Goal: Transaction & Acquisition: Book appointment/travel/reservation

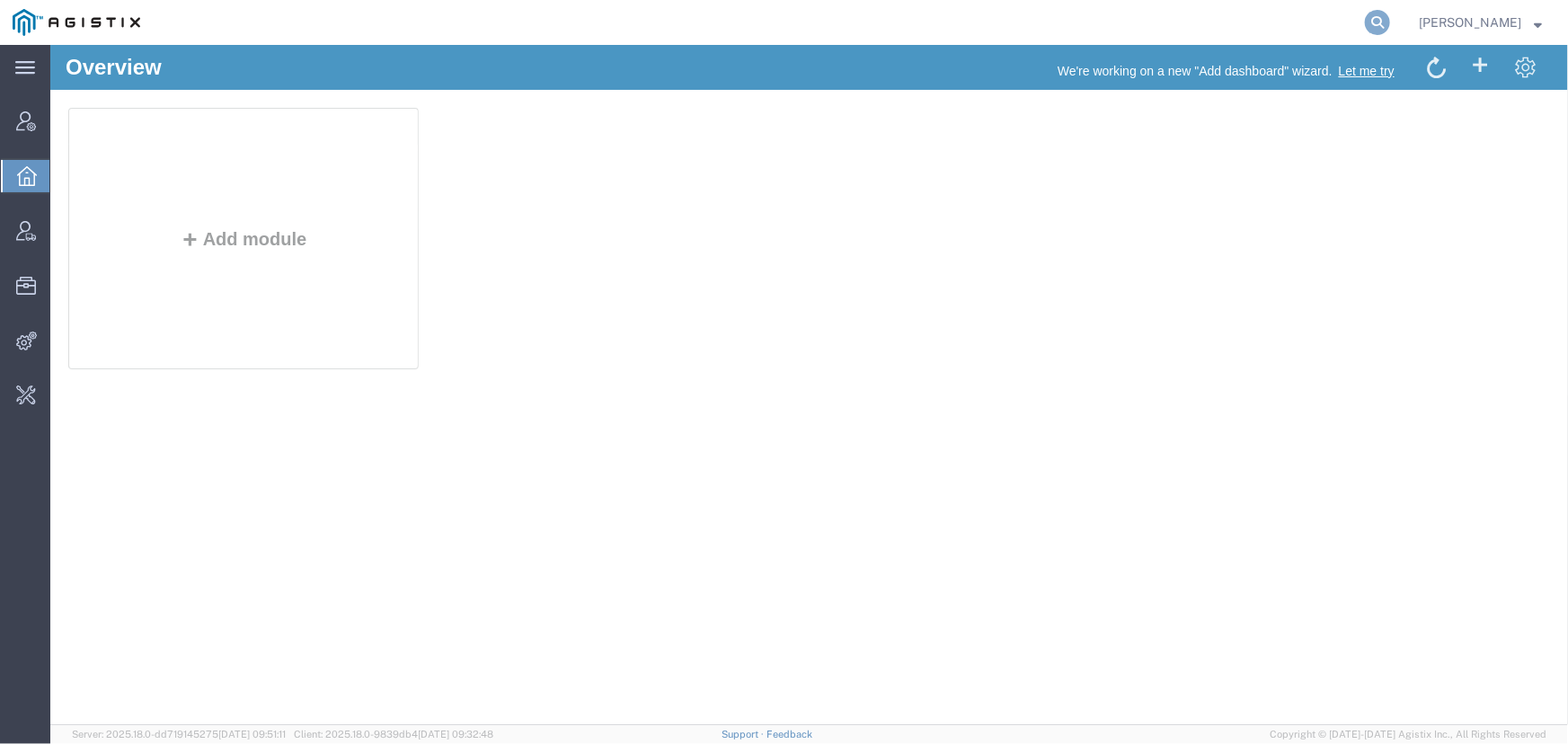
click at [1376, 27] on icon at bounding box center [1378, 22] width 25 height 25
type input "i"
type input "offline@ideaya"
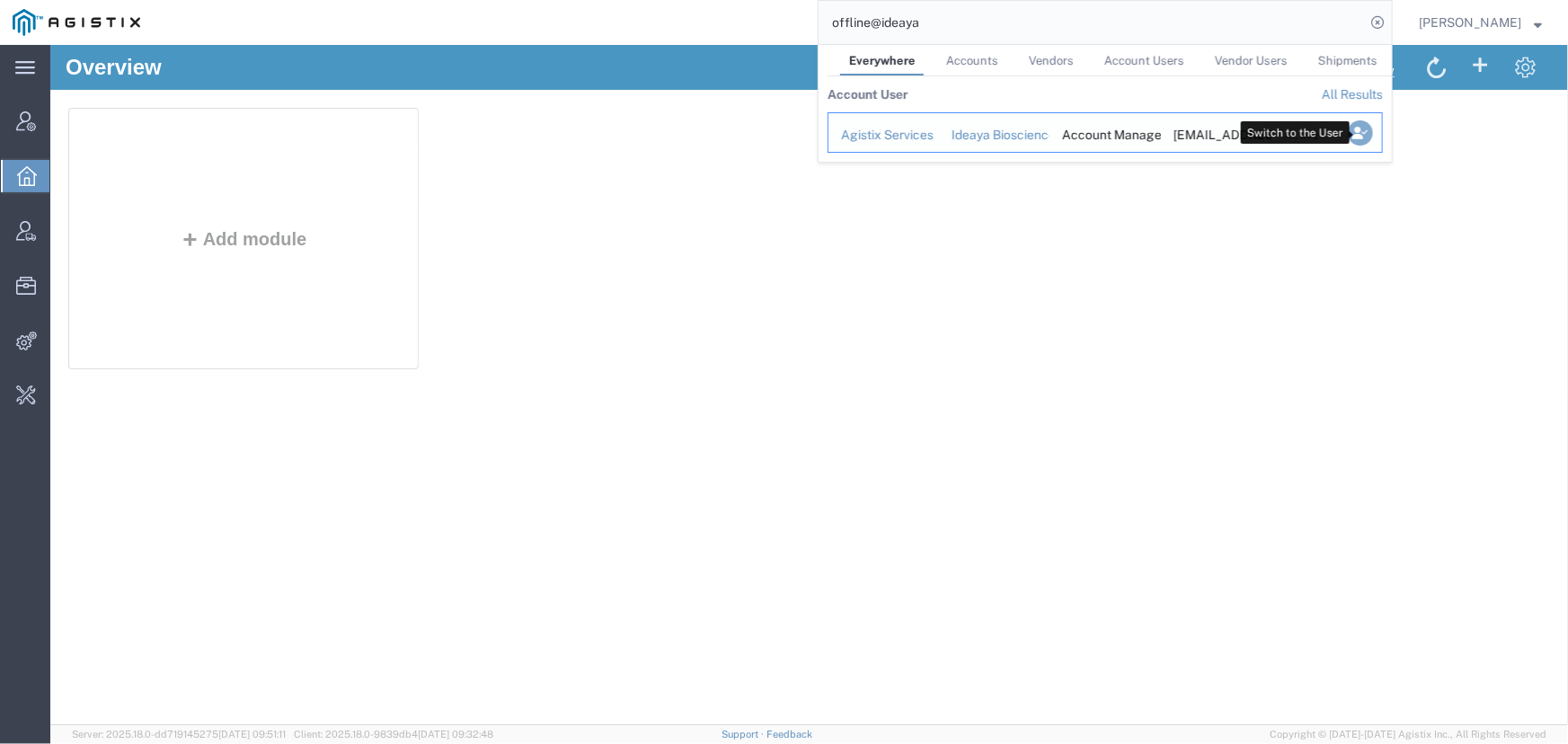
click at [1366, 128] on icon "Search Results" at bounding box center [1360, 133] width 25 height 25
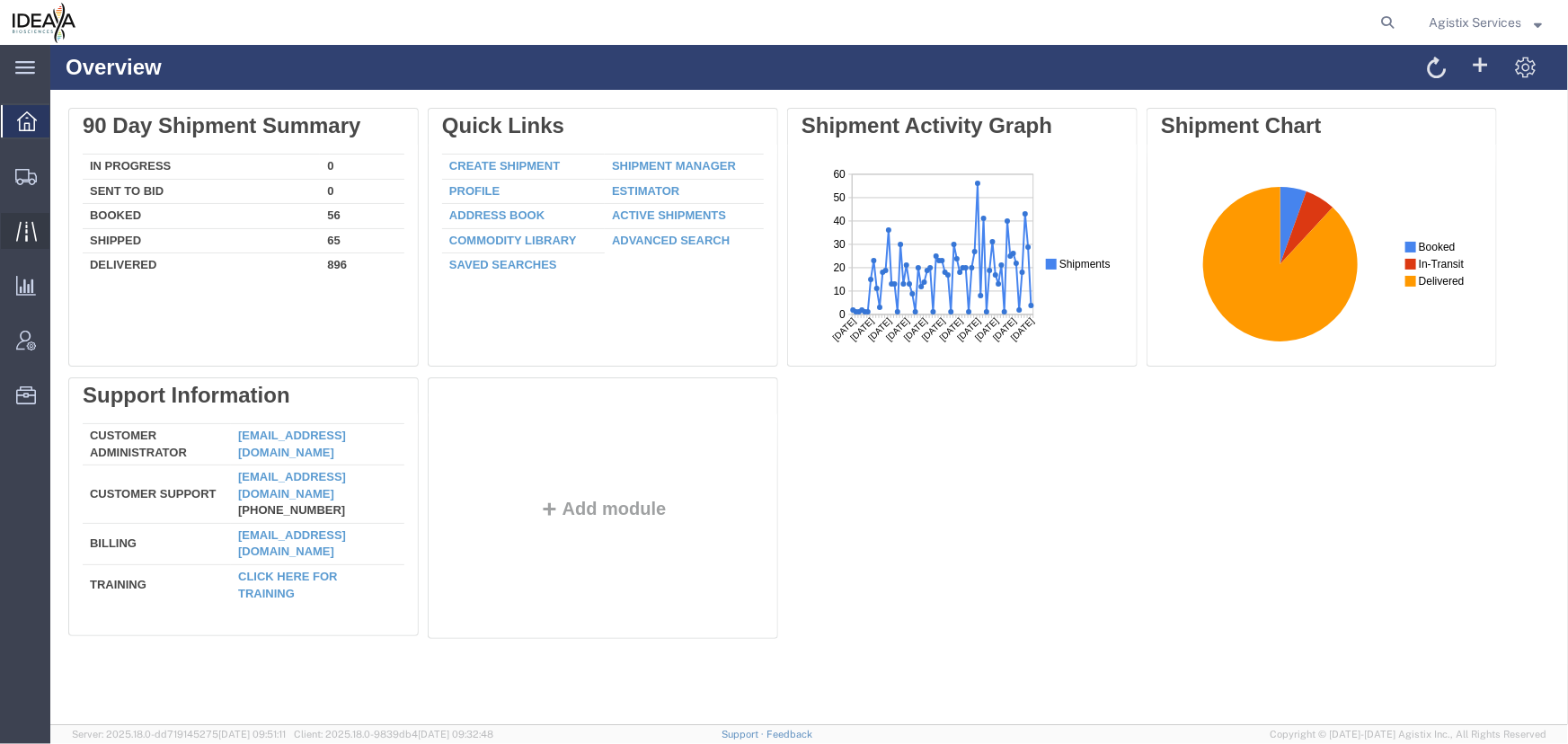
click at [18, 232] on icon at bounding box center [27, 231] width 21 height 21
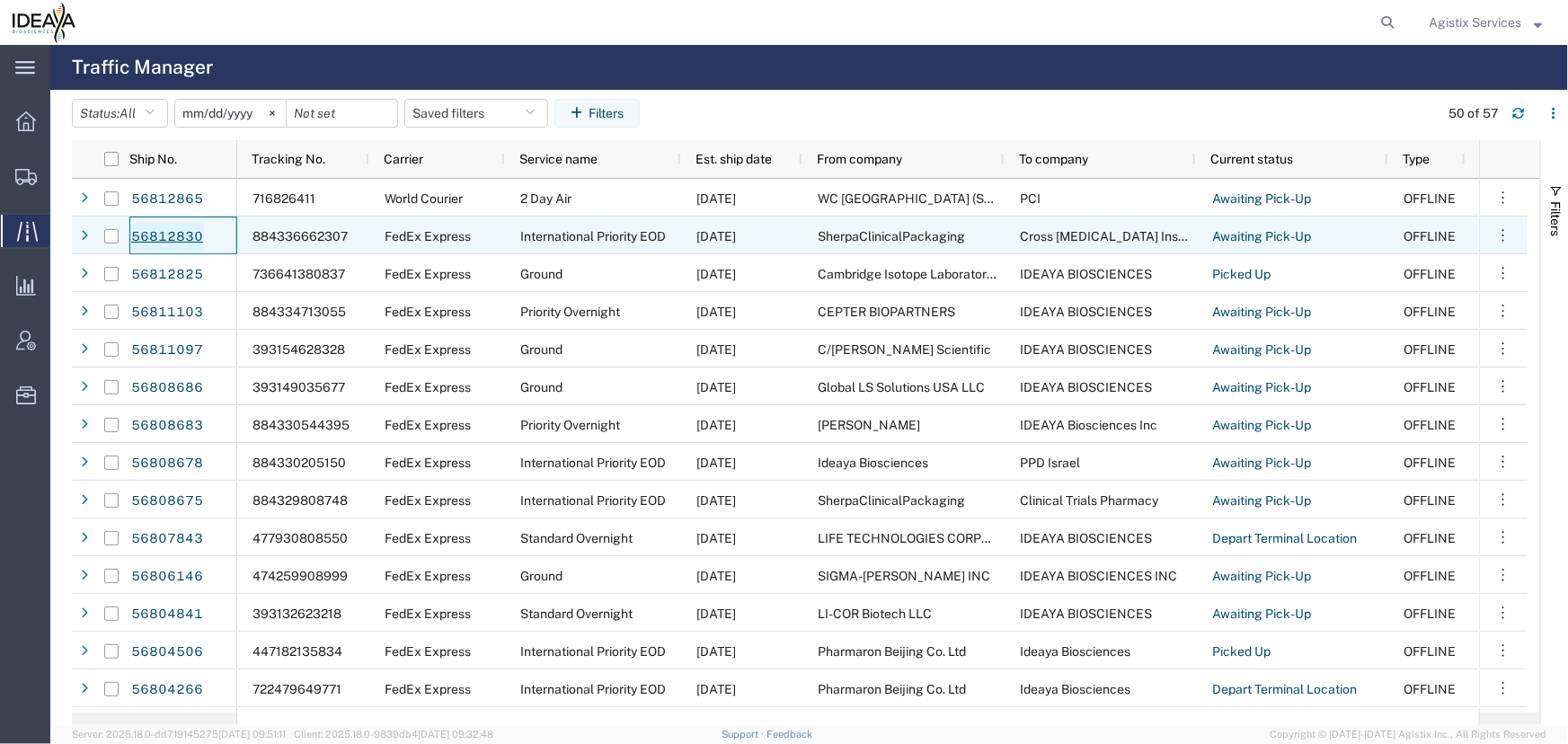
click at [162, 233] on link "56812830" at bounding box center [166, 237] width 74 height 29
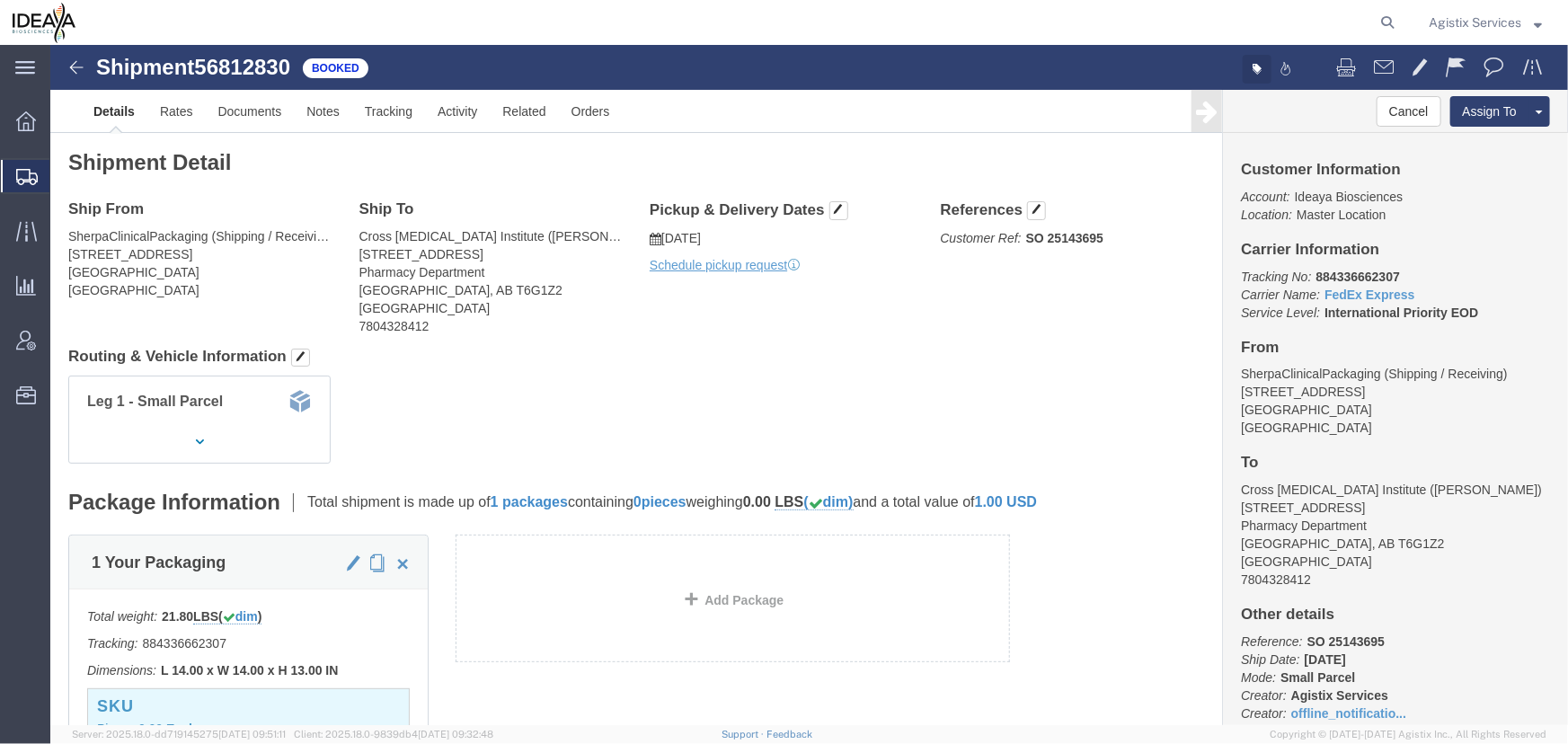
click icon "button"
click span "Edit tags"
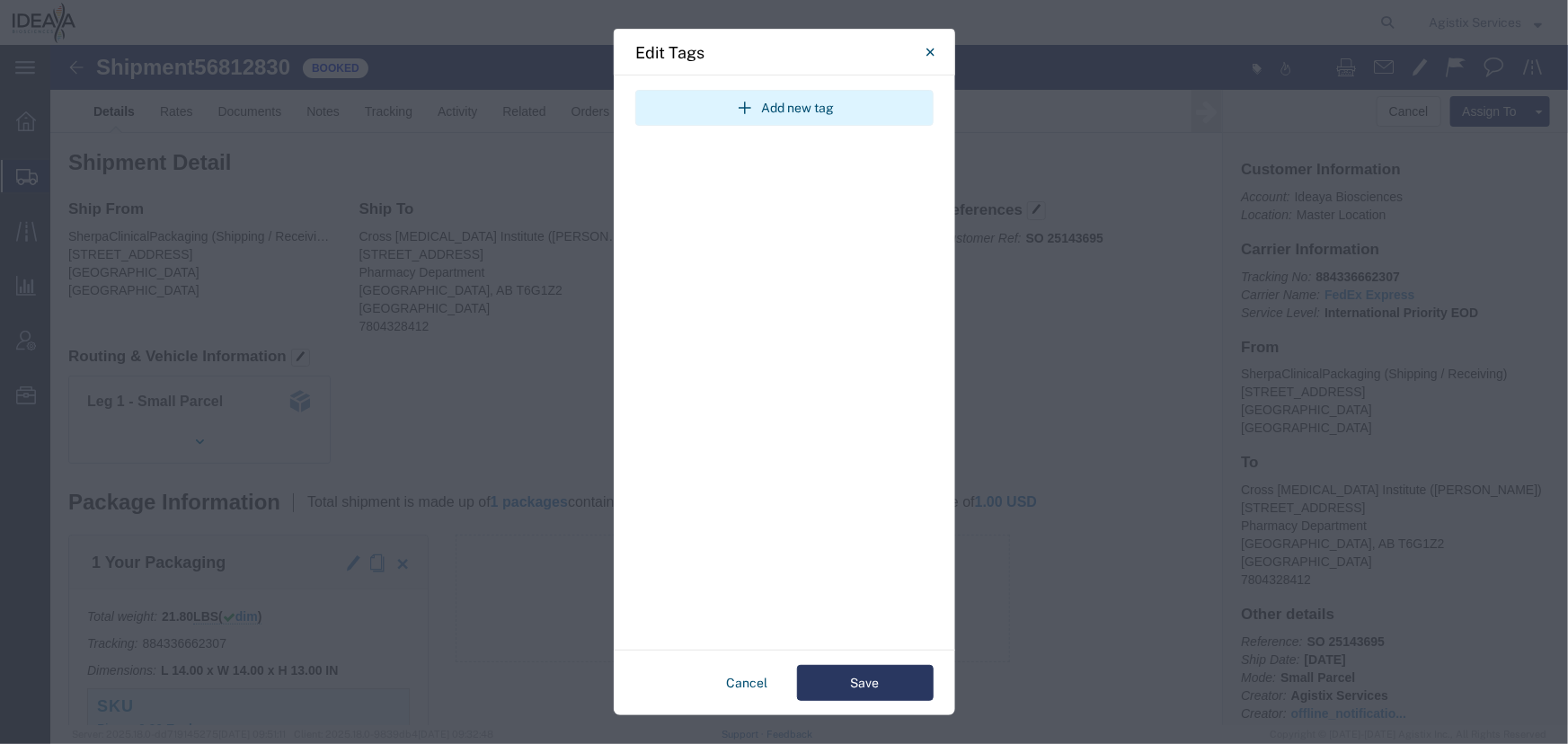
click at [834, 115] on button "Add new tag" at bounding box center [784, 108] width 298 height 36
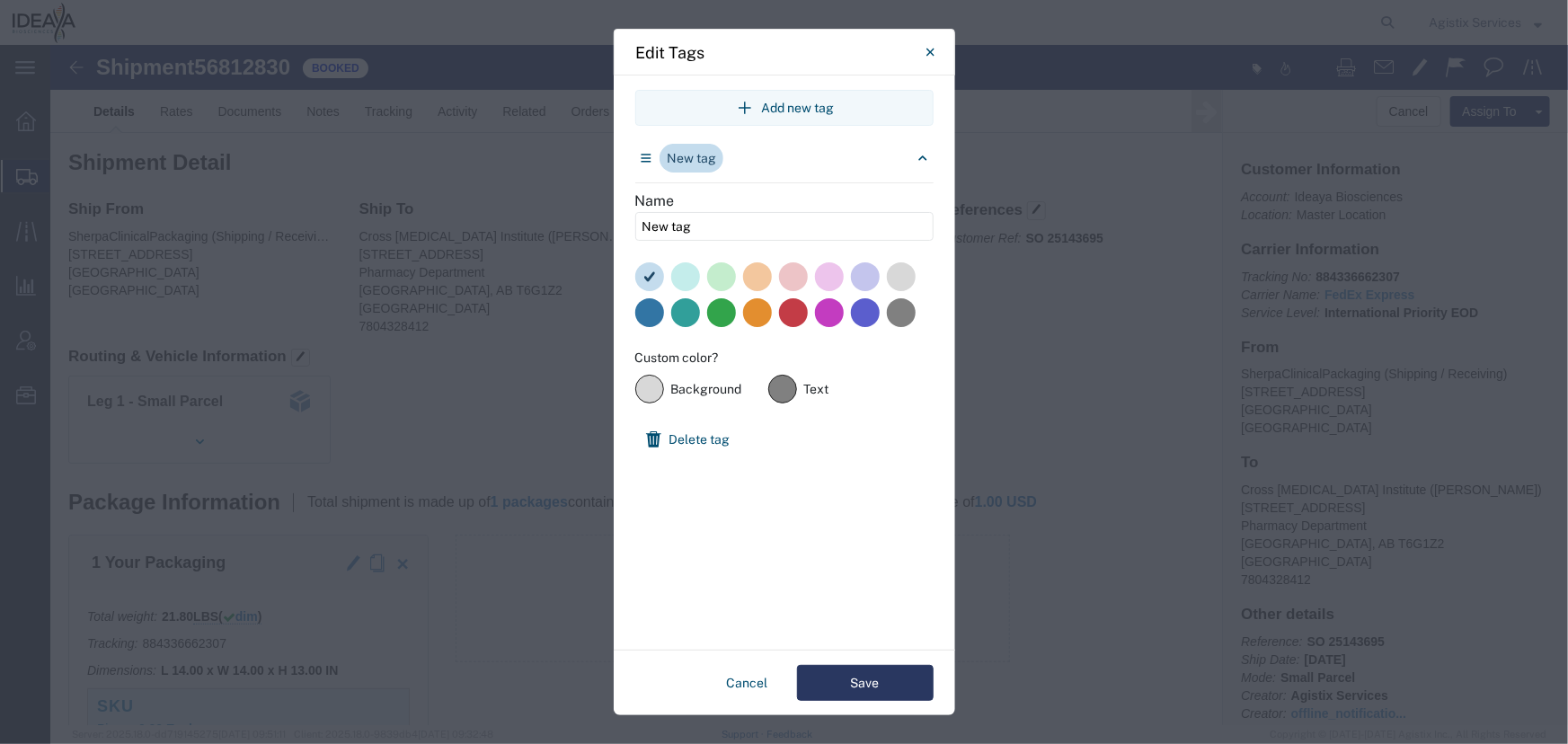
click at [683, 199] on label "Name New tag" at bounding box center [784, 215] width 298 height 51
click at [683, 212] on input "New tag" at bounding box center [784, 227] width 298 height 29
type input "N"
type input "Admin"
click at [865, 681] on button "Save" at bounding box center [865, 683] width 137 height 36
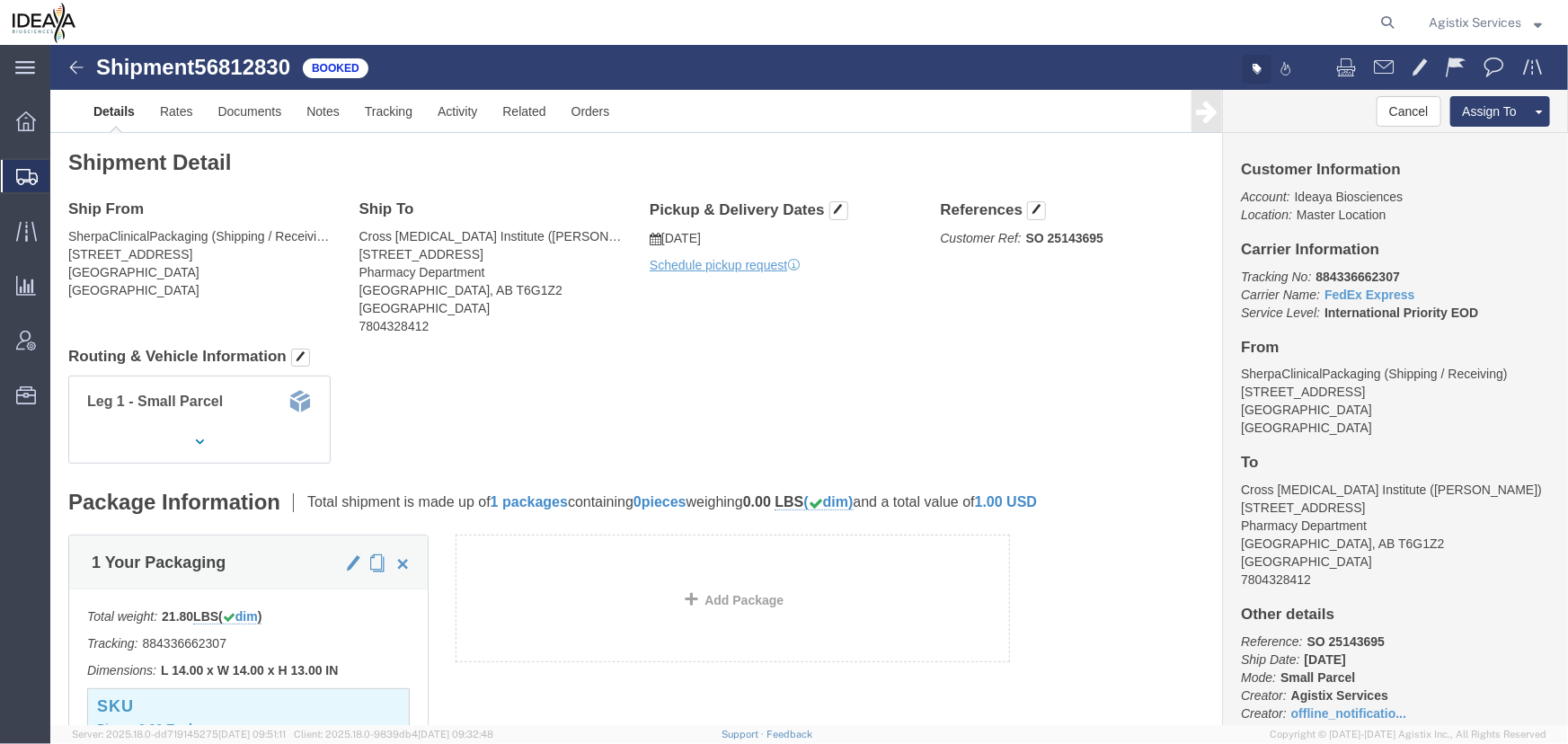
click icon "button"
click div "Admin"
click ul "Details Rates Documents Notes Tracking Activity Related Orders"
click at [27, 121] on icon at bounding box center [26, 120] width 20 height 20
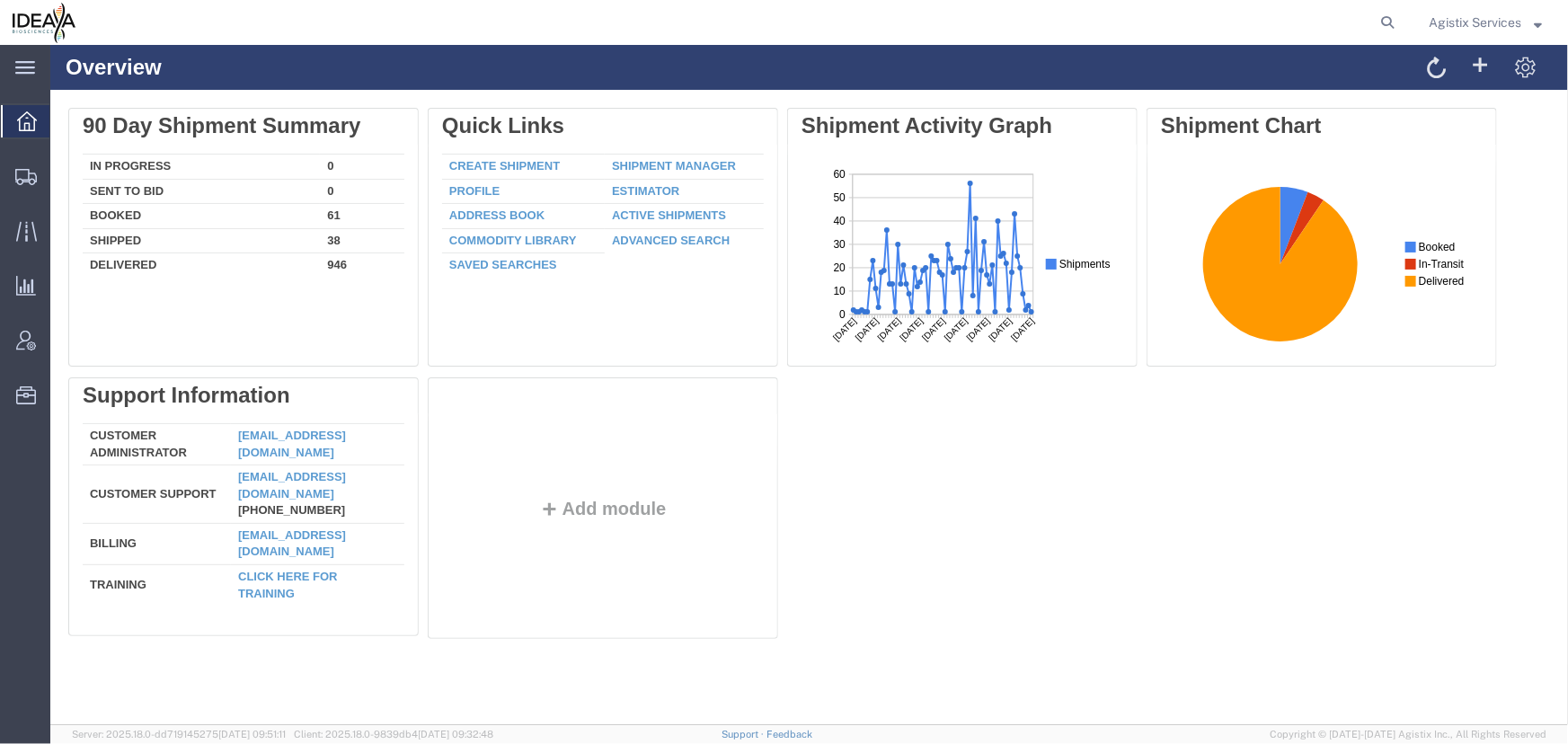
click at [1456, 22] on span "Agistix Services" at bounding box center [1474, 22] width 93 height 20
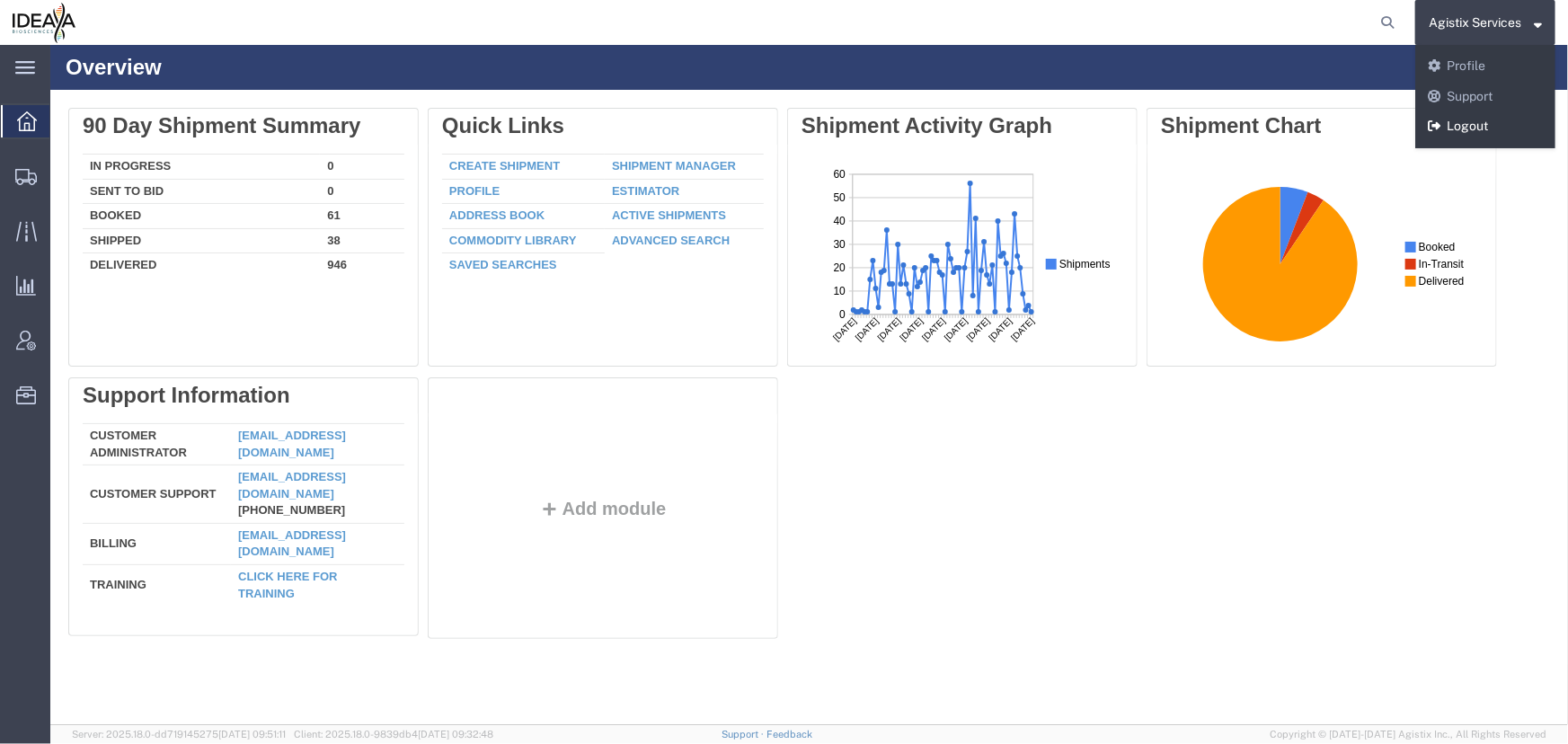
click at [1449, 120] on link "Logout" at bounding box center [1485, 126] width 141 height 31
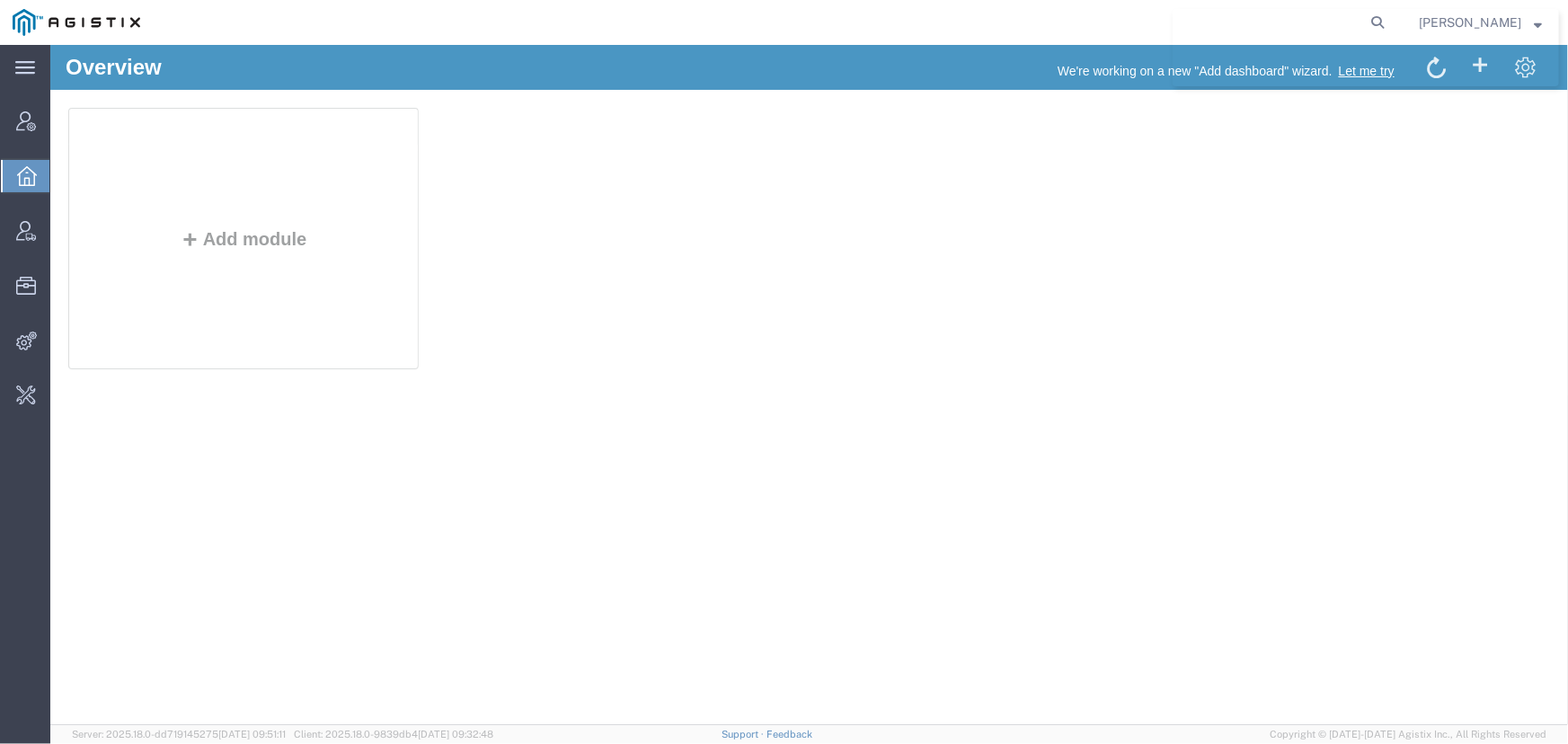
click at [1057, 27] on agx-global-search at bounding box center [1105, 22] width 575 height 45
click at [1380, 18] on icon at bounding box center [1378, 22] width 25 height 25
type input "offline@pgw.com"
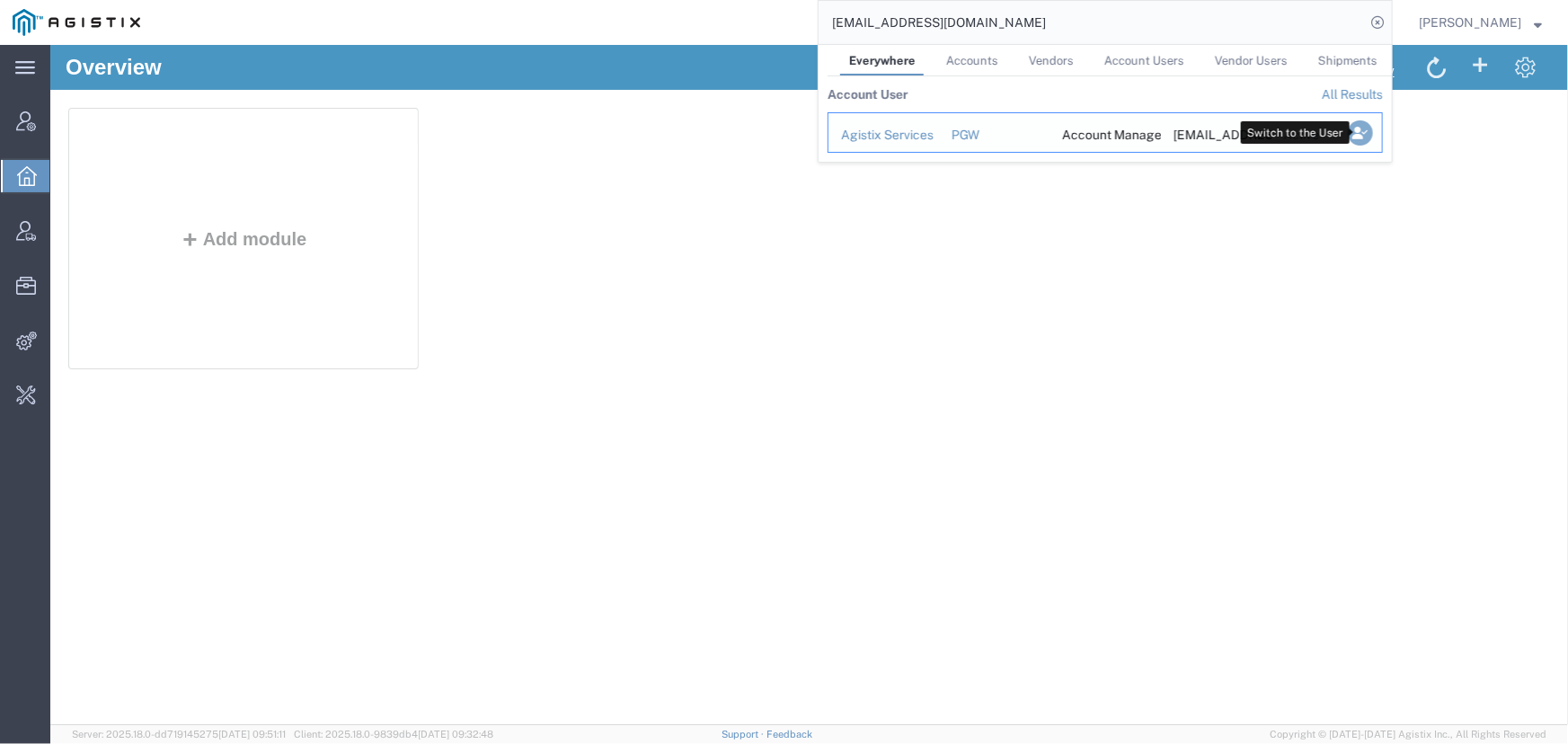
click at [1359, 132] on icon "Search Results" at bounding box center [1360, 133] width 25 height 25
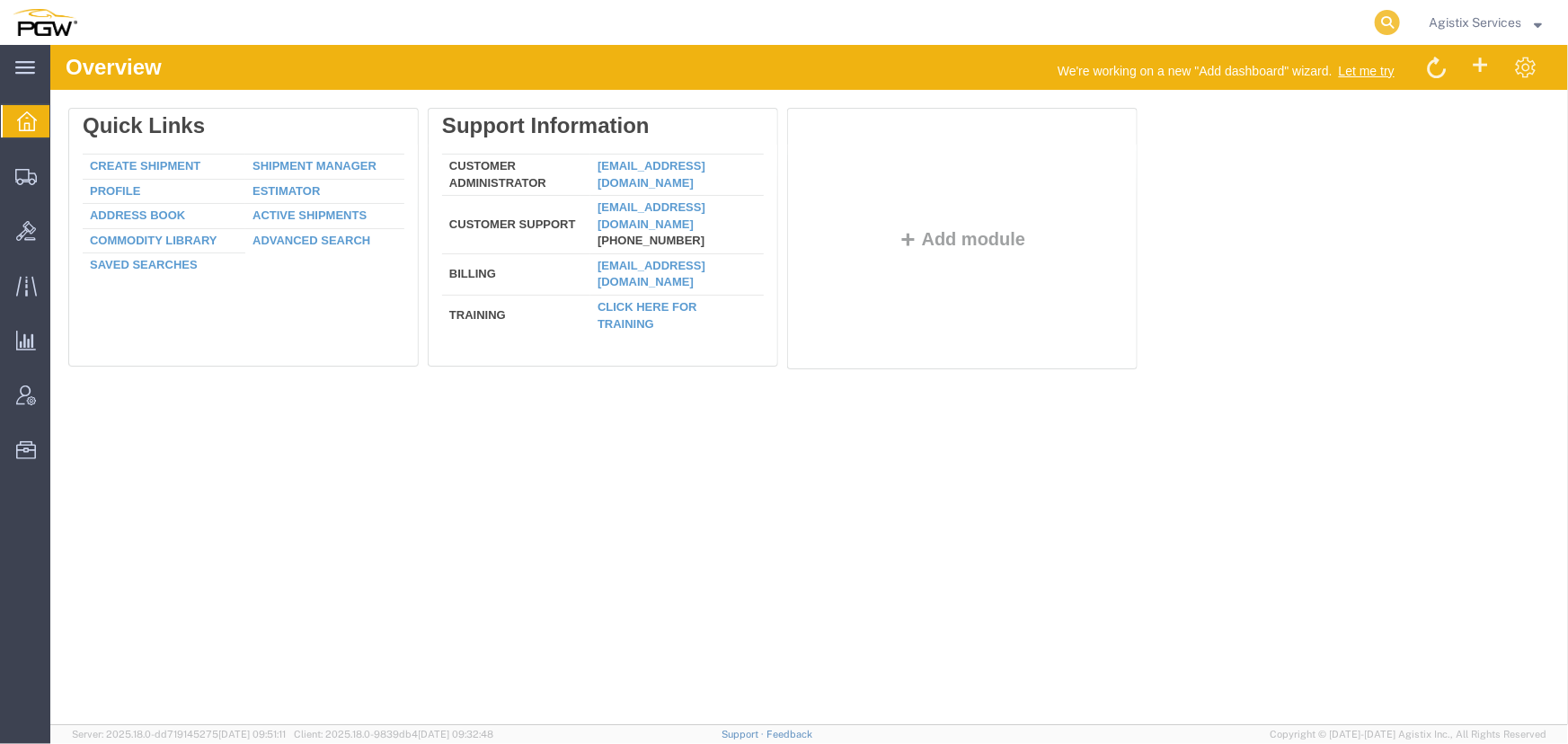
click at [1379, 19] on icon at bounding box center [1387, 22] width 25 height 25
type input "942106796"
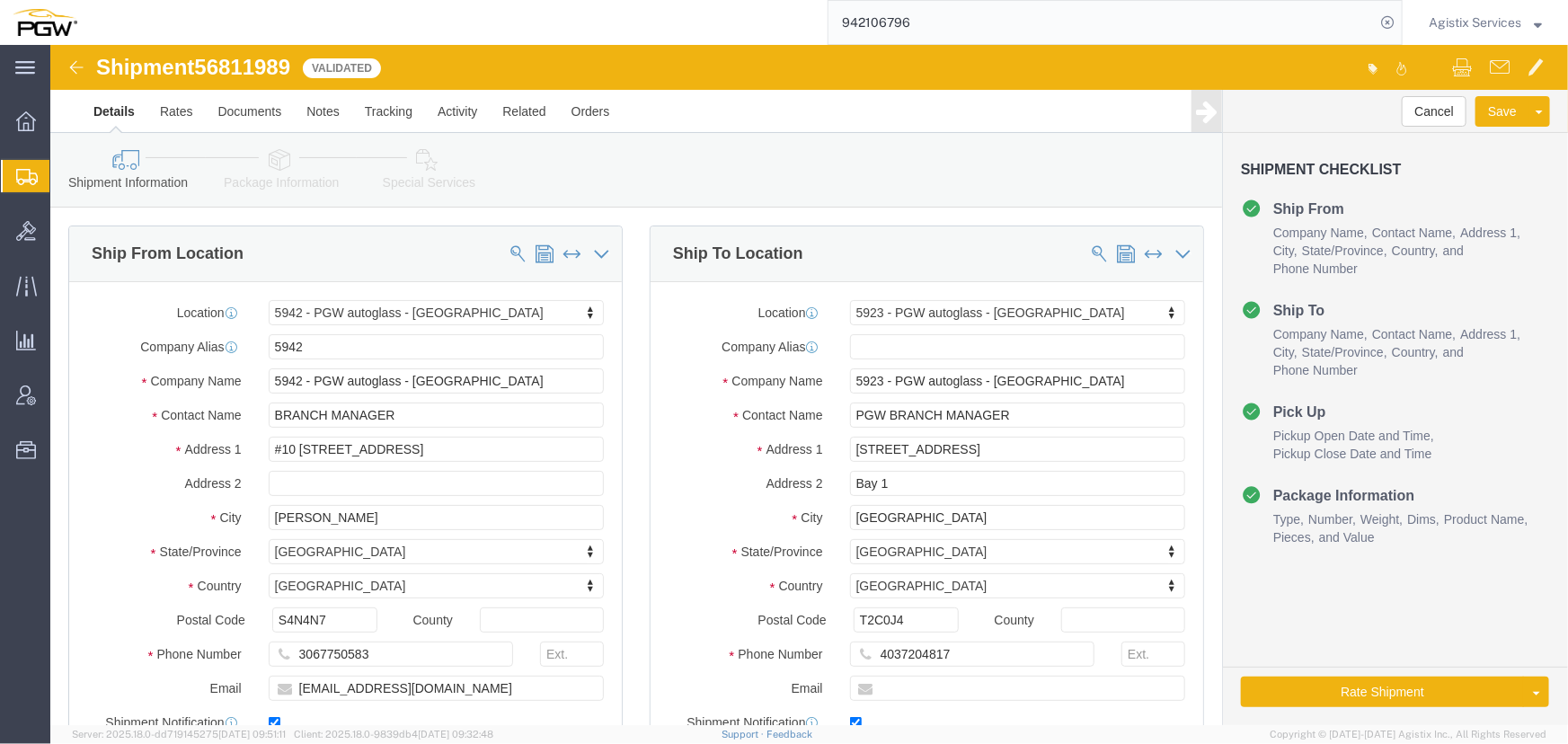
select select "28521"
select select "28509"
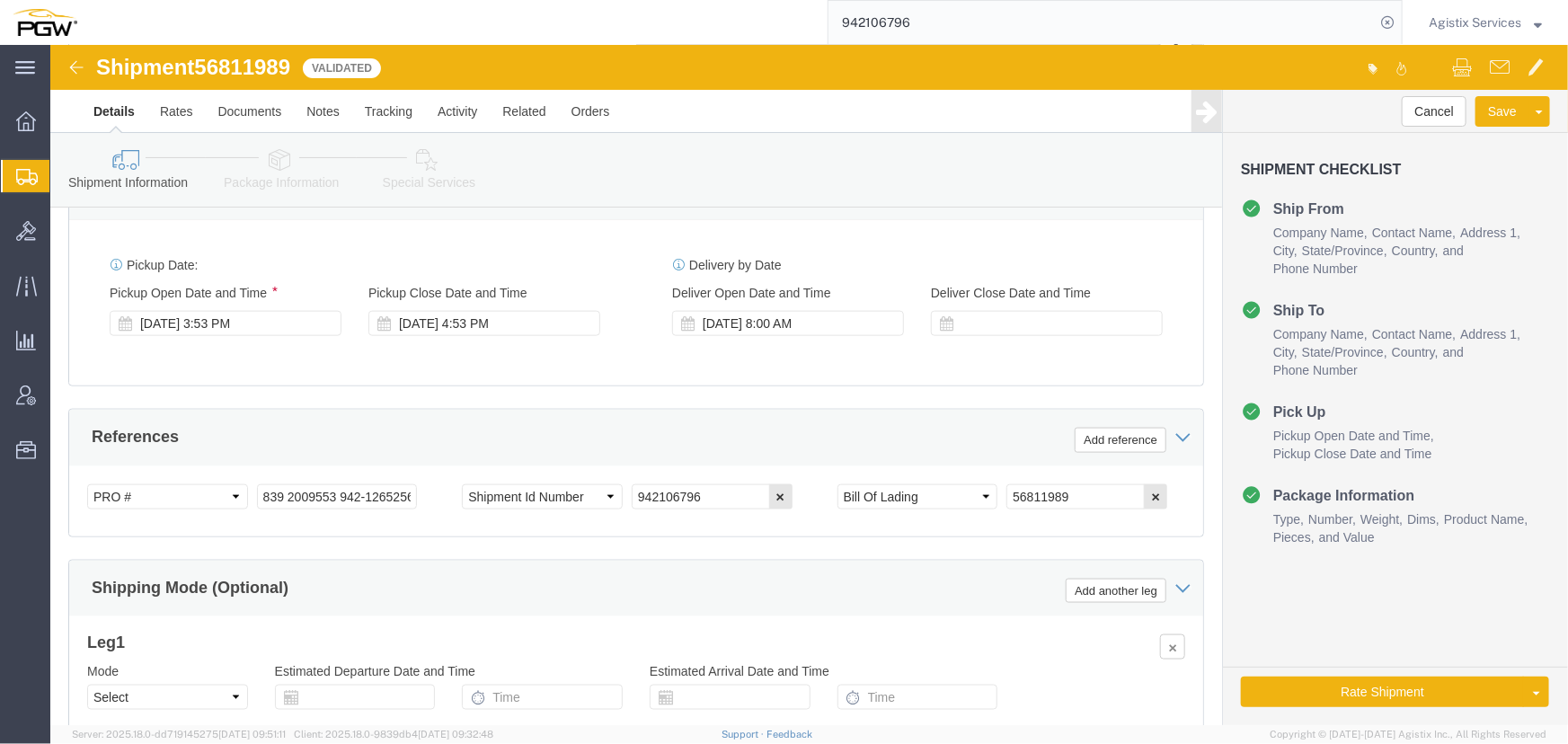
scroll to position [979, 0]
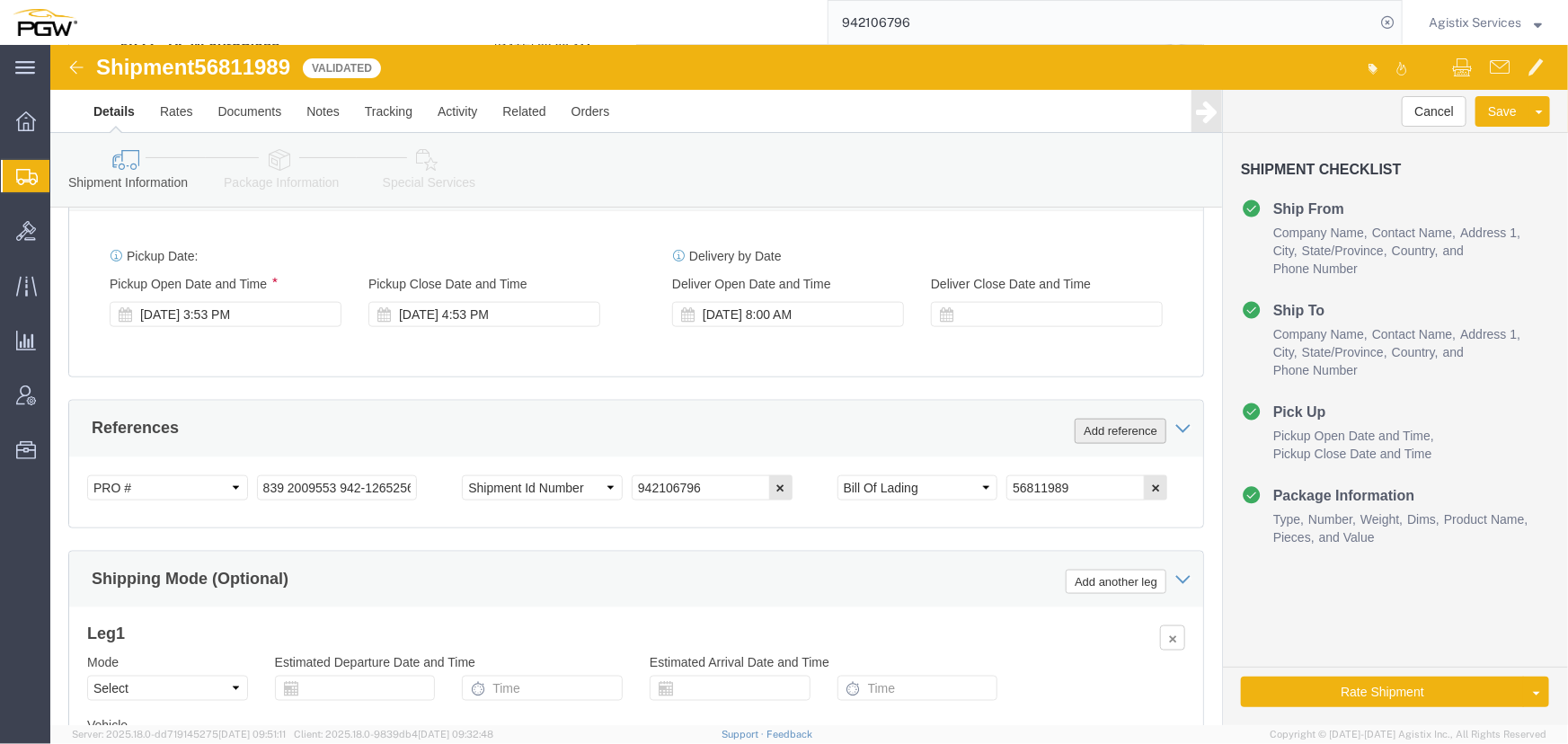
click button "Add reference"
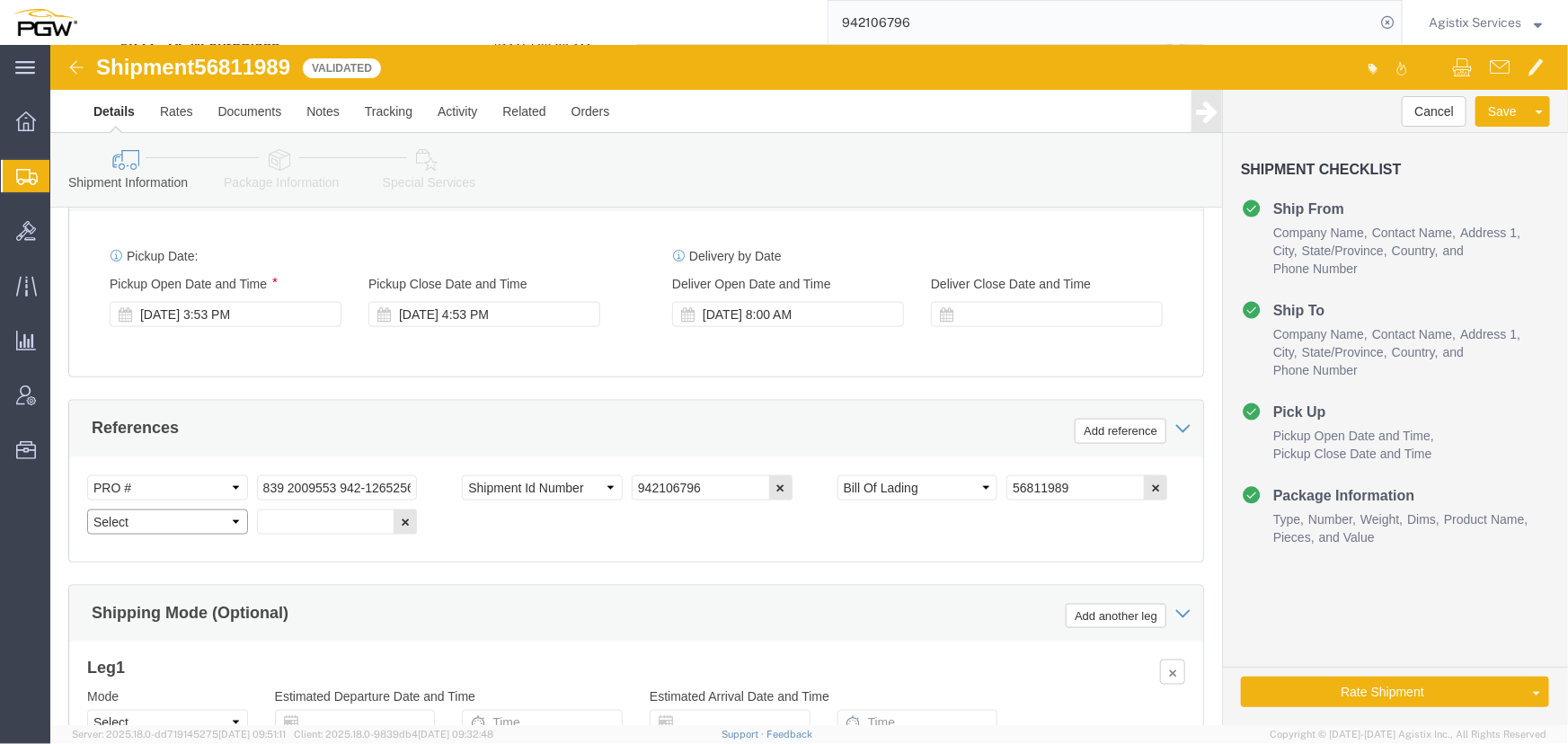
click select "Select Account Type Activity ID Airline Appointment Number ASN Batch Request # …"
select select "PRONUMBER"
click select "Select Account Type Activity ID Airline Appointment Number ASN Batch Request # …"
click input "839 2009553 942-1265256 942-1265267 942-1265274 942-1265304 942-1265334"
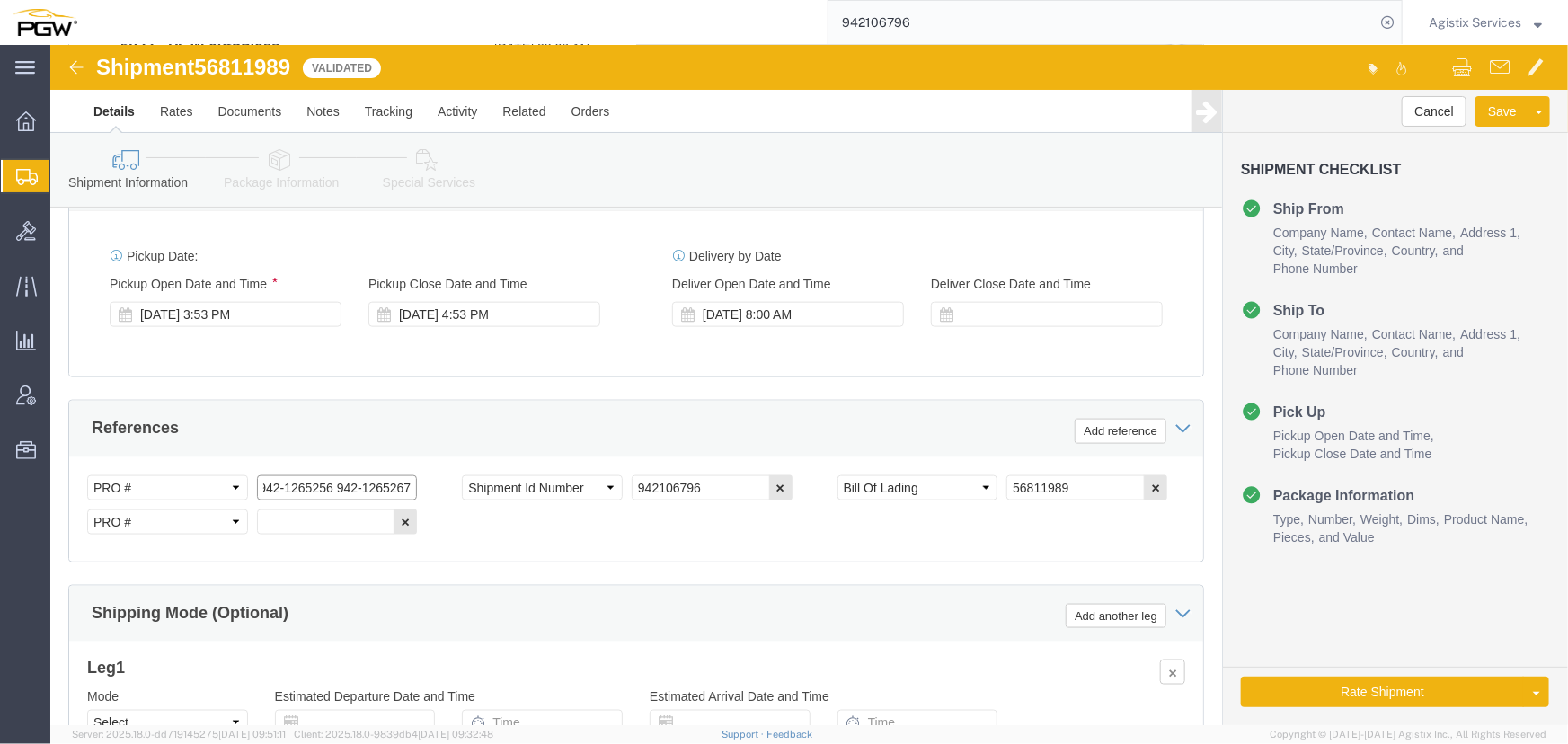
type input "839 2009553 942-1265256 942-1265267"
click input "text"
paste input "942-1265274 942-1265304 942-1265334"
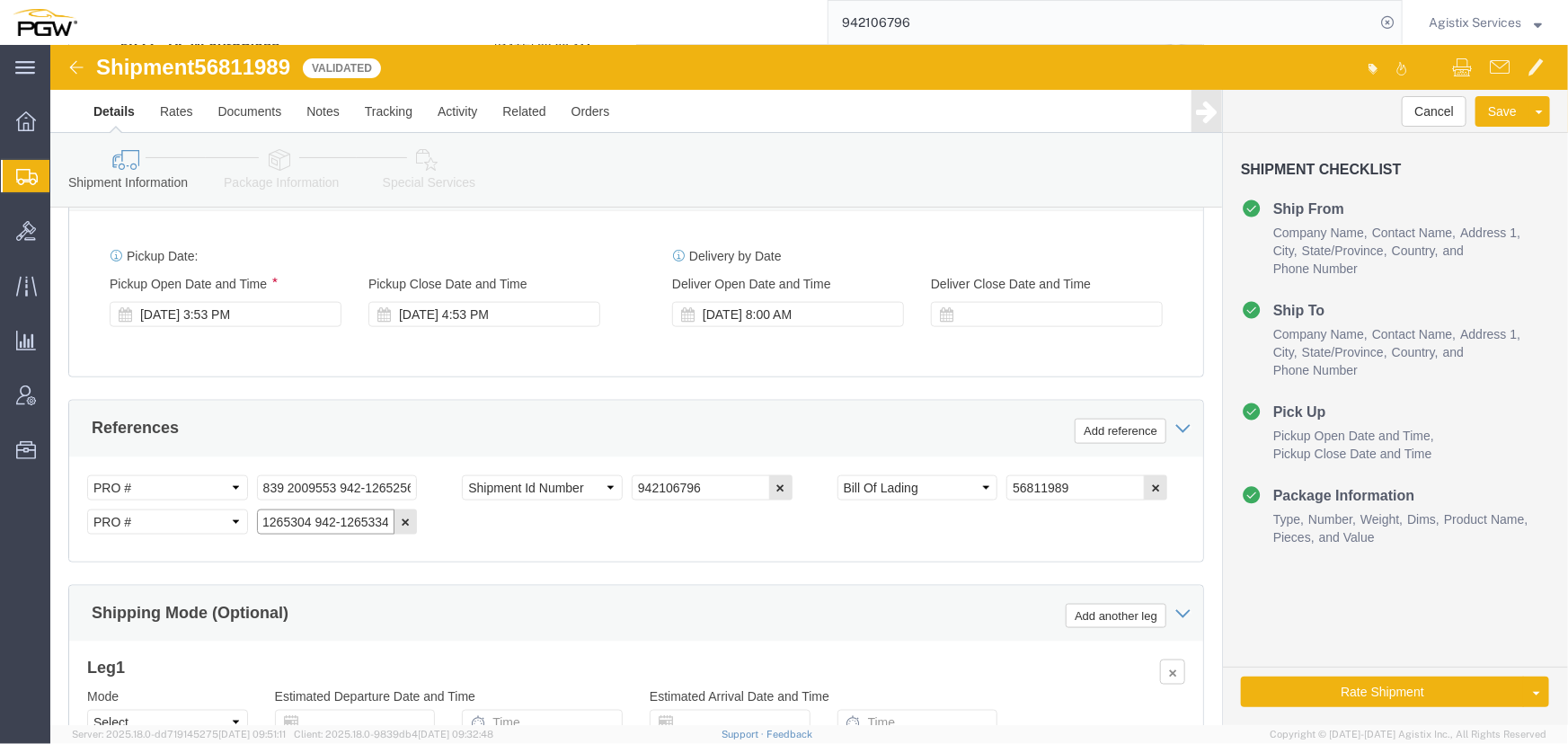
type input "942-1265274 942-1265304 942-1265334"
click select "Select Air Less than Truckload Multi-Leg Ocean Freight Rail Small Parcel Truckl…"
select select "LTL"
click select "Select Air Less than Truckload Multi-Leg Ocean Freight Rail Small Parcel Truckl…"
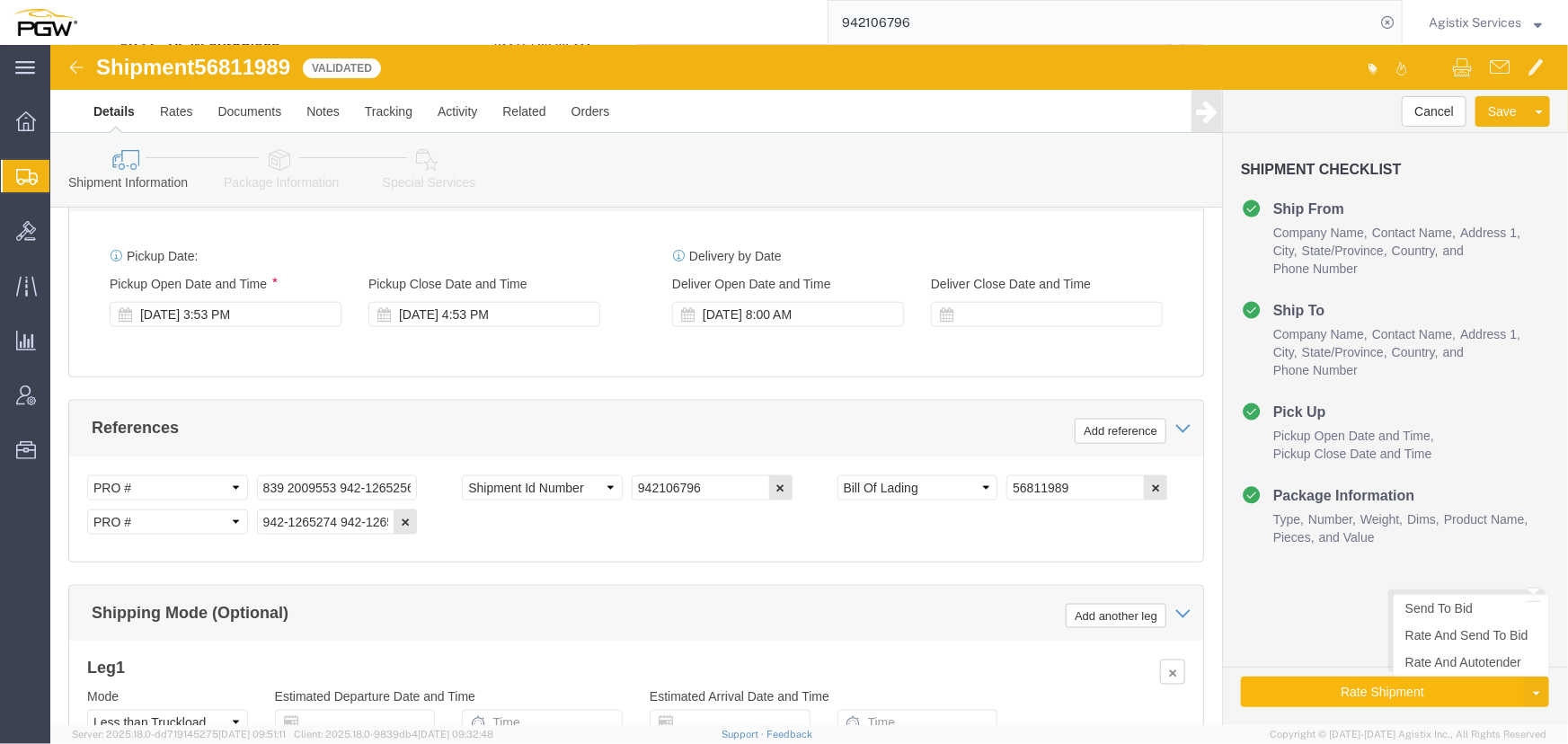
click button "Rate Shipment"
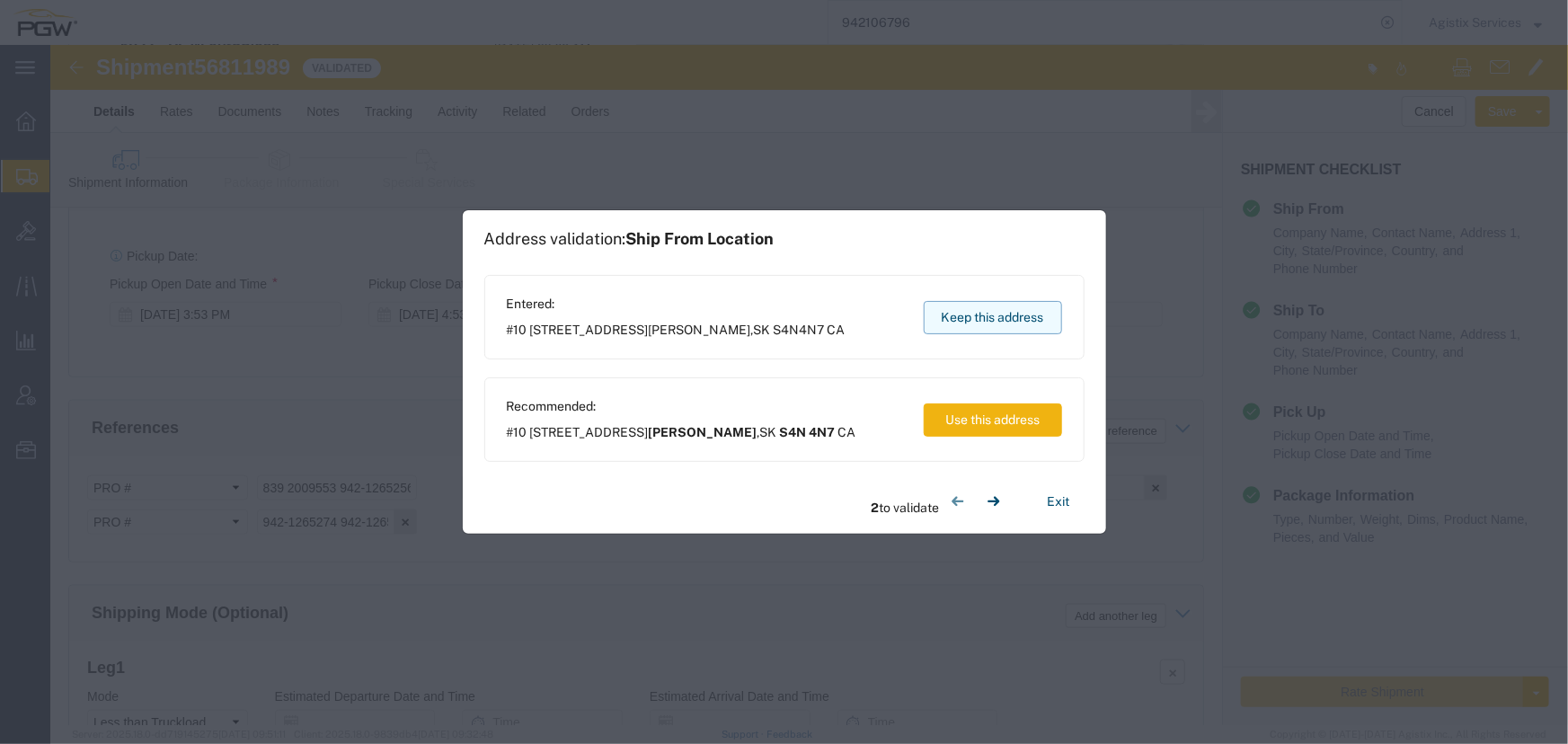
click at [952, 317] on button "Keep this address" at bounding box center [993, 317] width 139 height 33
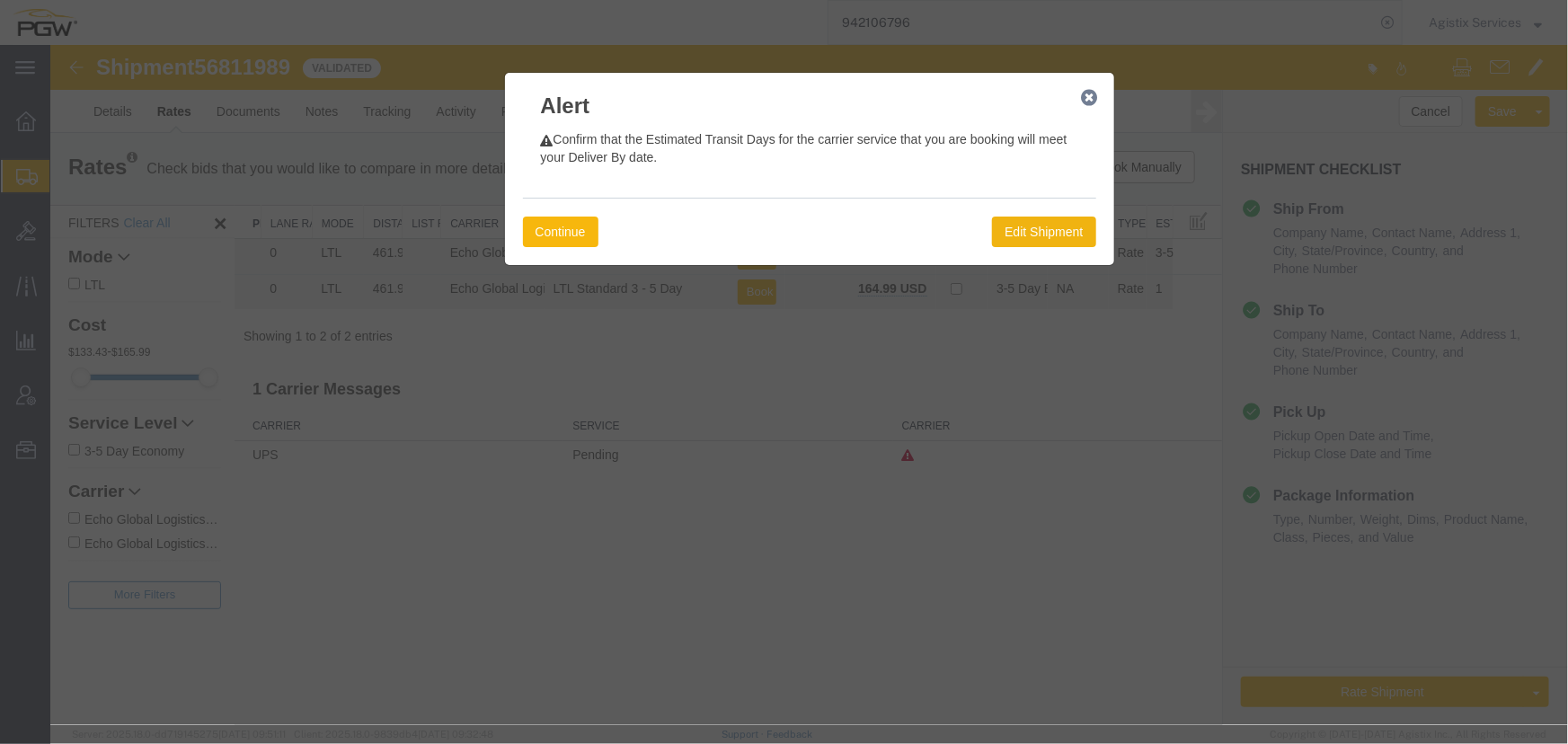
click at [569, 231] on button "Continue" at bounding box center [560, 230] width 76 height 31
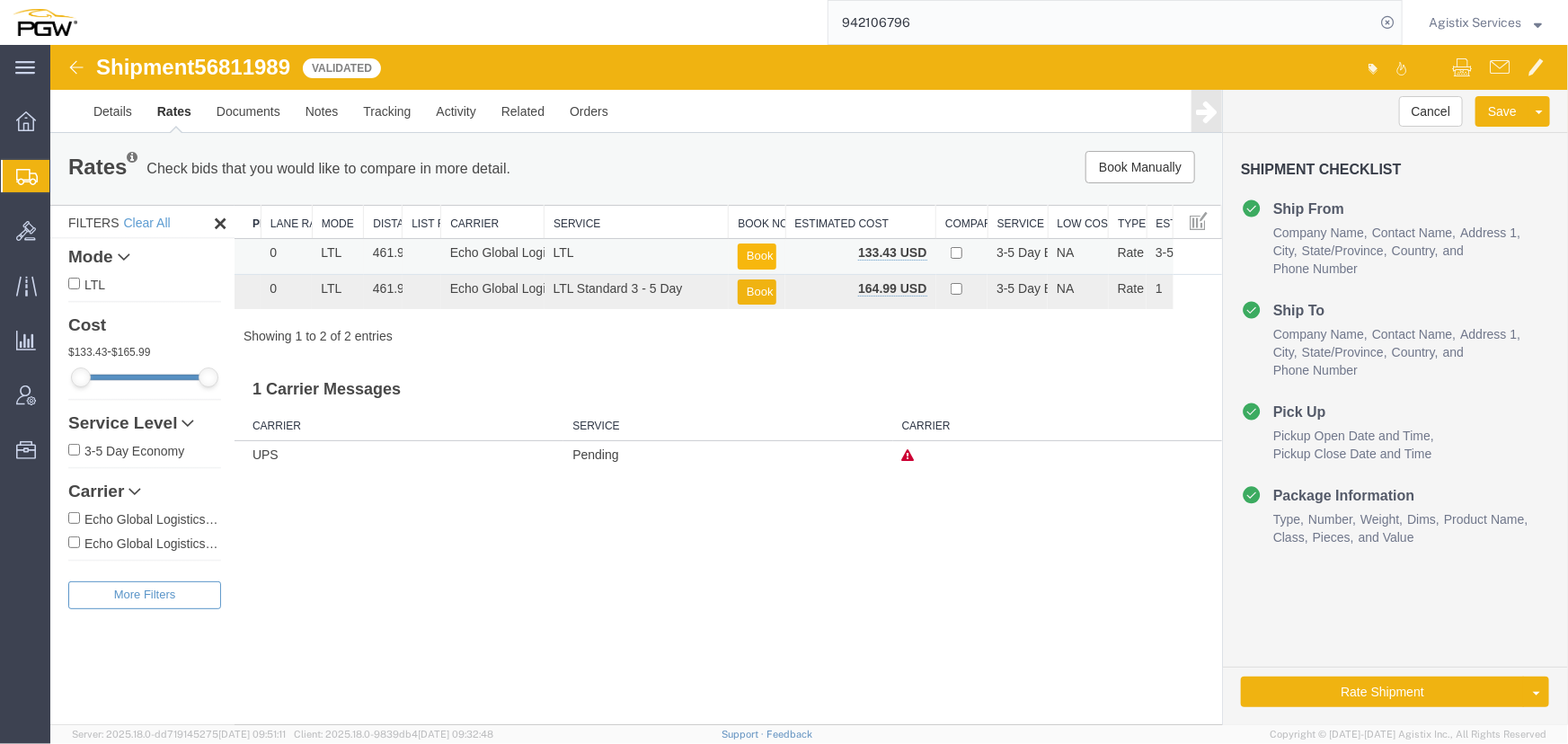
click at [770, 248] on button "Book" at bounding box center [756, 255] width 38 height 26
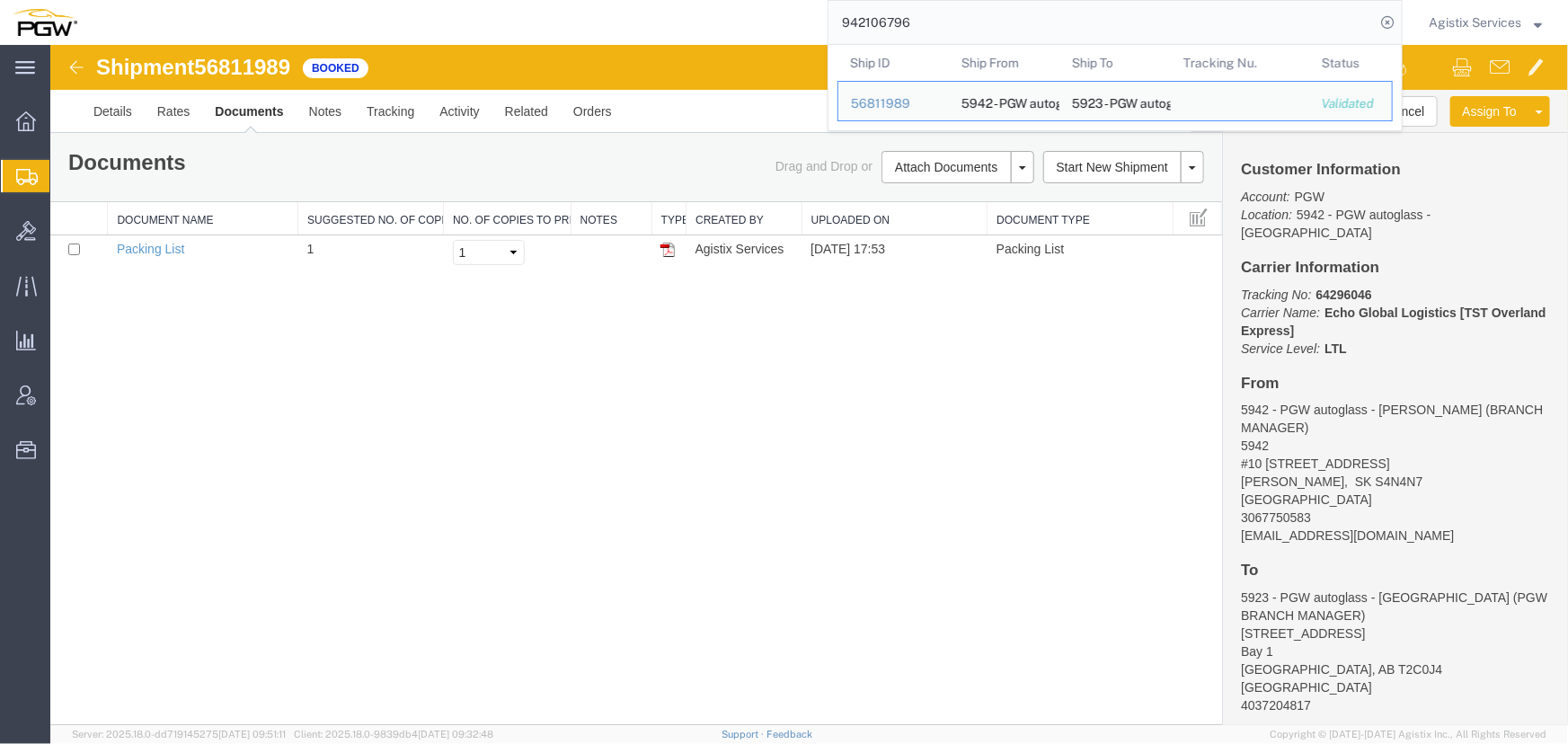
drag, startPoint x: 949, startPoint y: 15, endPoint x: 541, endPoint y: 19, distance: 408.0
click at [541, 19] on div "942106796 Ship ID Ship From Ship To Tracking Nu. Status Ship ID 56811989 Ship F…" at bounding box center [746, 22] width 1313 height 45
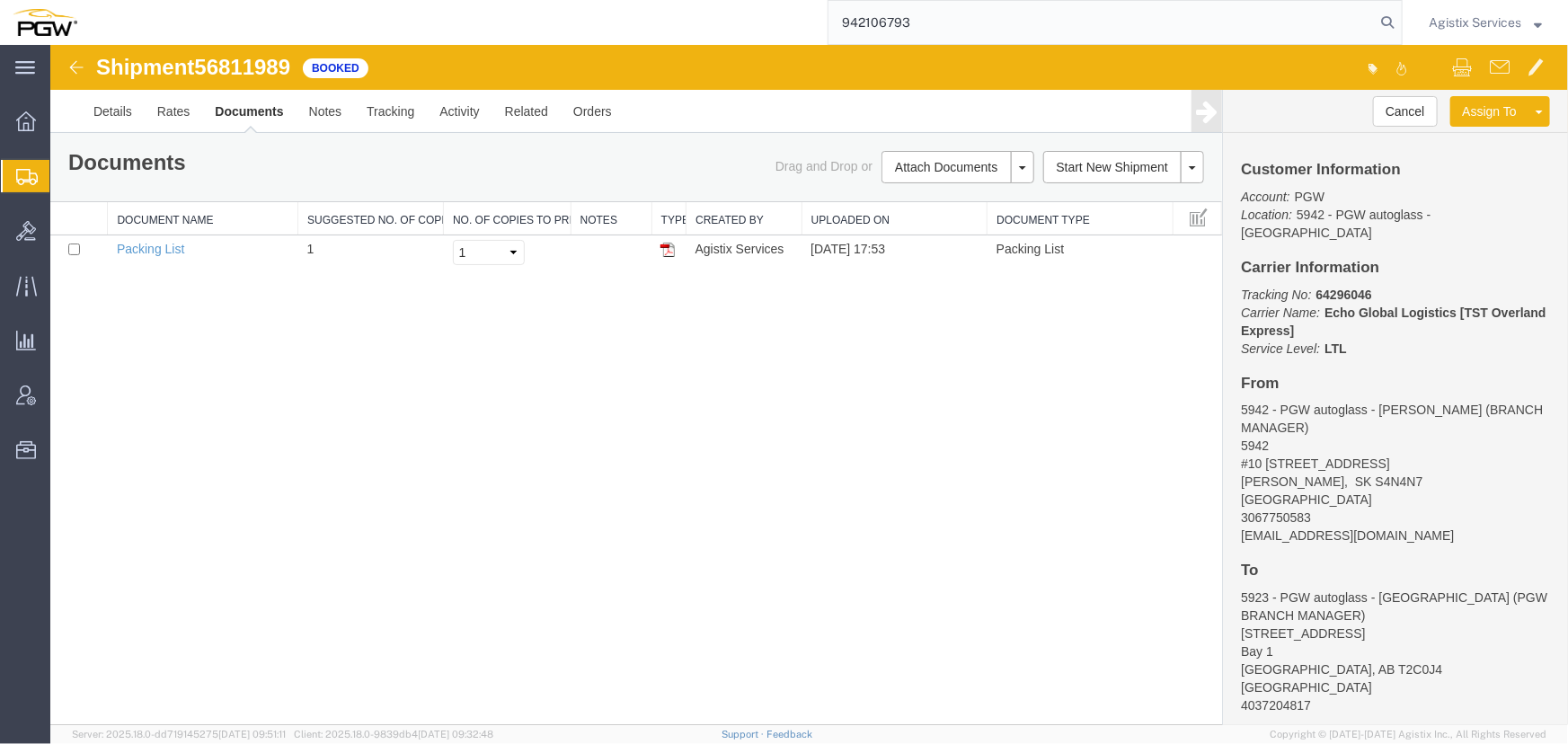
type input "942106793"
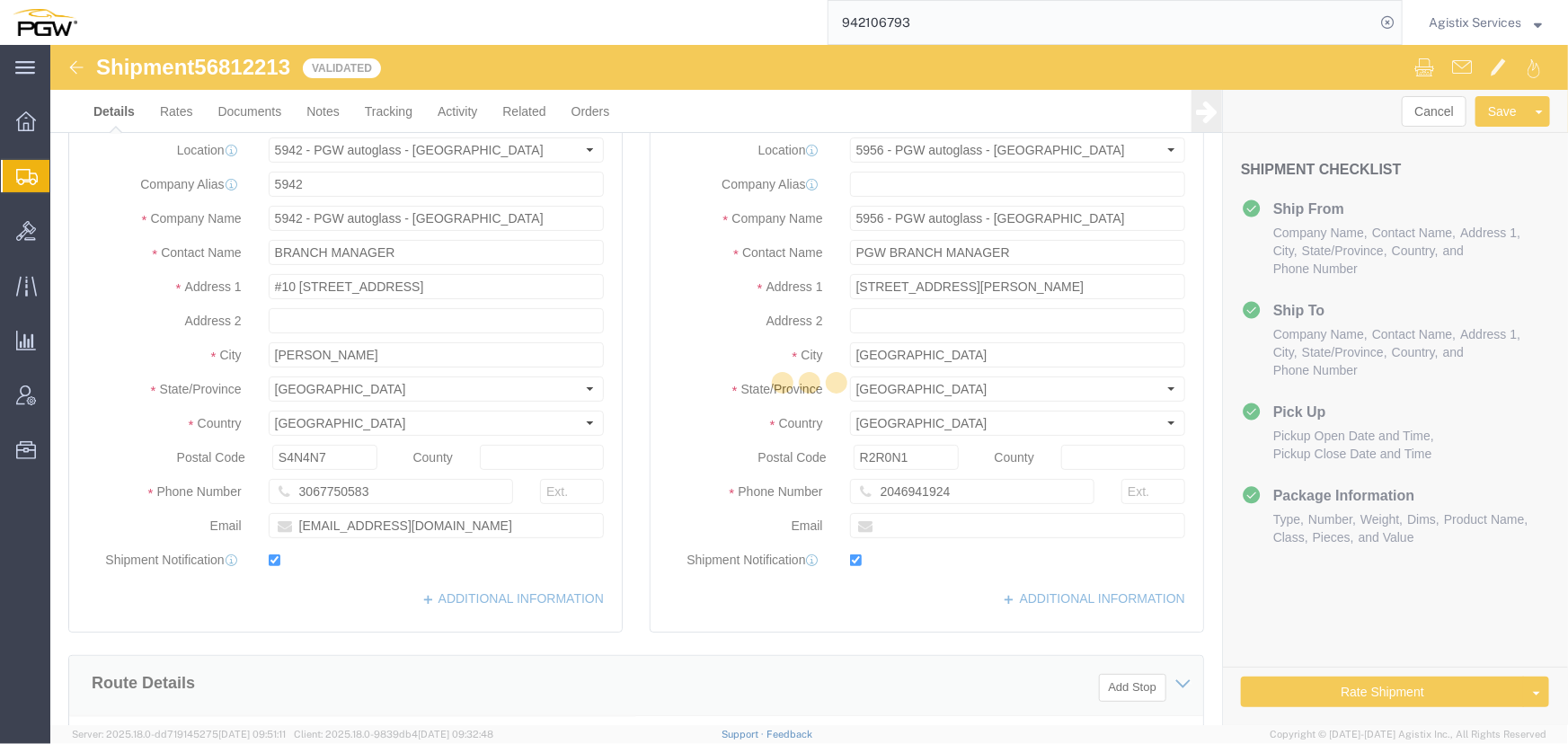
select select "28521"
select select "28529"
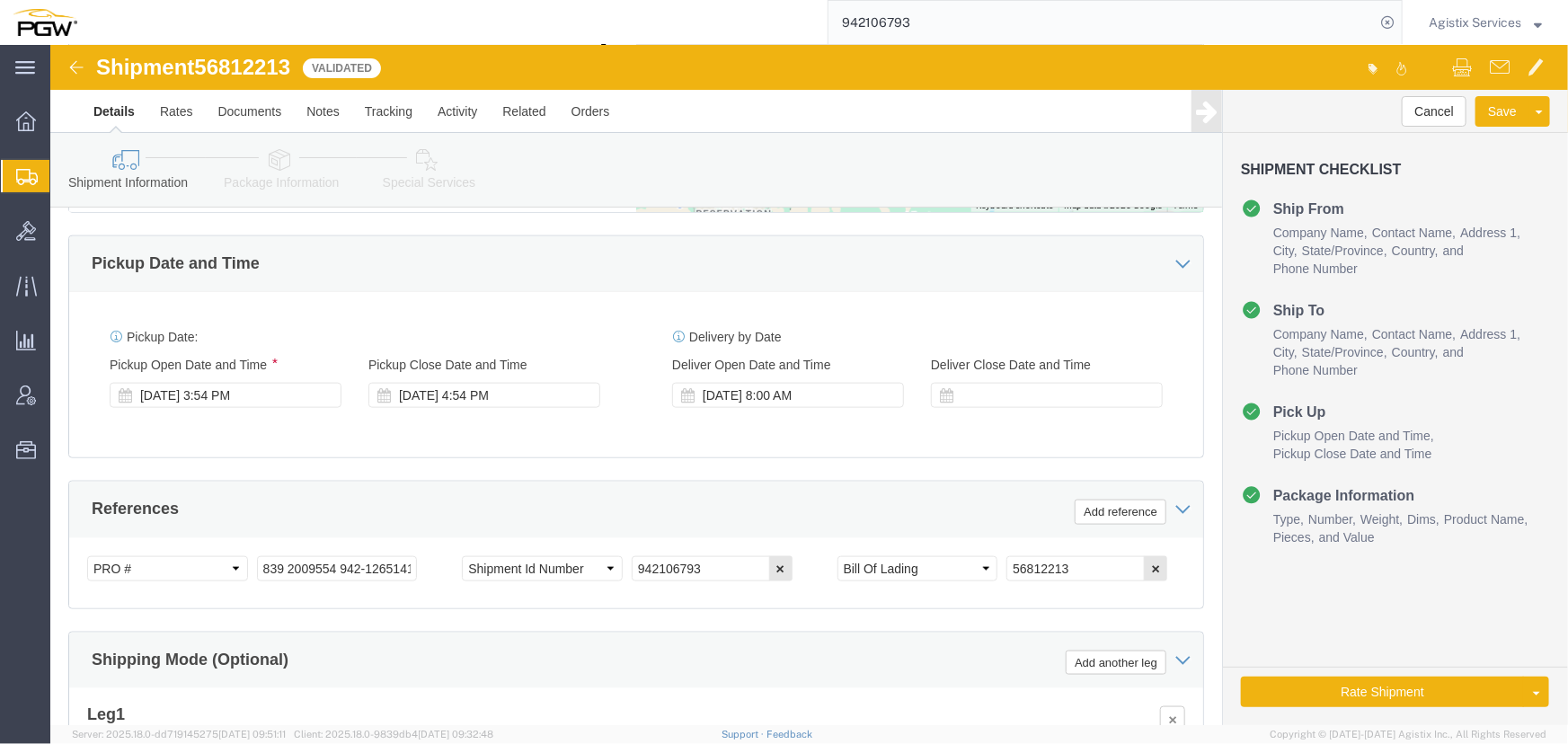
scroll to position [979, 0]
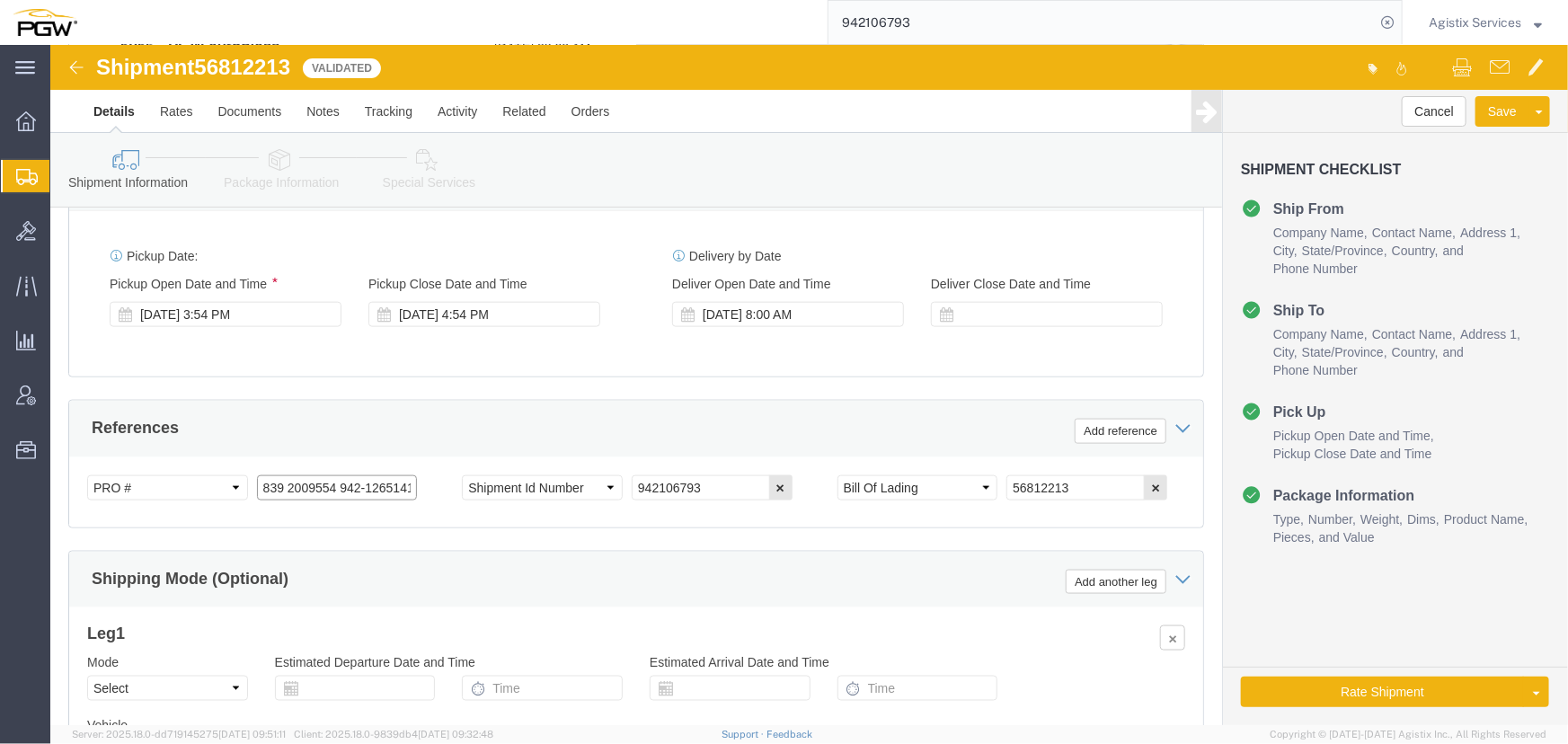
click input "839 2009554 942-1265141 942-1265143 942-1265169 942-1265189 942-1265268 942-126…"
type input "839 2009554 942-1265141 942-1265143"
click button "Add reference"
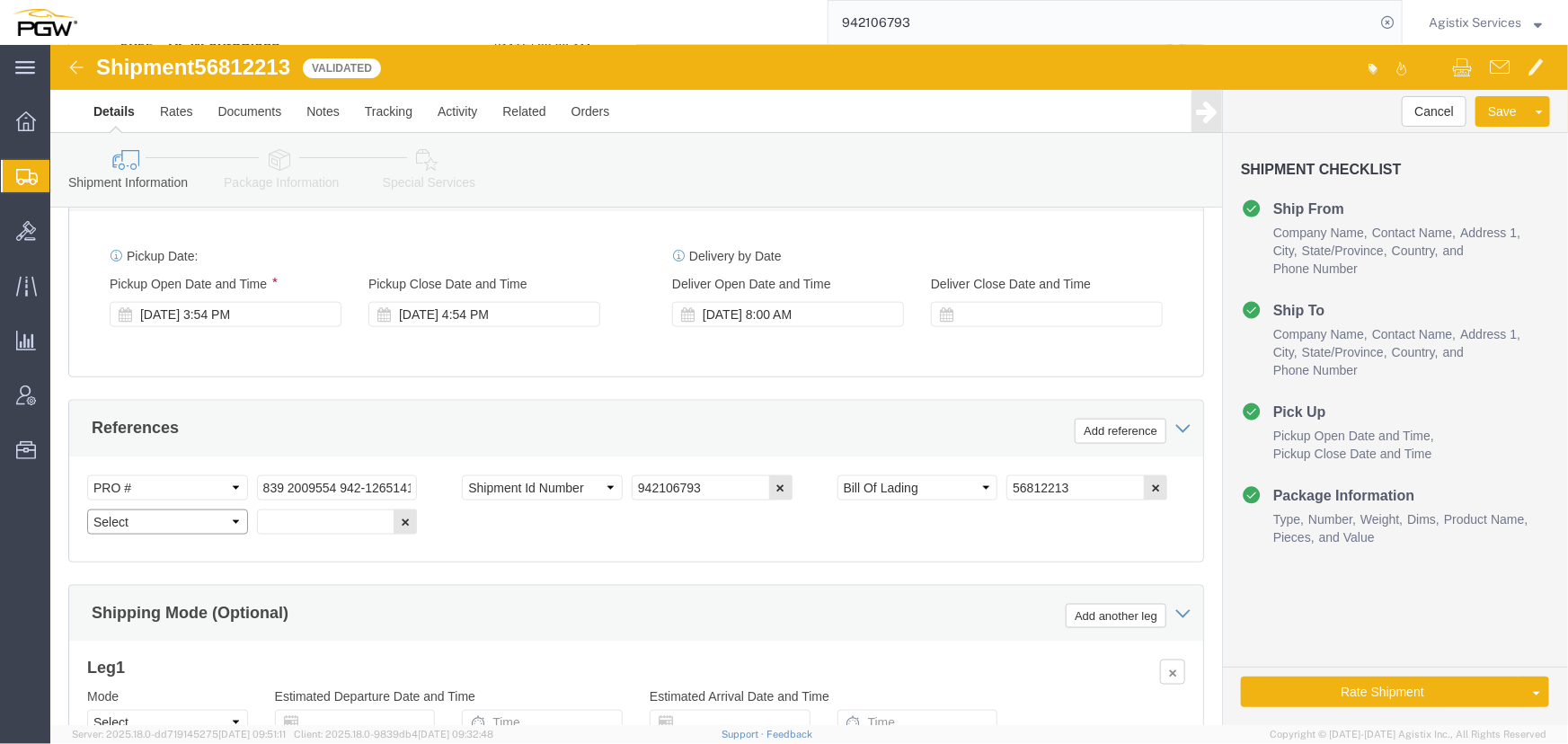
click select "Select Account Type Activity ID Airline Appointment Number ASN Batch Request # …"
select select "PRONUMBER"
click select "Select Account Type Activity ID Airline Appointment Number ASN Batch Request # …"
click input "text"
paste input "942-1265169 942-1265189 942-1265268 942-1265303 942-1265319 942-1265339 Brandon…"
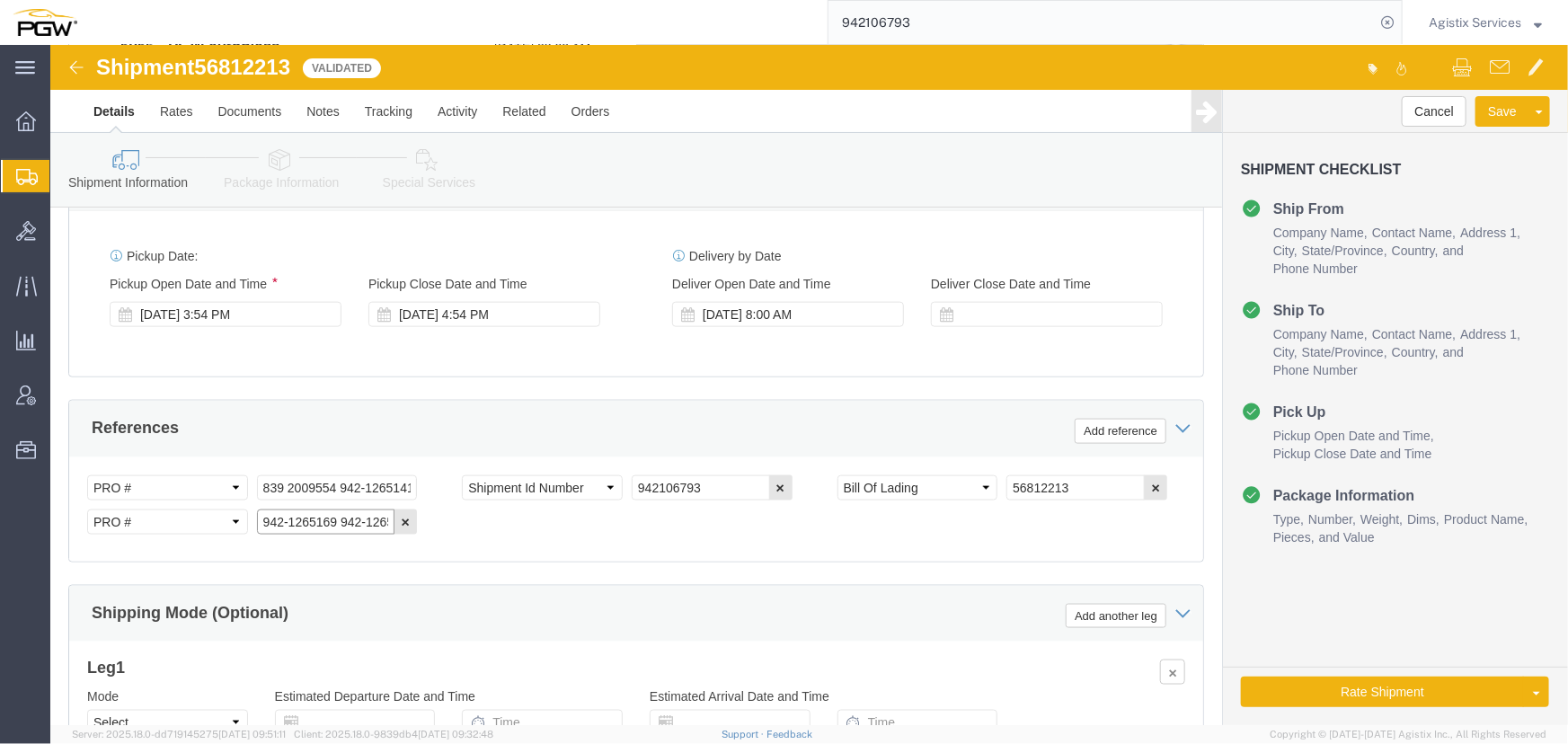
scroll to position [0, 452]
type input "942-1265169 942-1265189 942-1265268 942-1265303 942-1265319 942-1265339 Brandon…"
click div "Select Account Type Activity ID Airline Appointment Number ASN Batch Request # …"
click button "Add reference"
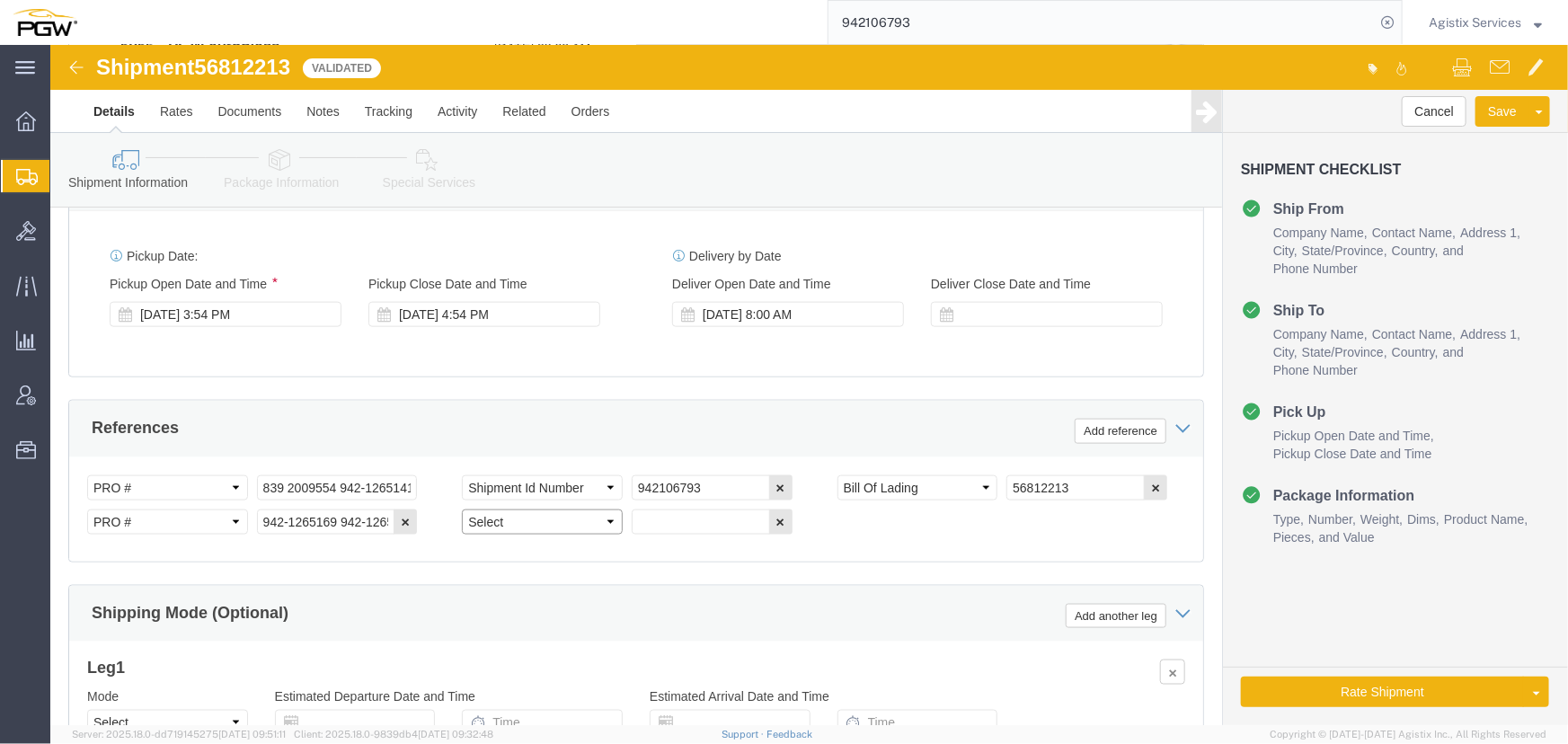
click select "Select Account Type Activity ID Airline Appointment Number ASN Batch Request # …"
select select "PRONUMBER"
click select "Select Account Type Activity ID Airline Appointment Number ASN Batch Request # …"
click input "942-1265169 942-1265189 942-1265268 942-1265303 942-1265319 942-1265339 Brandon…"
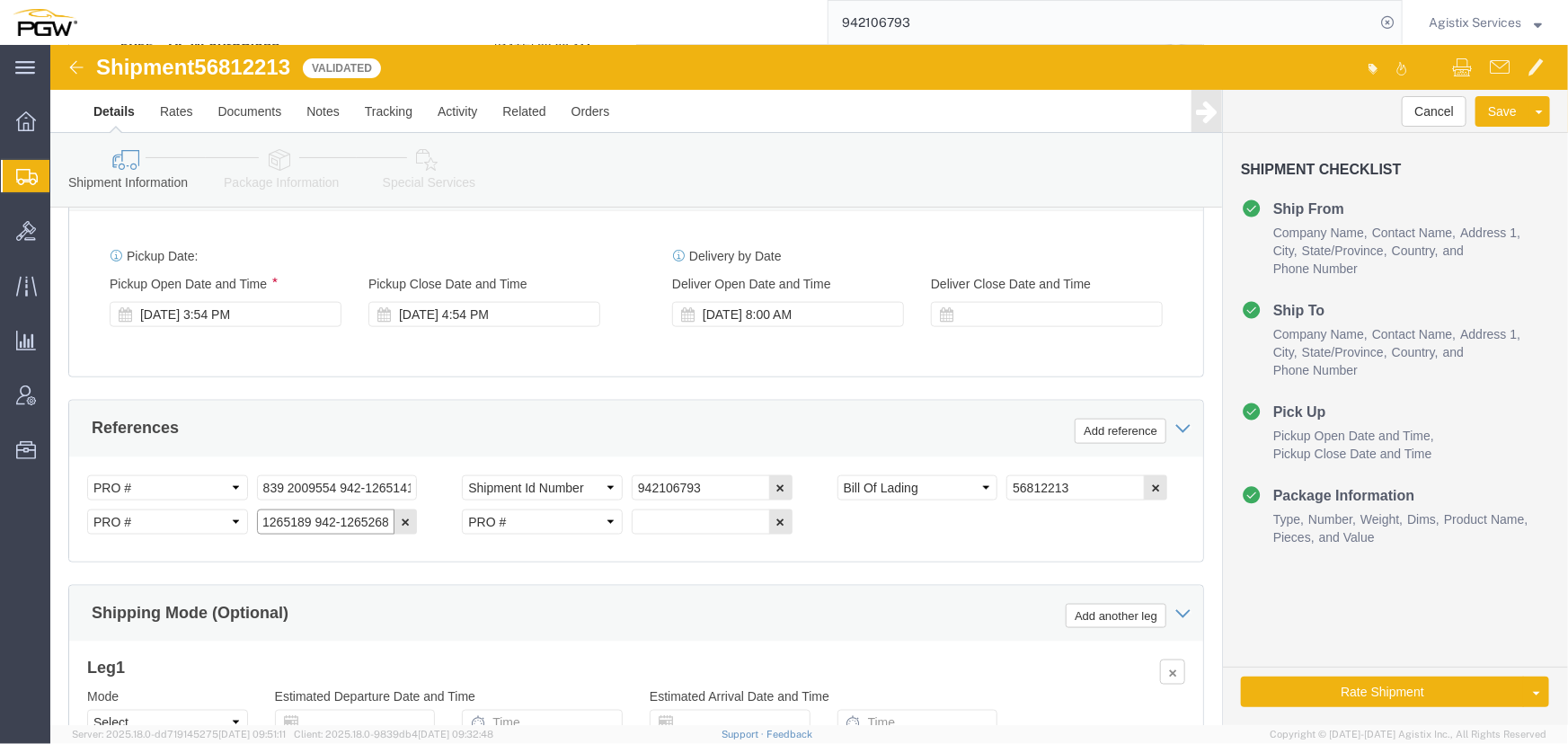
type input "942-1265169 942-1265189 942-1265268"
click input "text"
paste input "942-1265303 942-1265319 942-1265339 Brandon 942-12651"
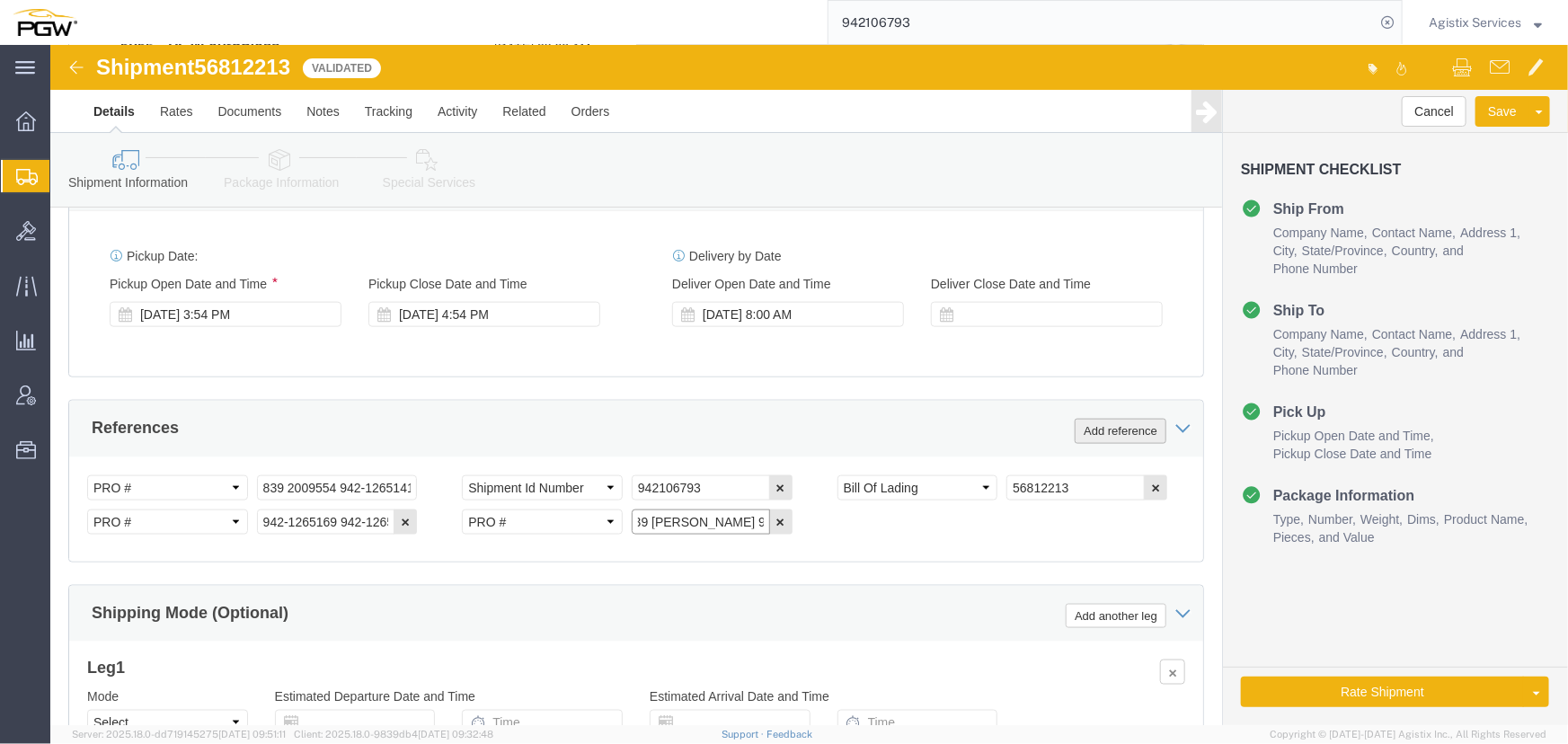
type input "942-1265303 942-1265319 942-1265339 Brandon 942-12651"
click button "Add reference"
click select "Select Account Type Activity ID Airline Appointment Number ASN Batch Request # …"
select select "PRONUMBER"
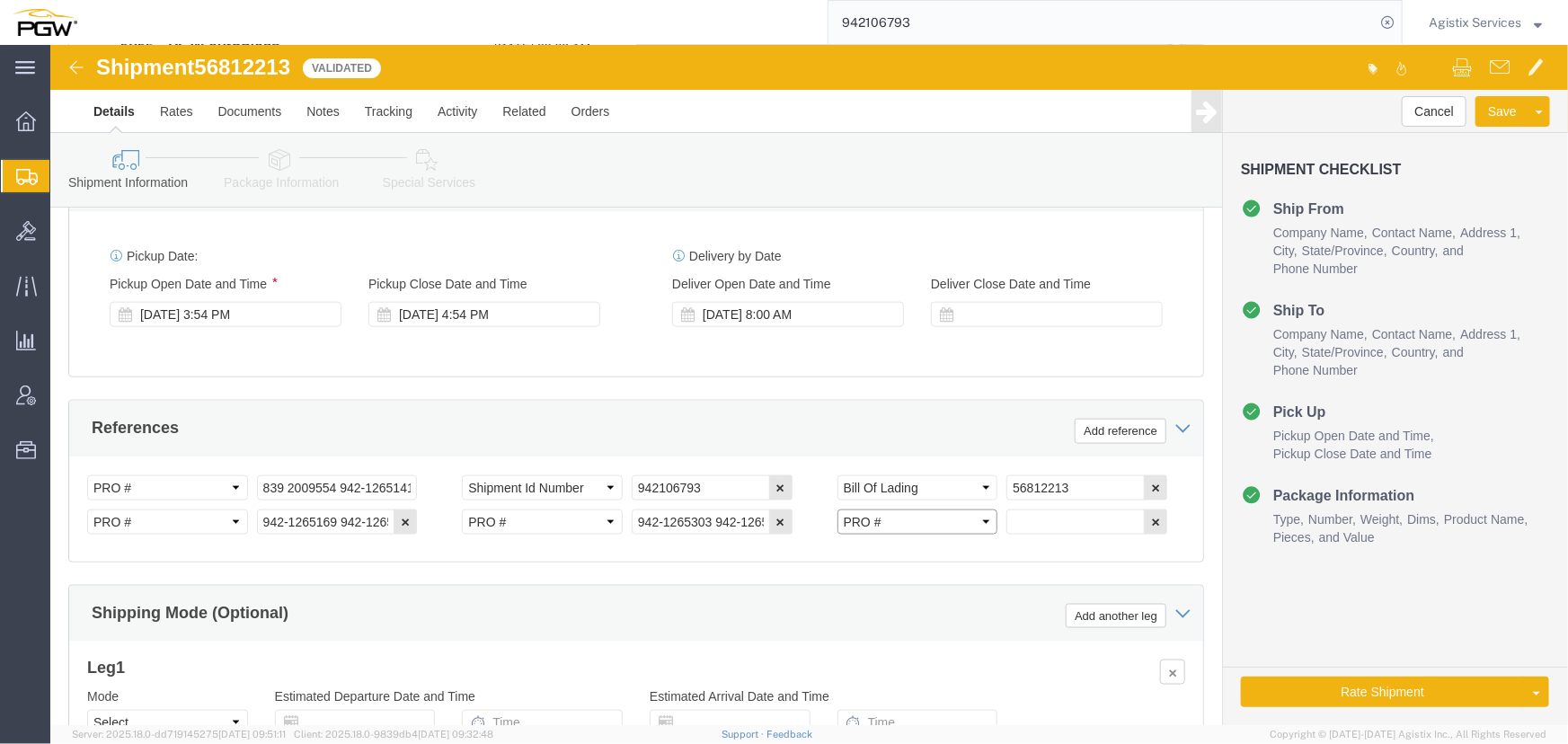
click select "Select Account Type Activity ID Airline Appointment Number ASN Batch Request # …"
click input "942-1265303 942-1265319 942-1265339 Brandon 942-12651"
type input "942-1265303 942-1265319 942-1265339"
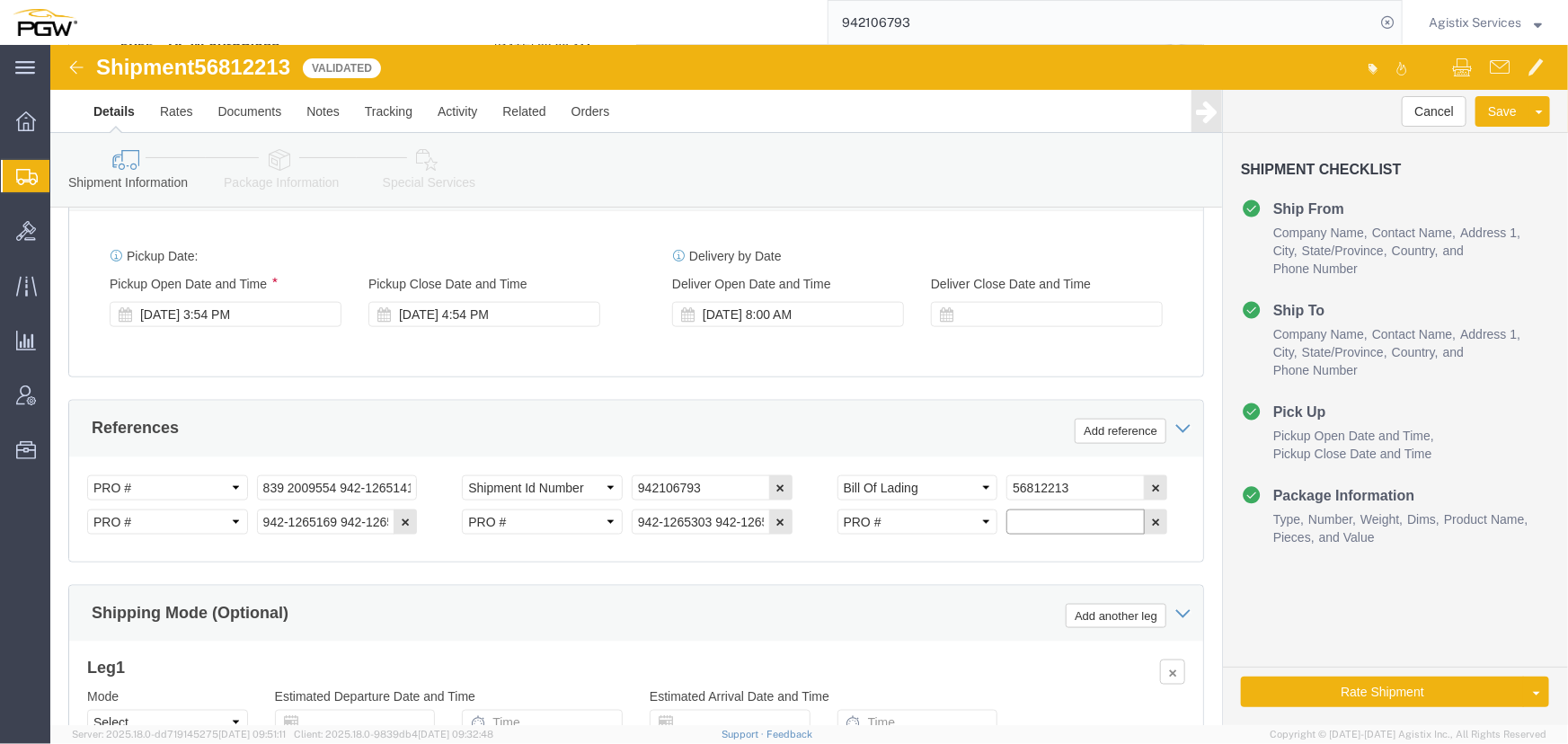
click input "text"
paste input "Brandon 942-12651"
type input "Brandon 942-12651"
click select "Select Air Less than Truckload Multi-Leg Ocean Freight Rail Small Parcel Truckl…"
select select "LTL"
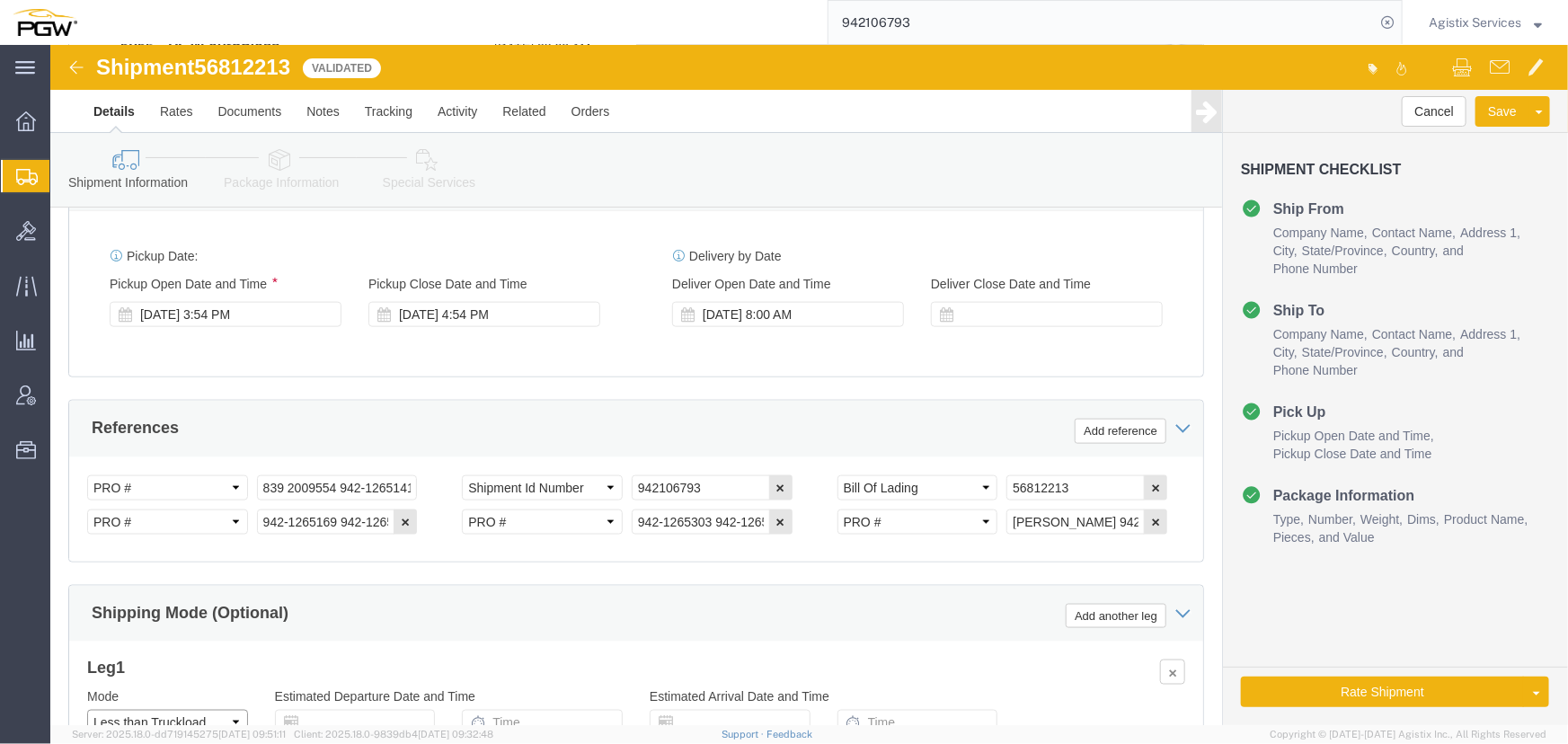
click select "Select Air Less than Truckload Multi-Leg Ocean Freight Rail Small Parcel Truckl…"
click button "Rate Shipment"
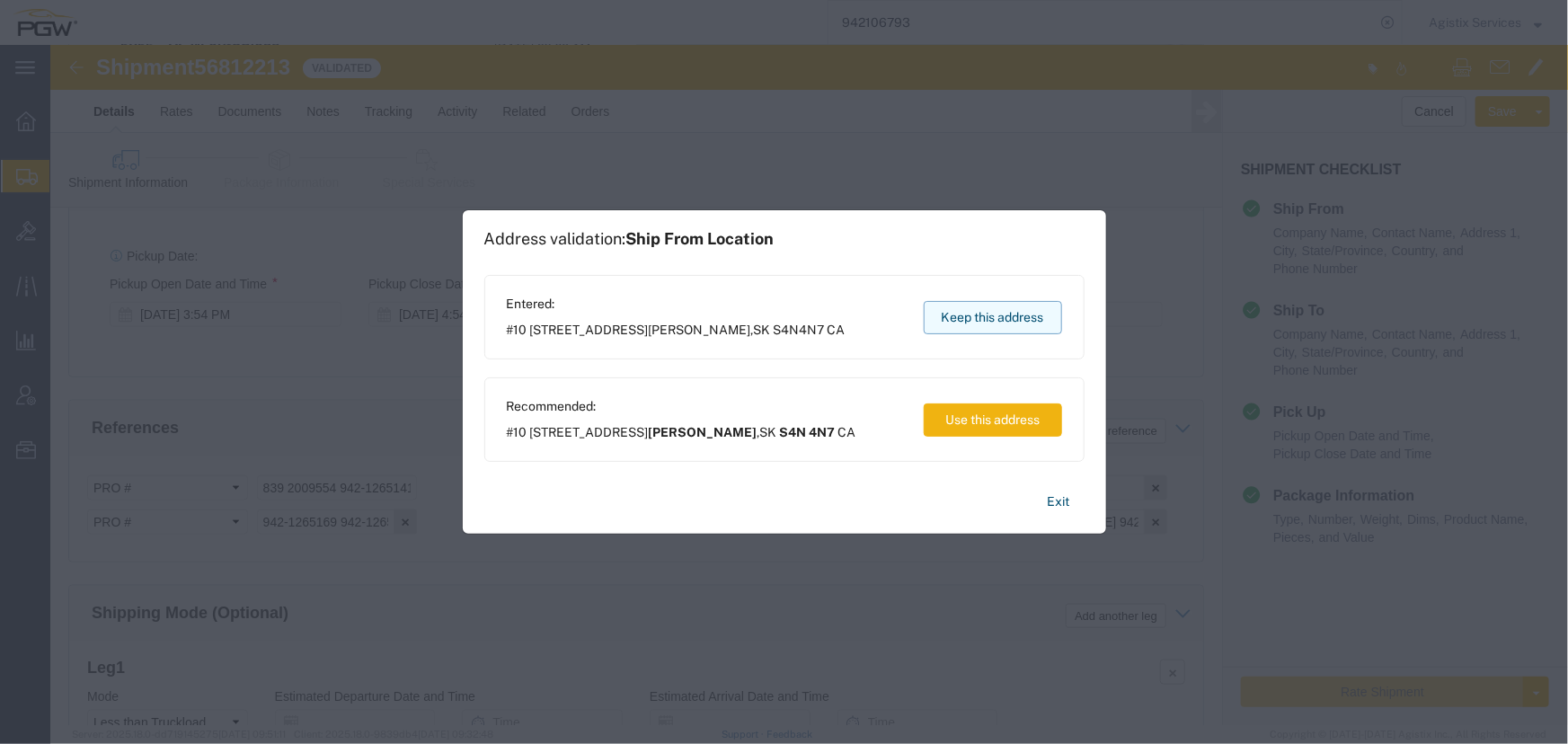
click at [980, 315] on button "Keep this address" at bounding box center [993, 317] width 139 height 33
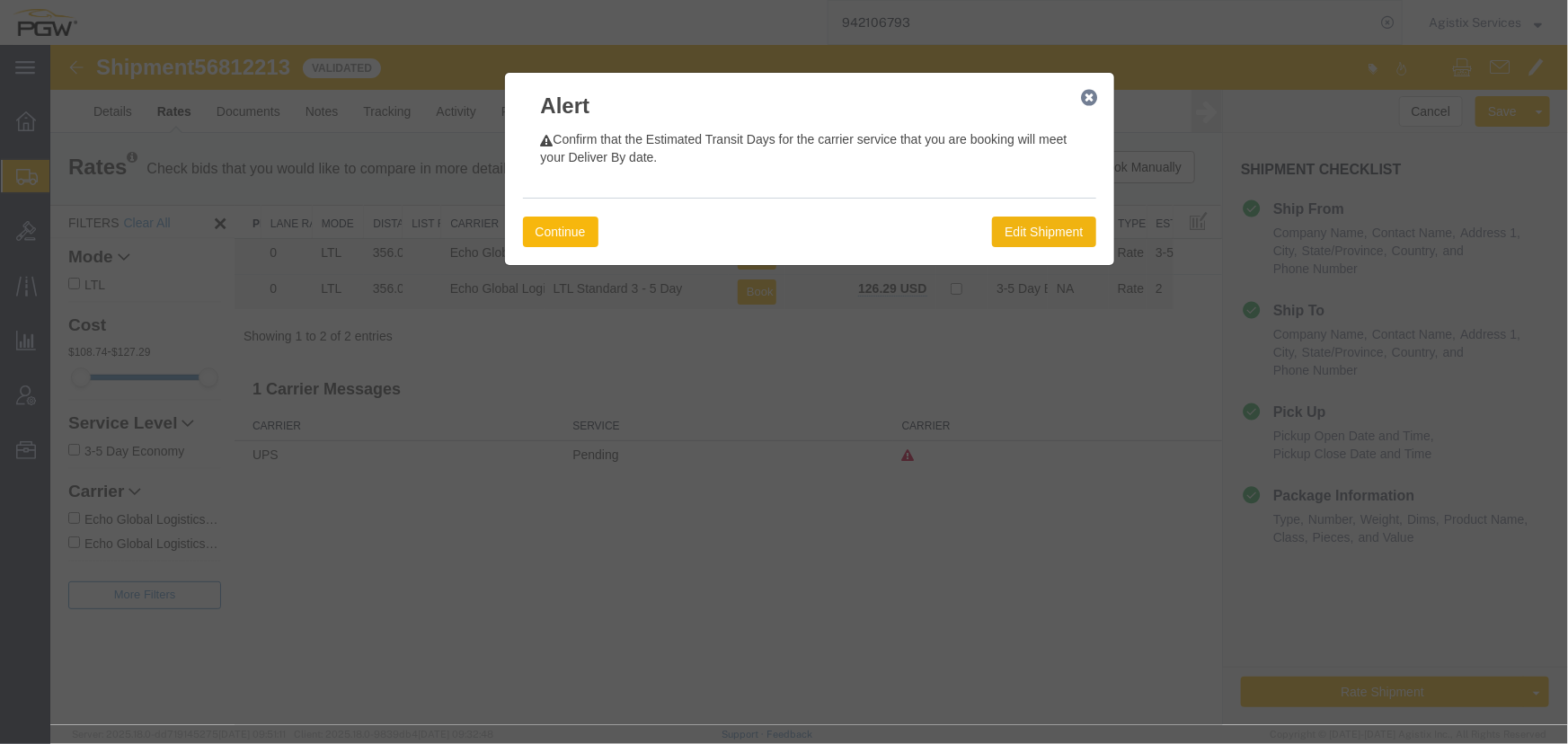
click at [569, 238] on button "Continue" at bounding box center [560, 230] width 76 height 31
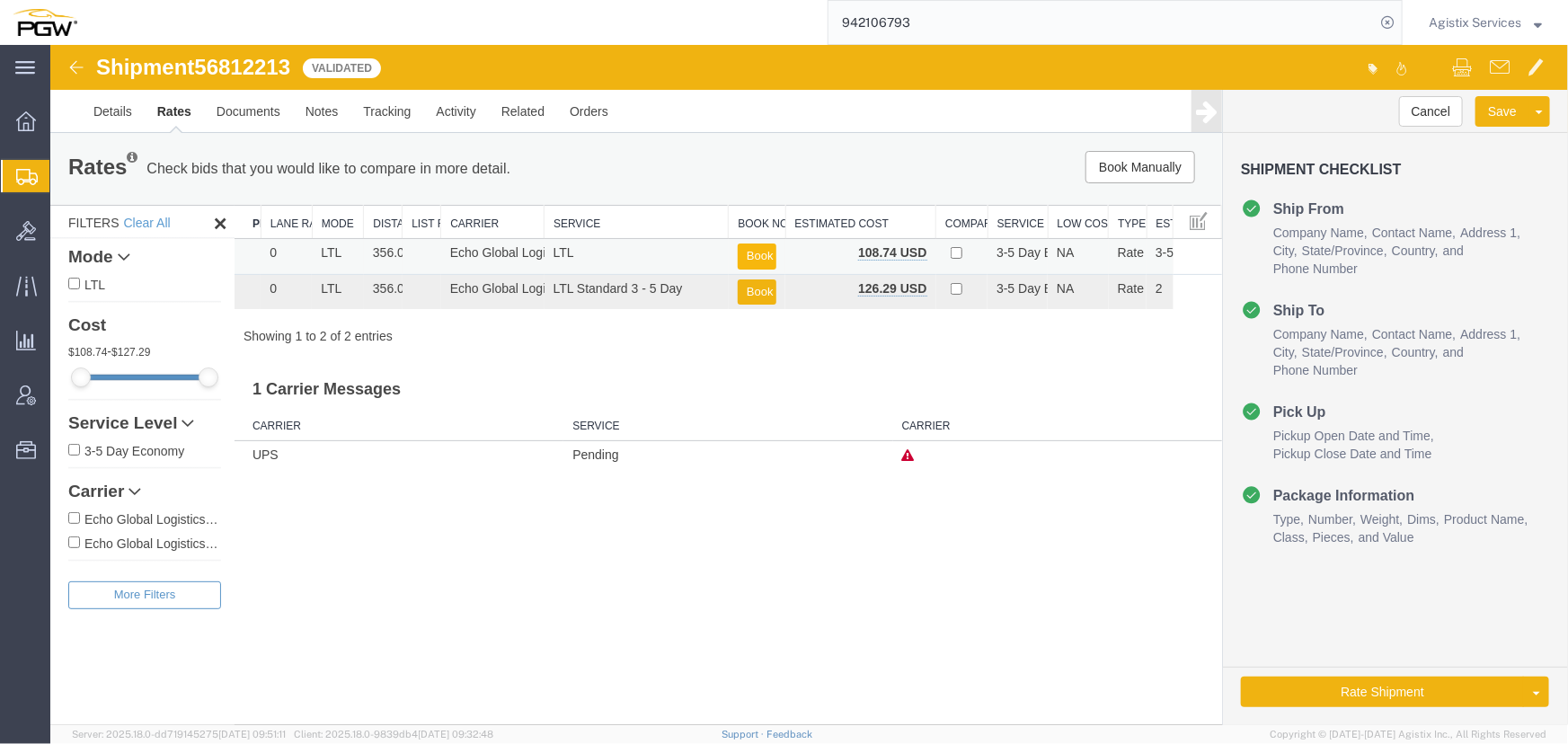
click at [752, 254] on button "Book" at bounding box center [756, 255] width 38 height 26
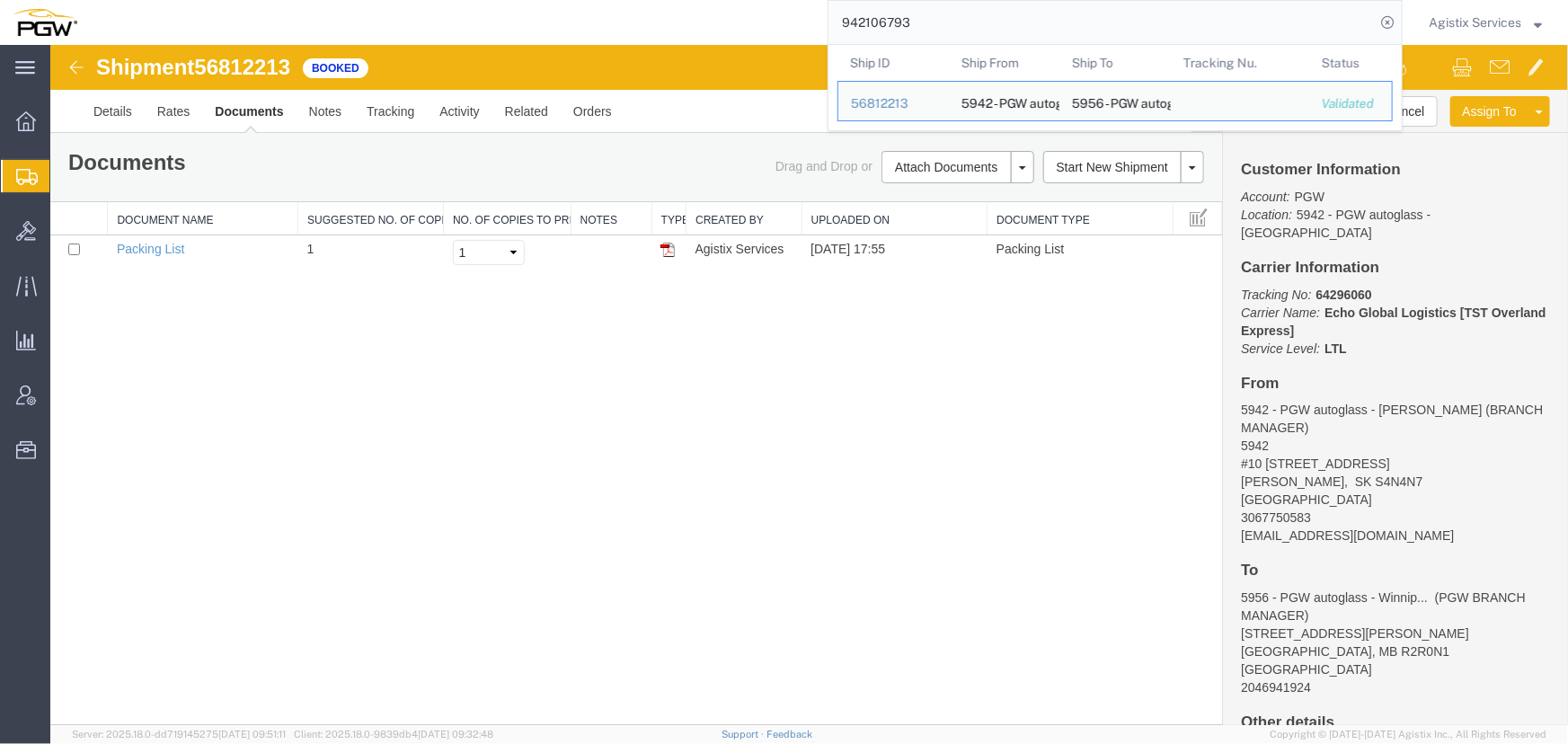
drag, startPoint x: 936, startPoint y: 18, endPoint x: 493, endPoint y: 21, distance: 443.0
click at [493, 21] on div "942106793 Ship ID Ship From Ship To Tracking Nu. Status Ship ID 56812213 Ship F…" at bounding box center [746, 22] width 1313 height 45
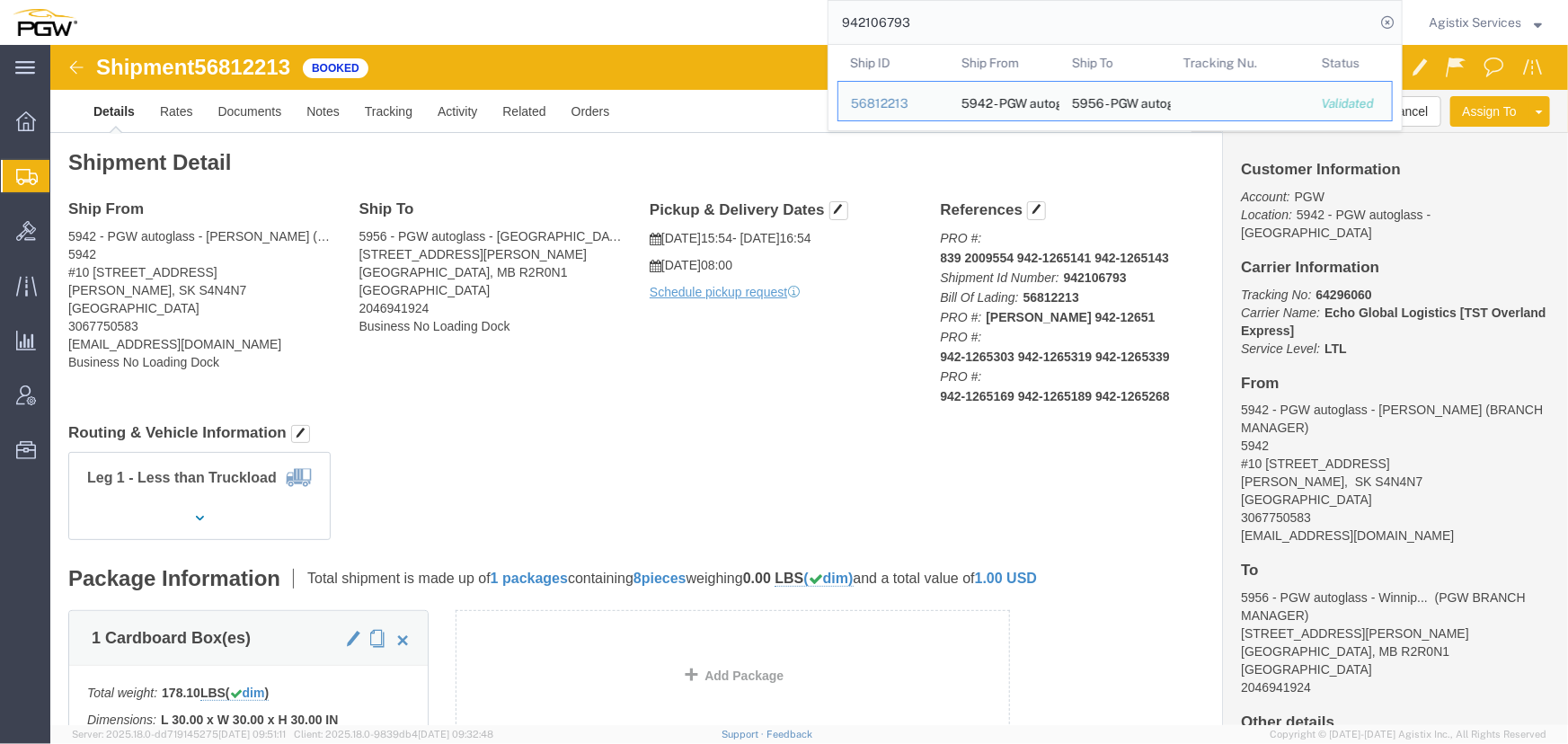
drag, startPoint x: 921, startPoint y: 26, endPoint x: 562, endPoint y: 35, distance: 359.1
click at [562, 35] on div "942106793 Ship ID Ship From Ship To Tracking Nu. Status Ship ID 56812213 Ship F…" at bounding box center [746, 22] width 1313 height 45
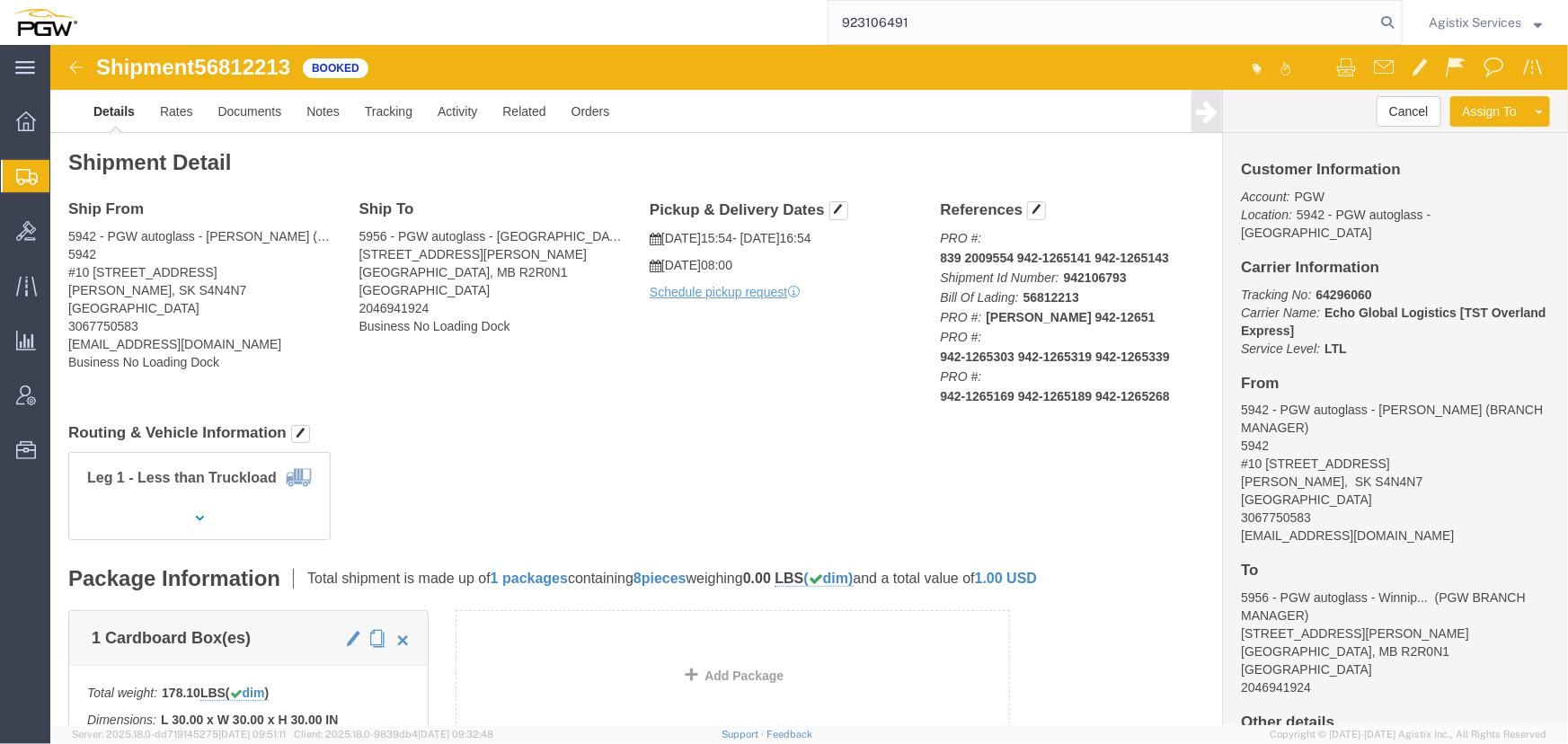
type input "923106491"
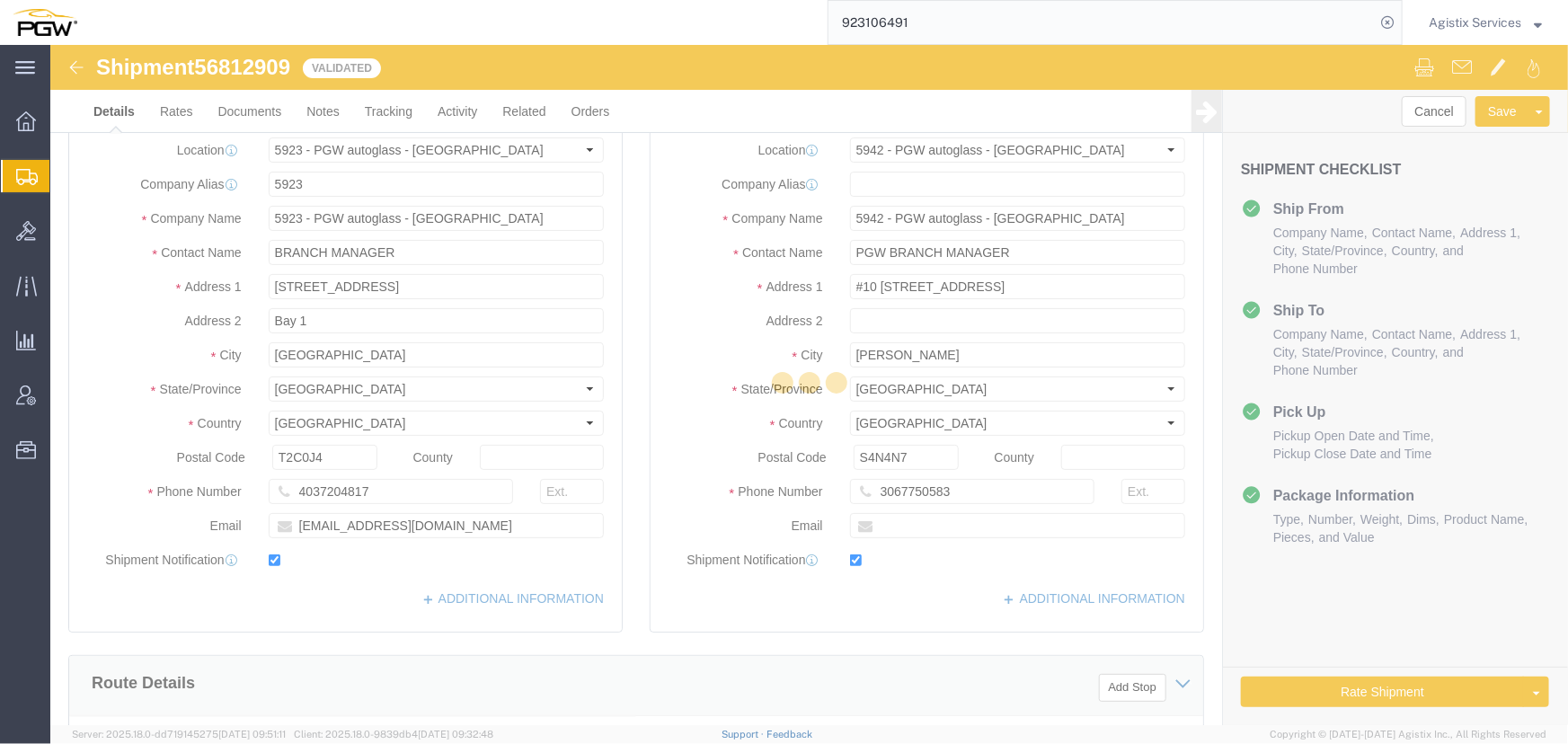
select select "28509"
select select "28521"
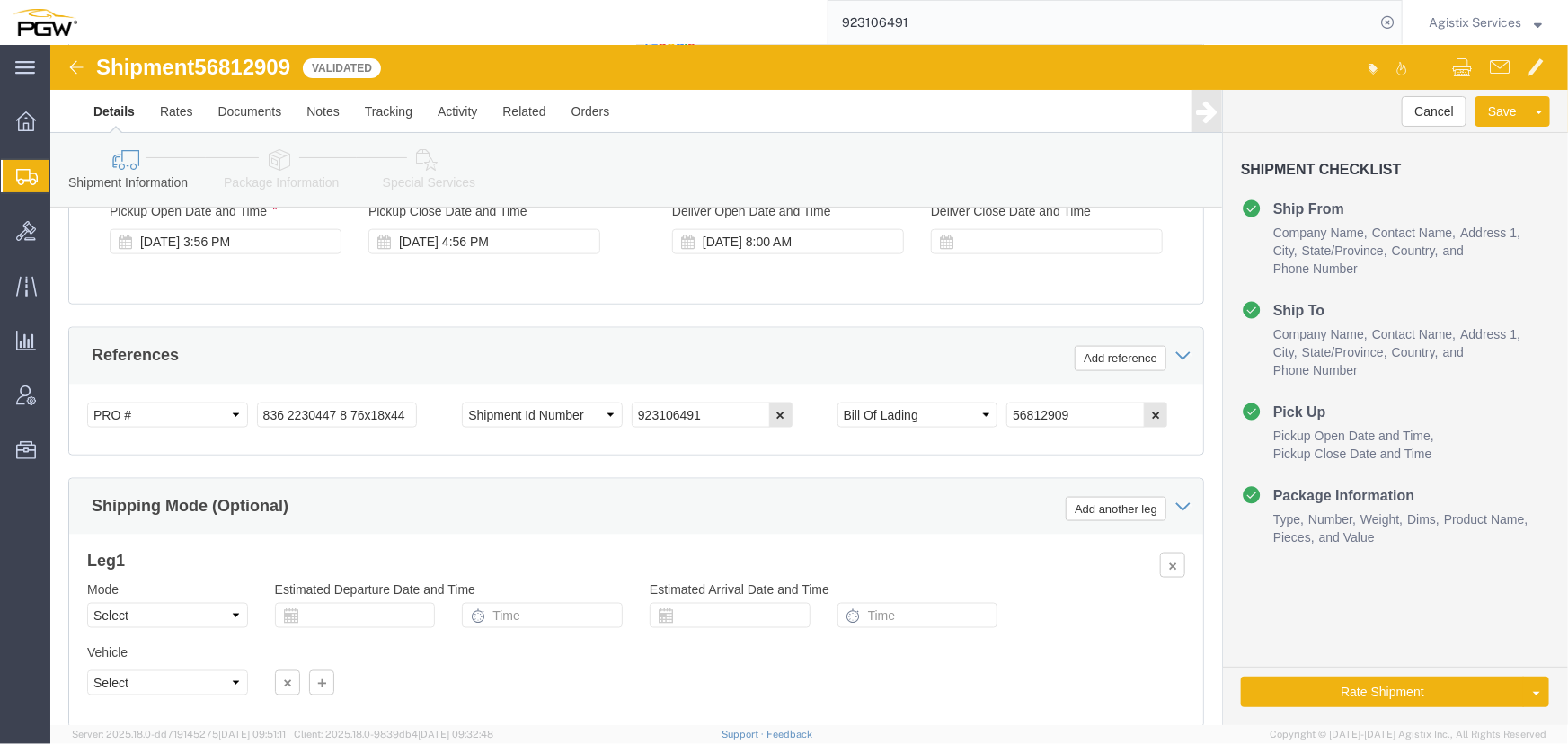
scroll to position [1143, 0]
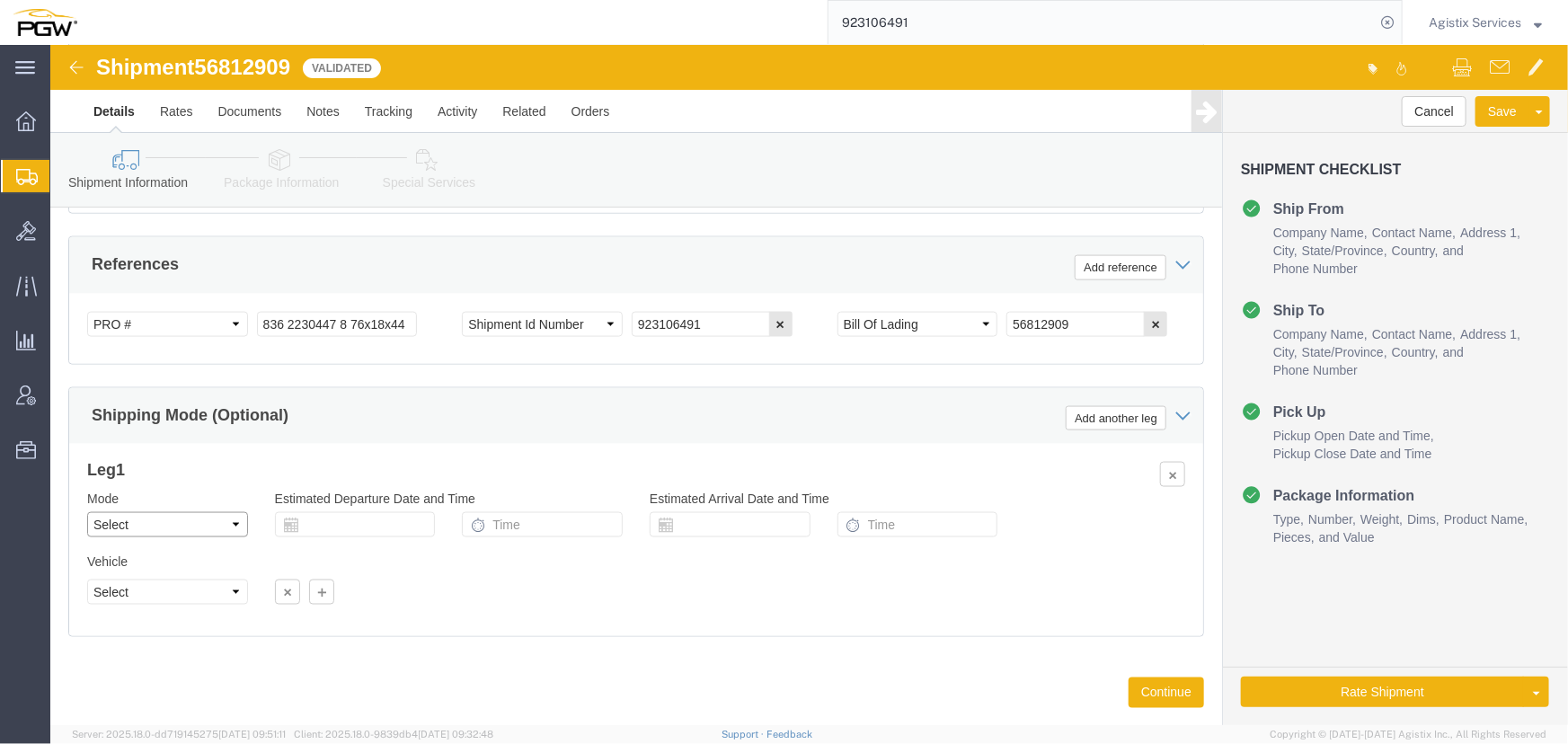
click select "Select Air Less than Truckload Multi-Leg Ocean Freight Rail Small Parcel Truckl…"
select select "LTL"
click select "Select Air Less than Truckload Multi-Leg Ocean Freight Rail Small Parcel Truckl…"
click button "Rate Shipment"
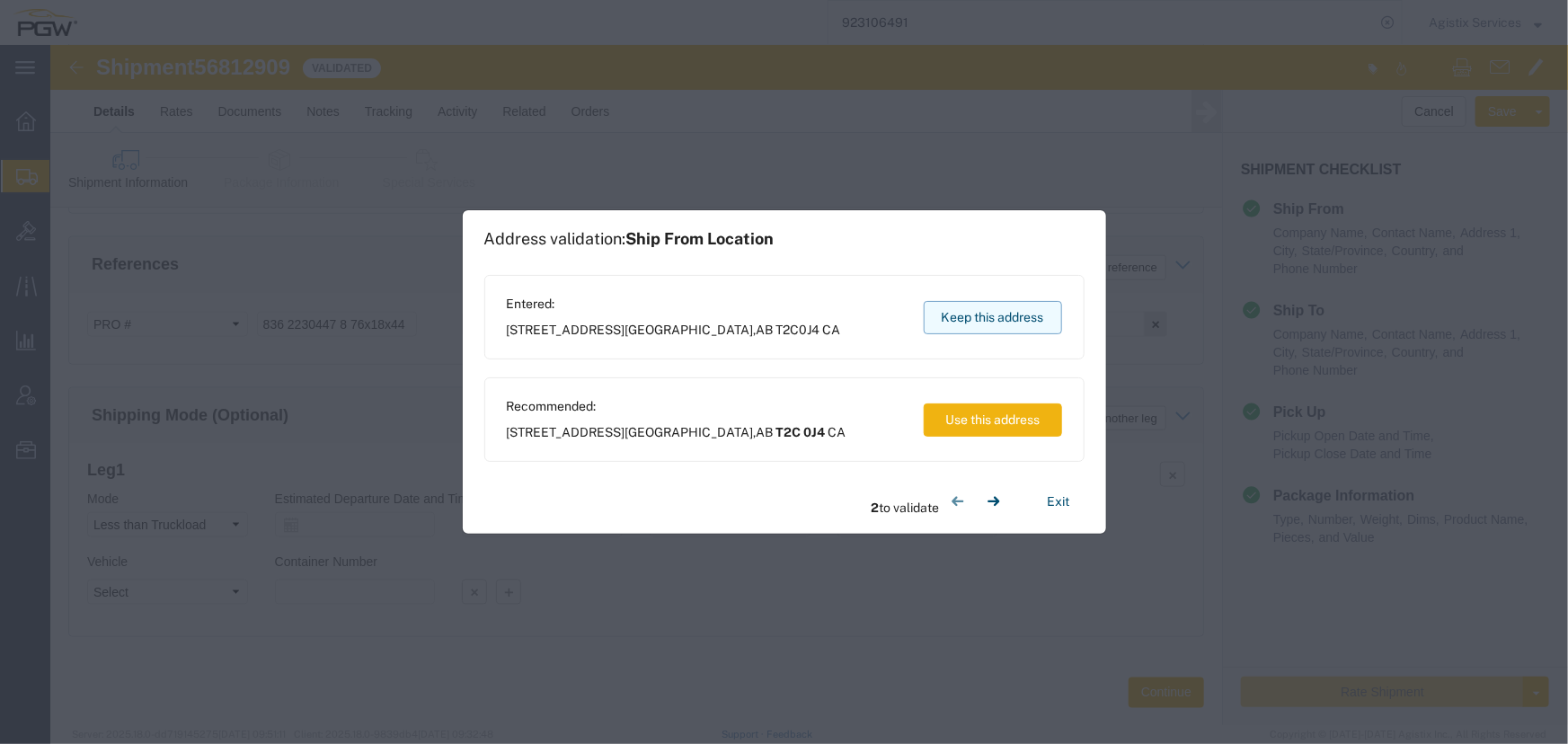
click at [965, 324] on button "Keep this address" at bounding box center [993, 317] width 139 height 33
click at [932, 327] on button "Keep this address" at bounding box center [993, 317] width 139 height 33
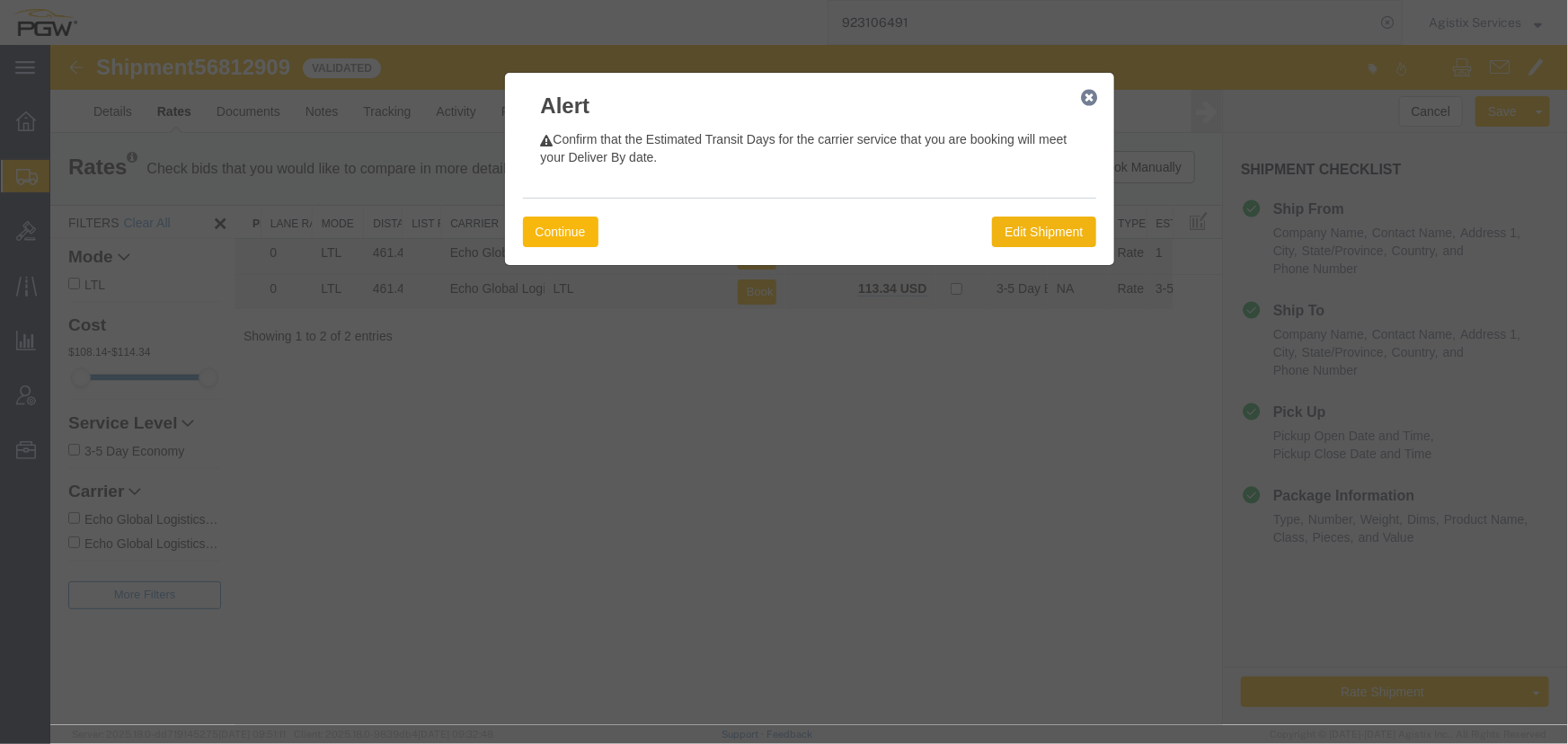
click at [547, 224] on button "Continue" at bounding box center [560, 230] width 76 height 31
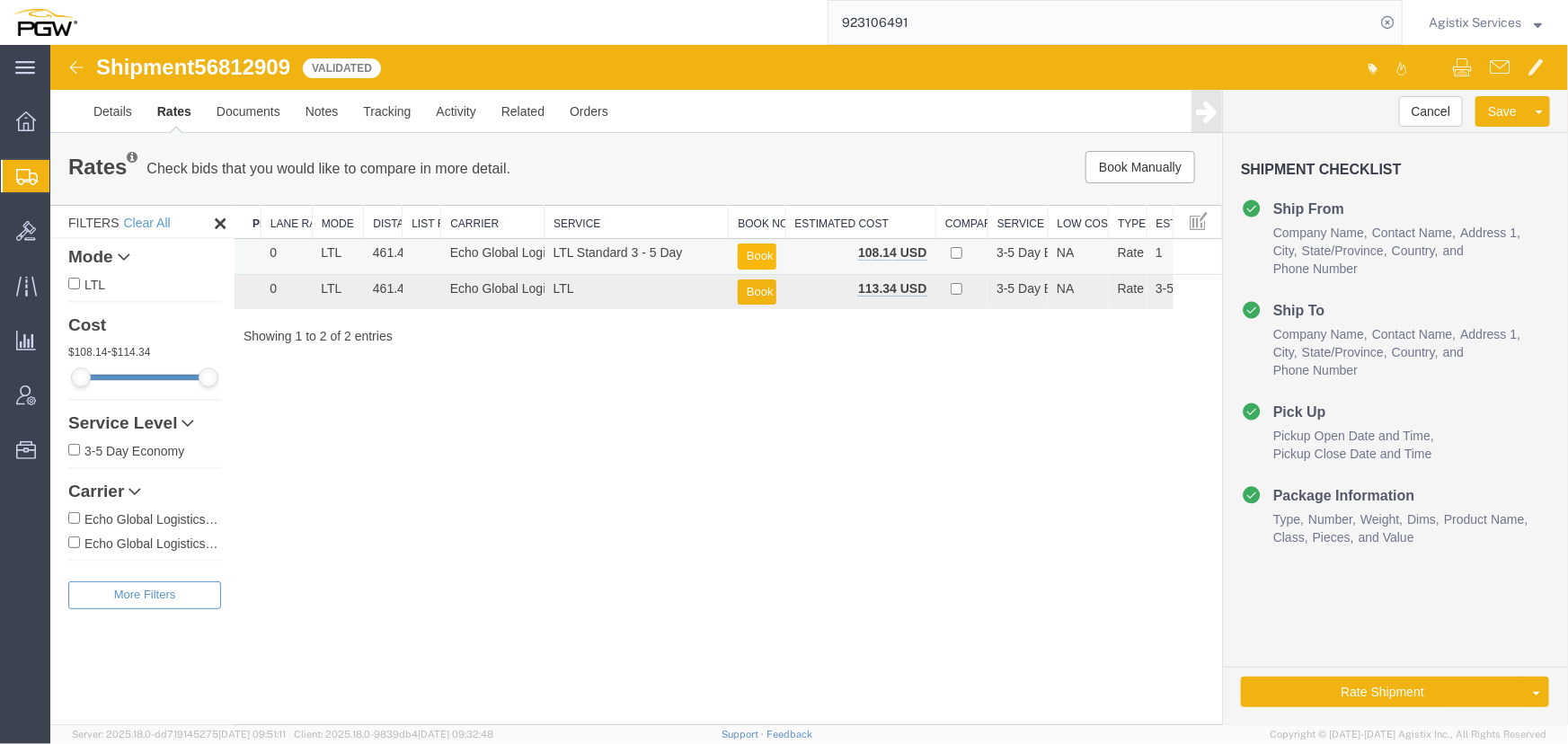
click at [758, 246] on button "Book" at bounding box center [756, 255] width 38 height 26
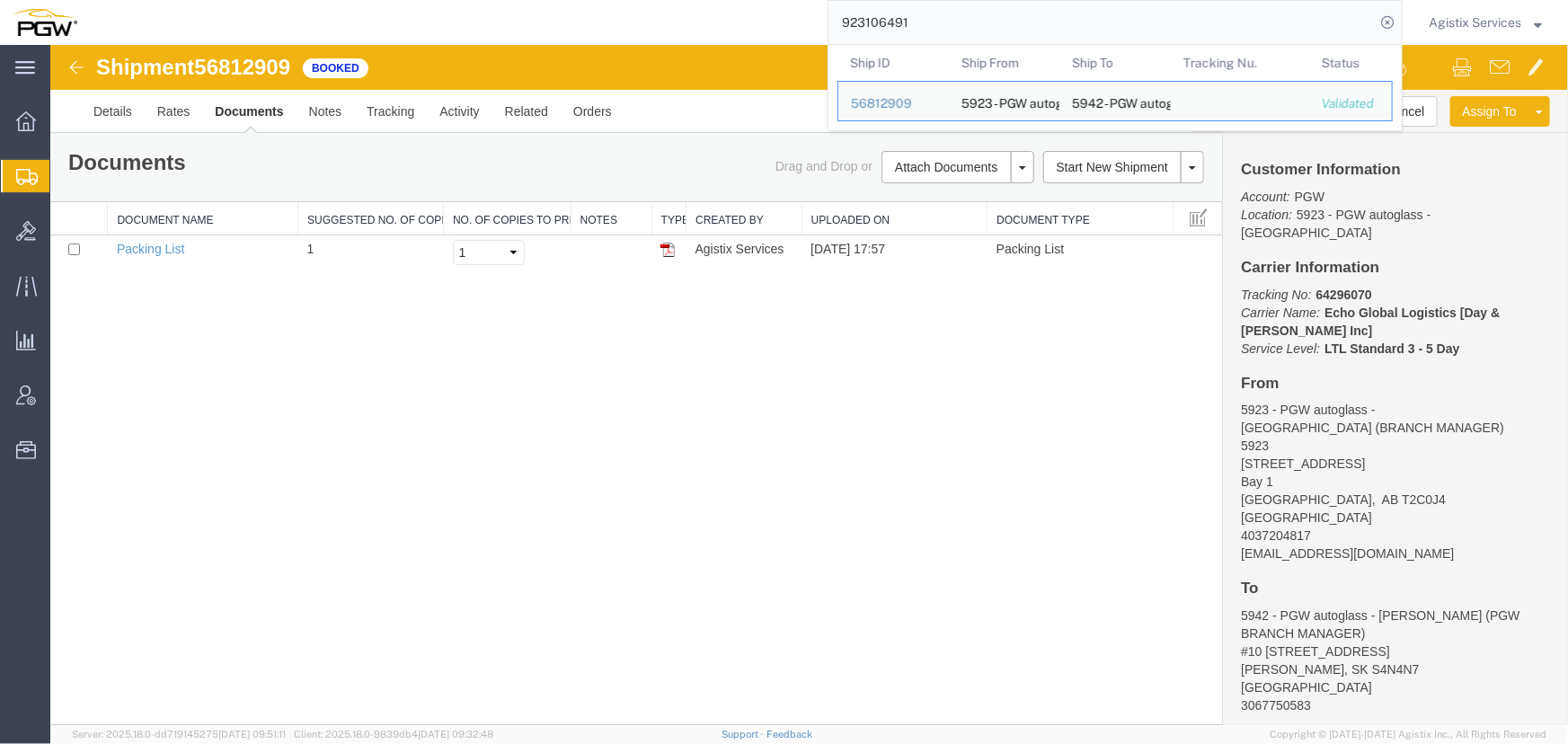
drag, startPoint x: 962, startPoint y: 34, endPoint x: 551, endPoint y: 31, distance: 411.0
click at [551, 31] on div "923106491 Ship ID Ship From Ship To Tracking Nu. Status Ship ID 56812909 Ship F…" at bounding box center [746, 22] width 1313 height 45
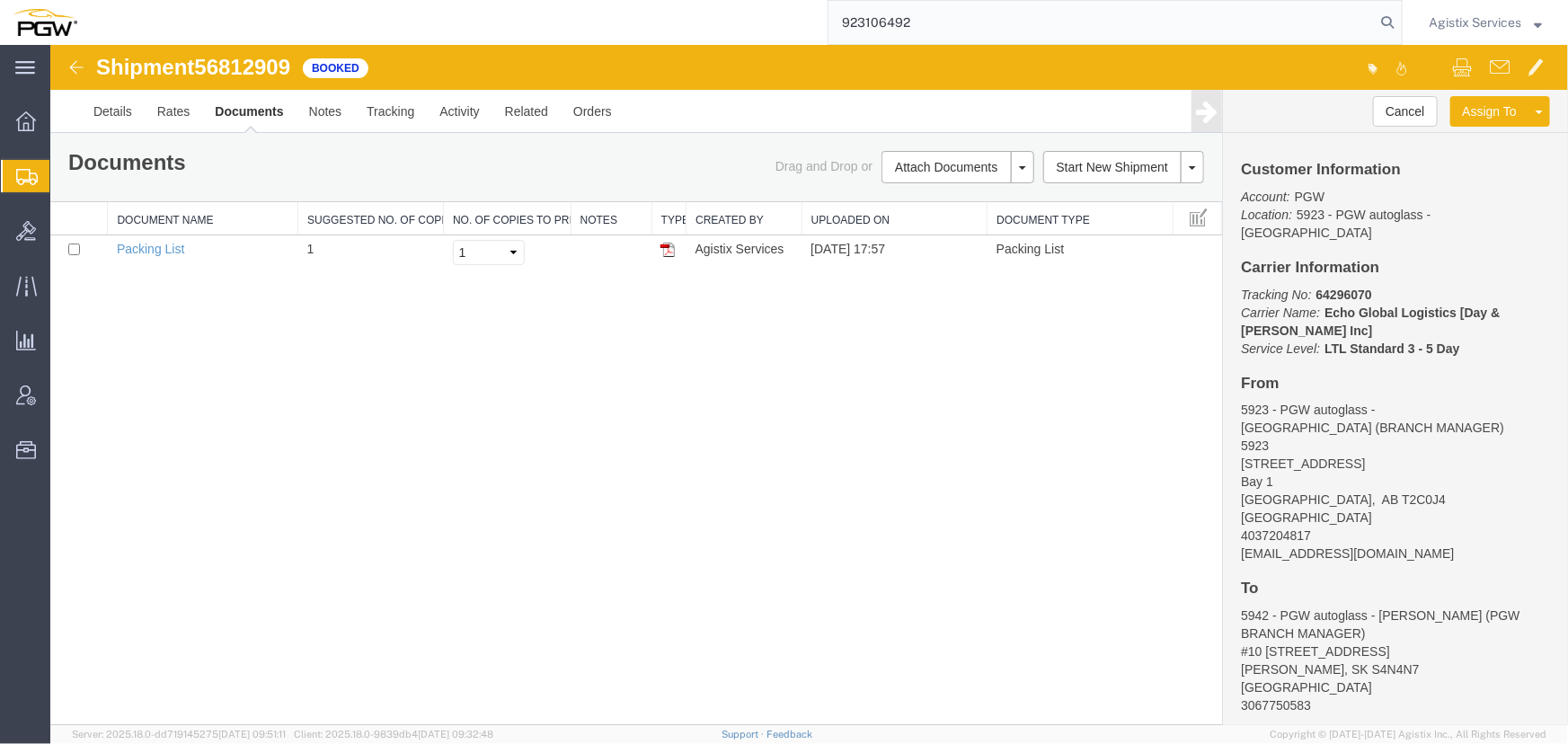
type input "923106492"
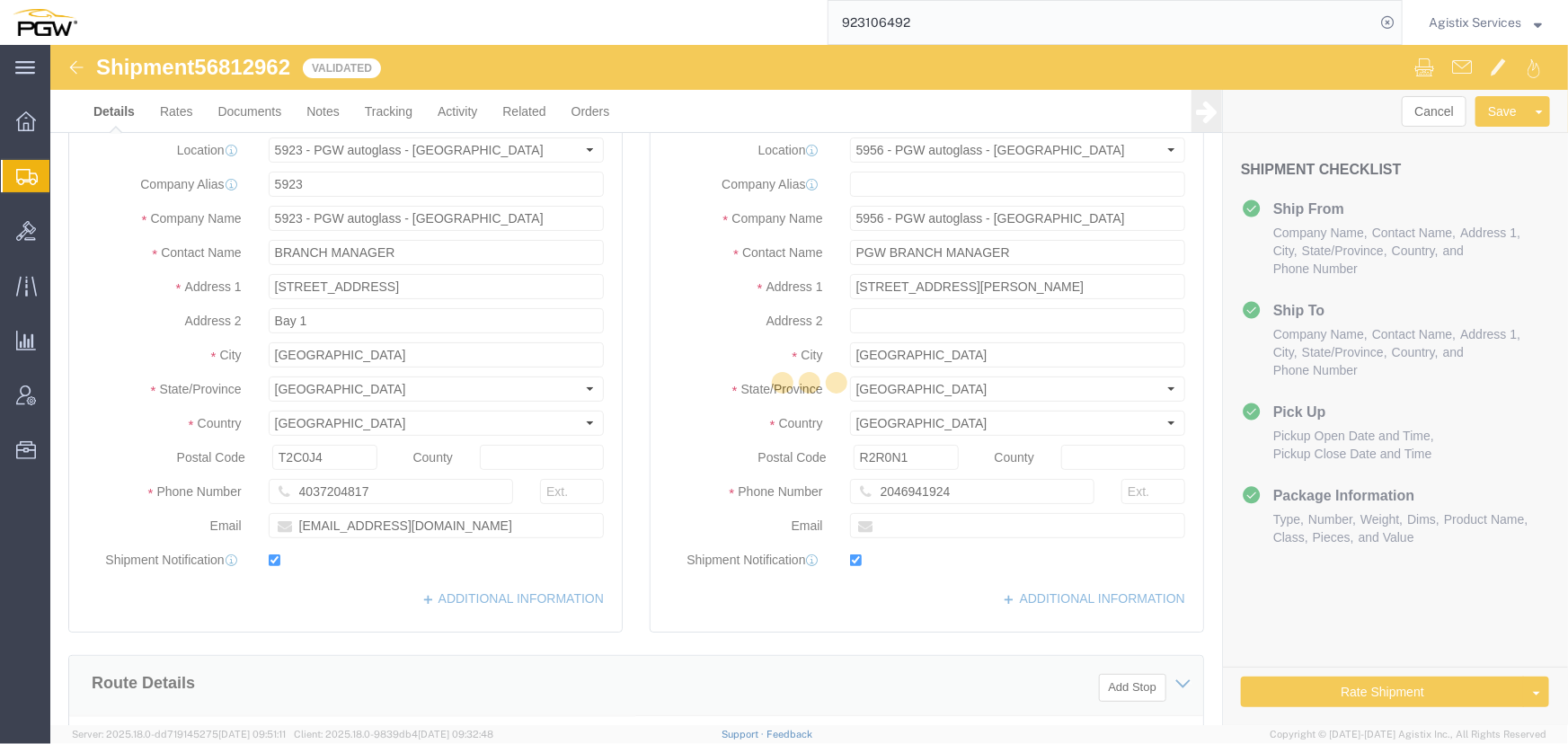
select select "28509"
select select "28529"
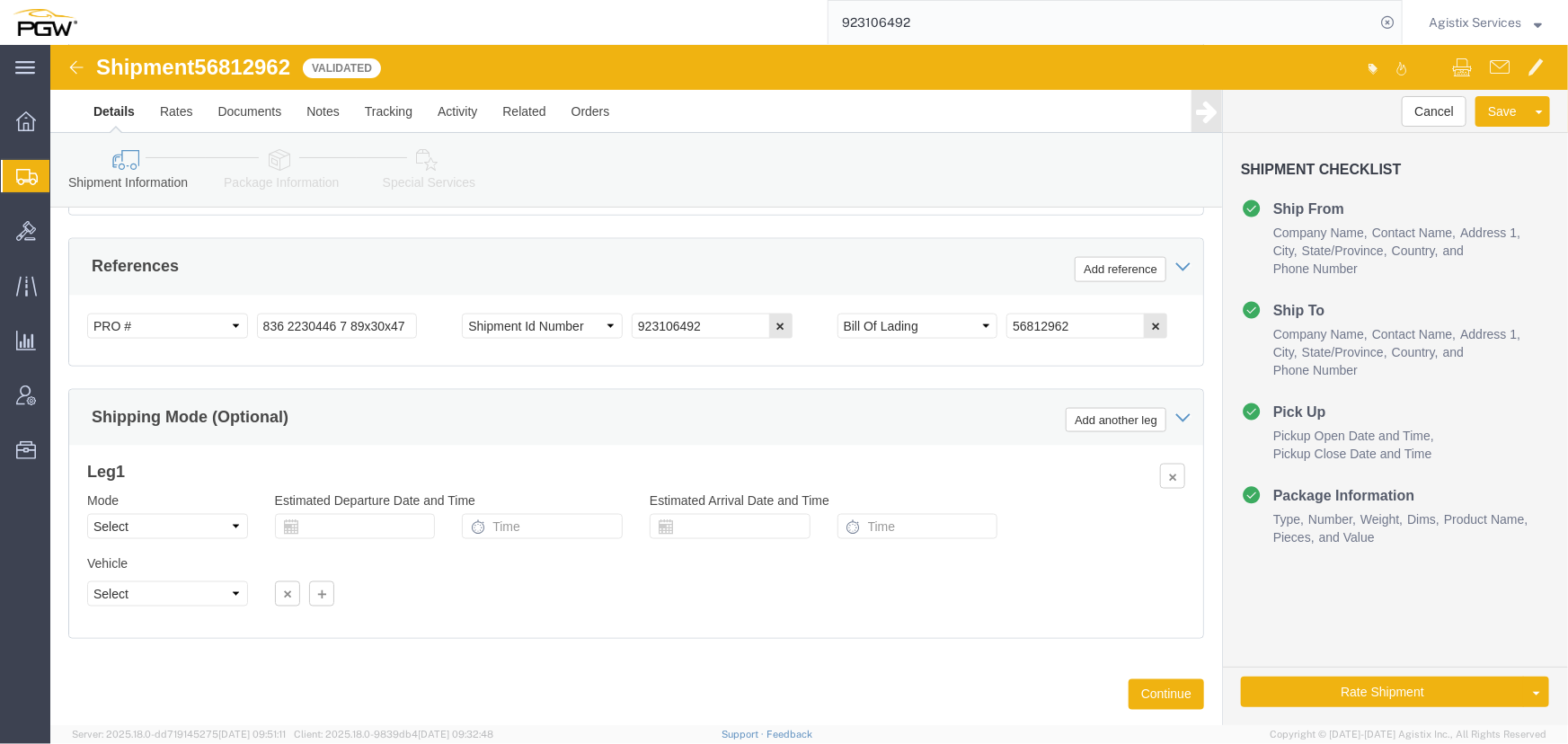
scroll to position [1145, 0]
click select "Select Air Less than Truckload Multi-Leg Ocean Freight Rail Small Parcel Truckl…"
select select "LTL"
click select "Select Air Less than Truckload Multi-Leg Ocean Freight Rail Small Parcel Truckl…"
click button "Rate Shipment"
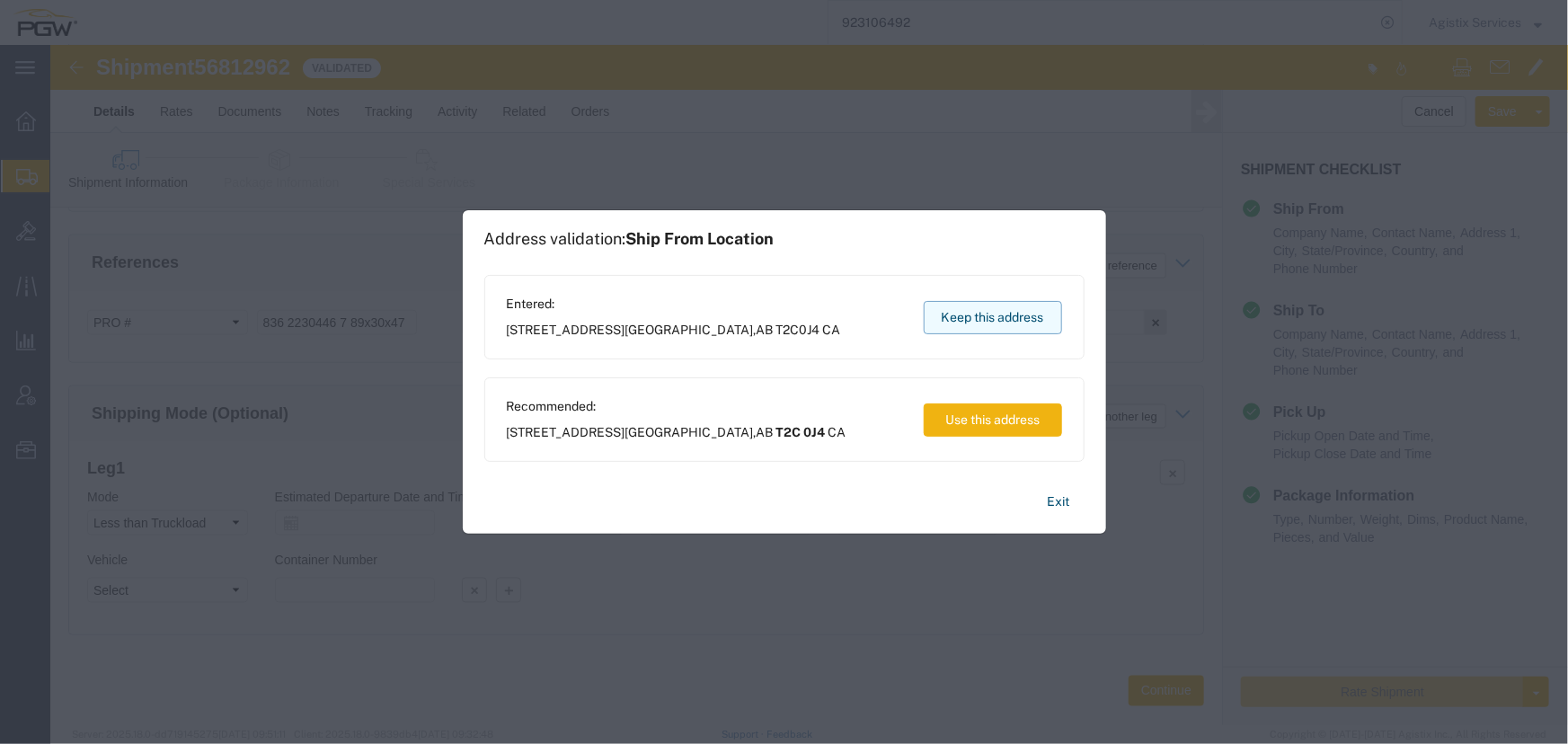
click at [995, 318] on button "Keep this address" at bounding box center [993, 317] width 139 height 33
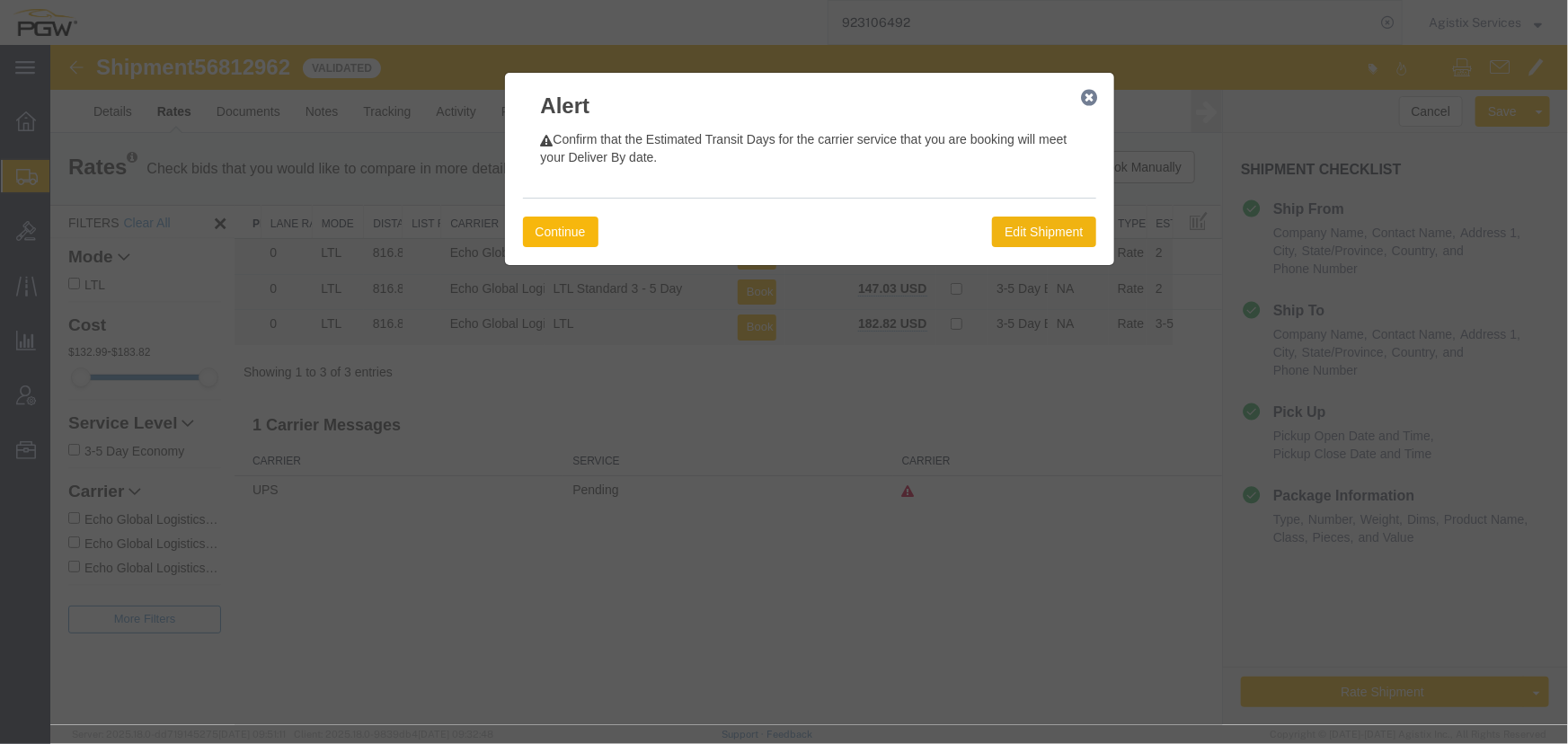
click at [554, 225] on button "Continue" at bounding box center [560, 230] width 76 height 31
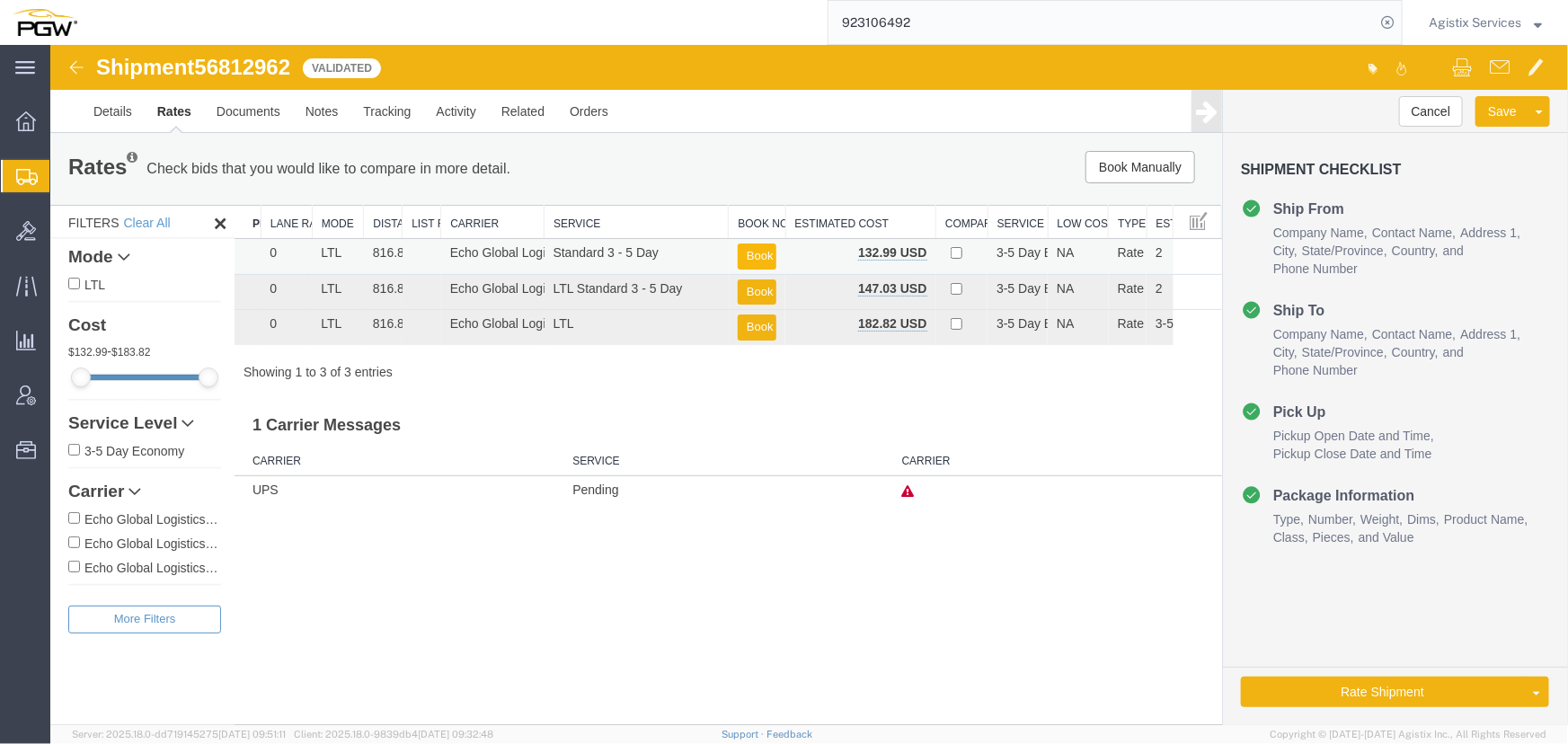
click at [749, 252] on button "Book" at bounding box center [756, 255] width 38 height 26
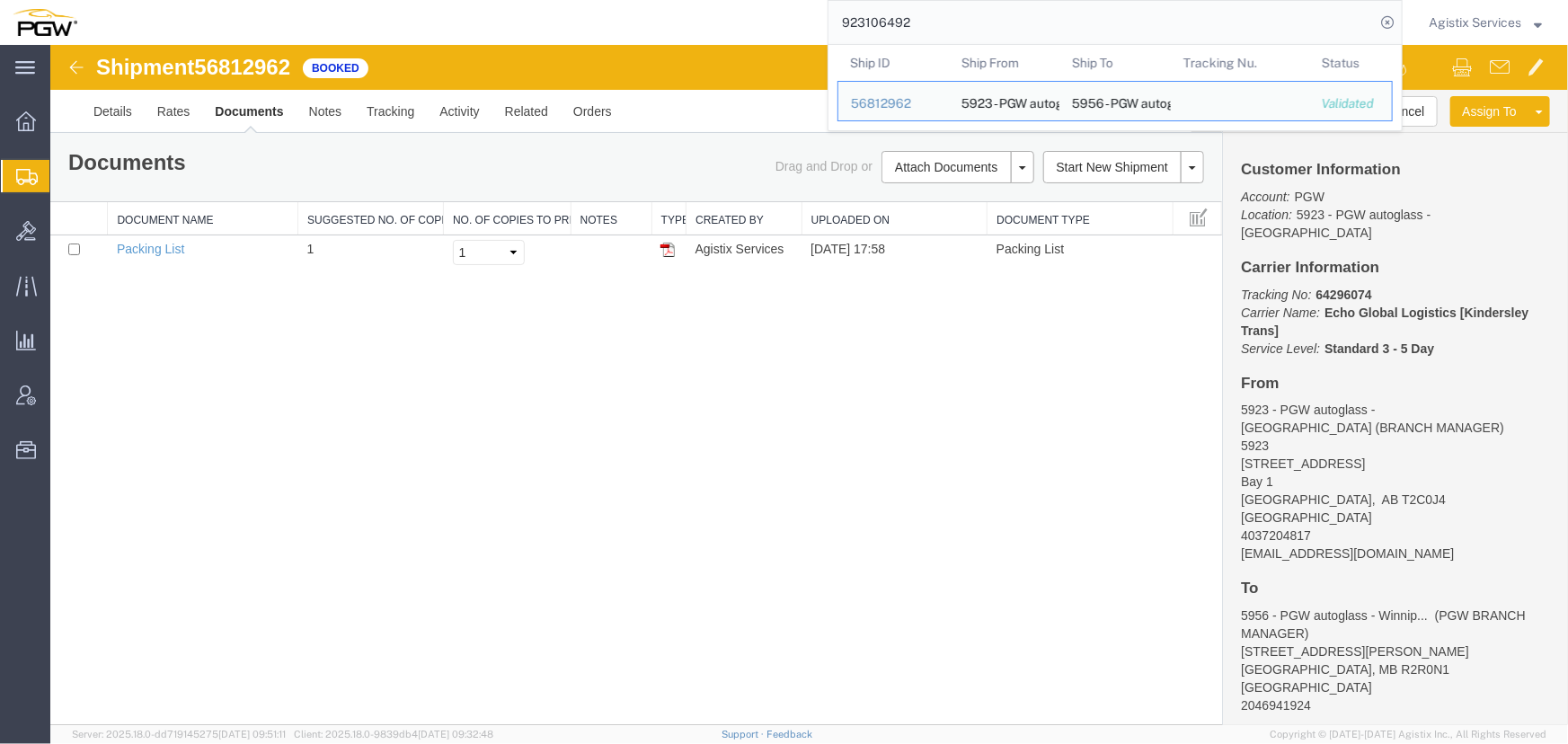
drag, startPoint x: 1018, startPoint y: 78, endPoint x: 545, endPoint y: 46, distance: 474.1
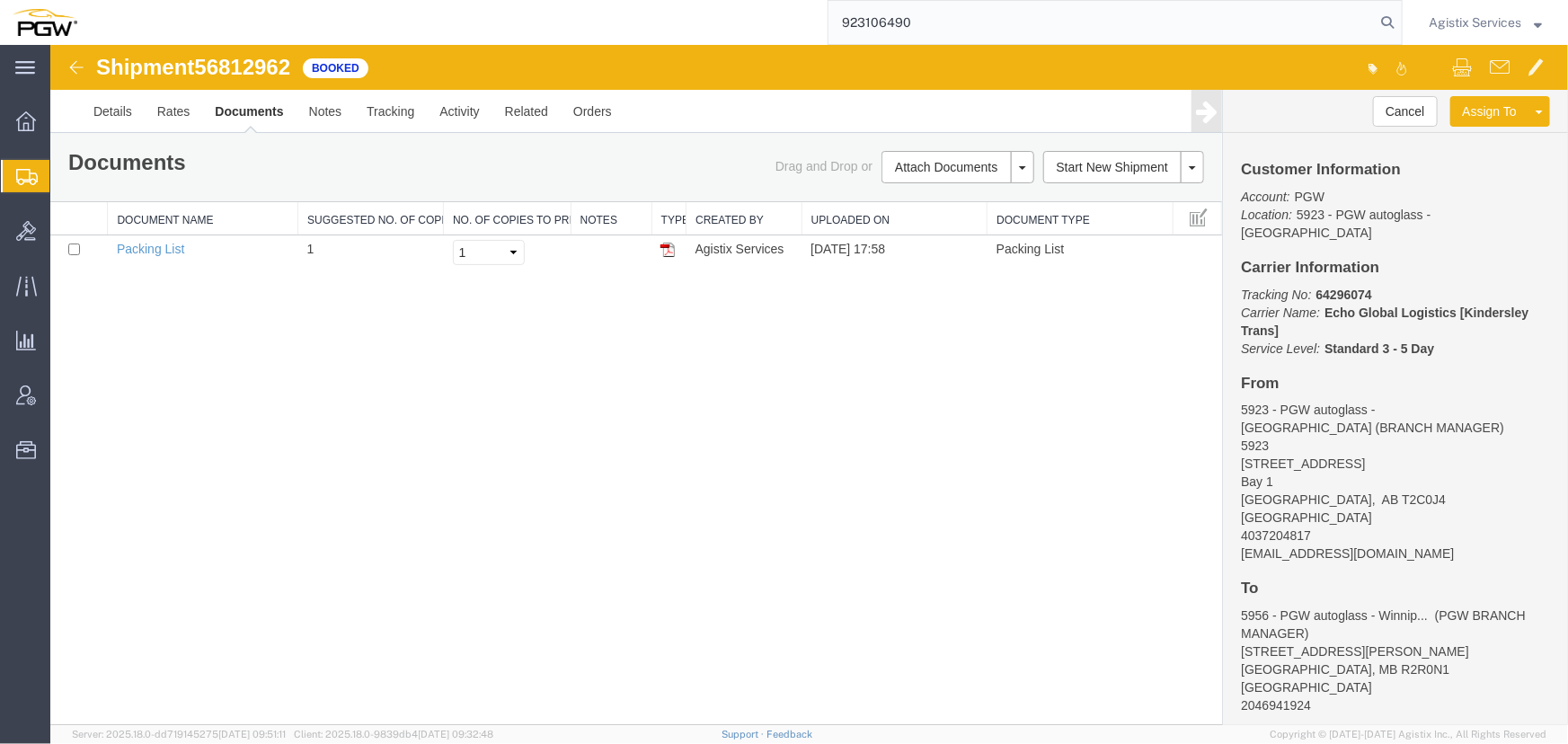
type input "923106490"
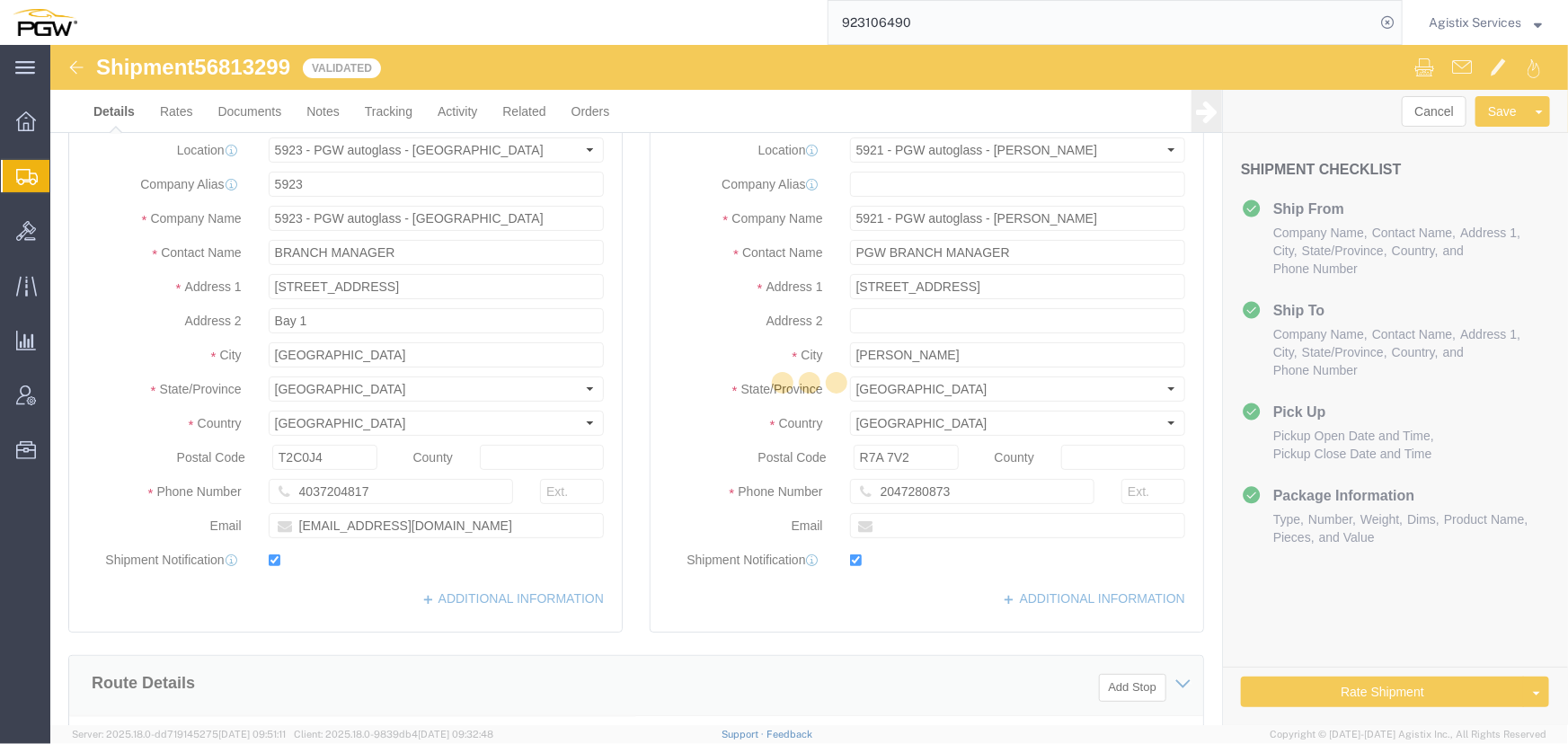
select select "28509"
select select "28507"
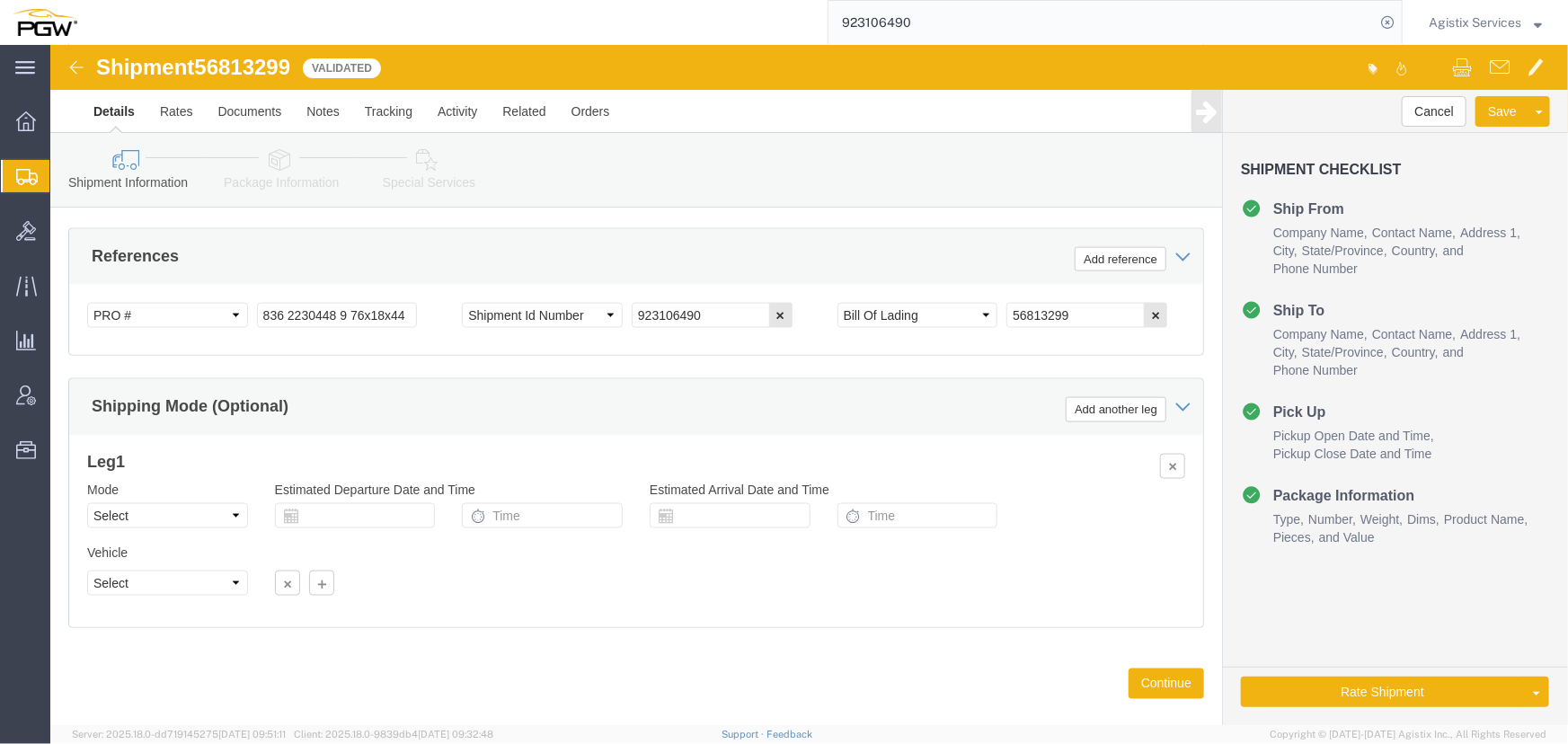
scroll to position [1145, 0]
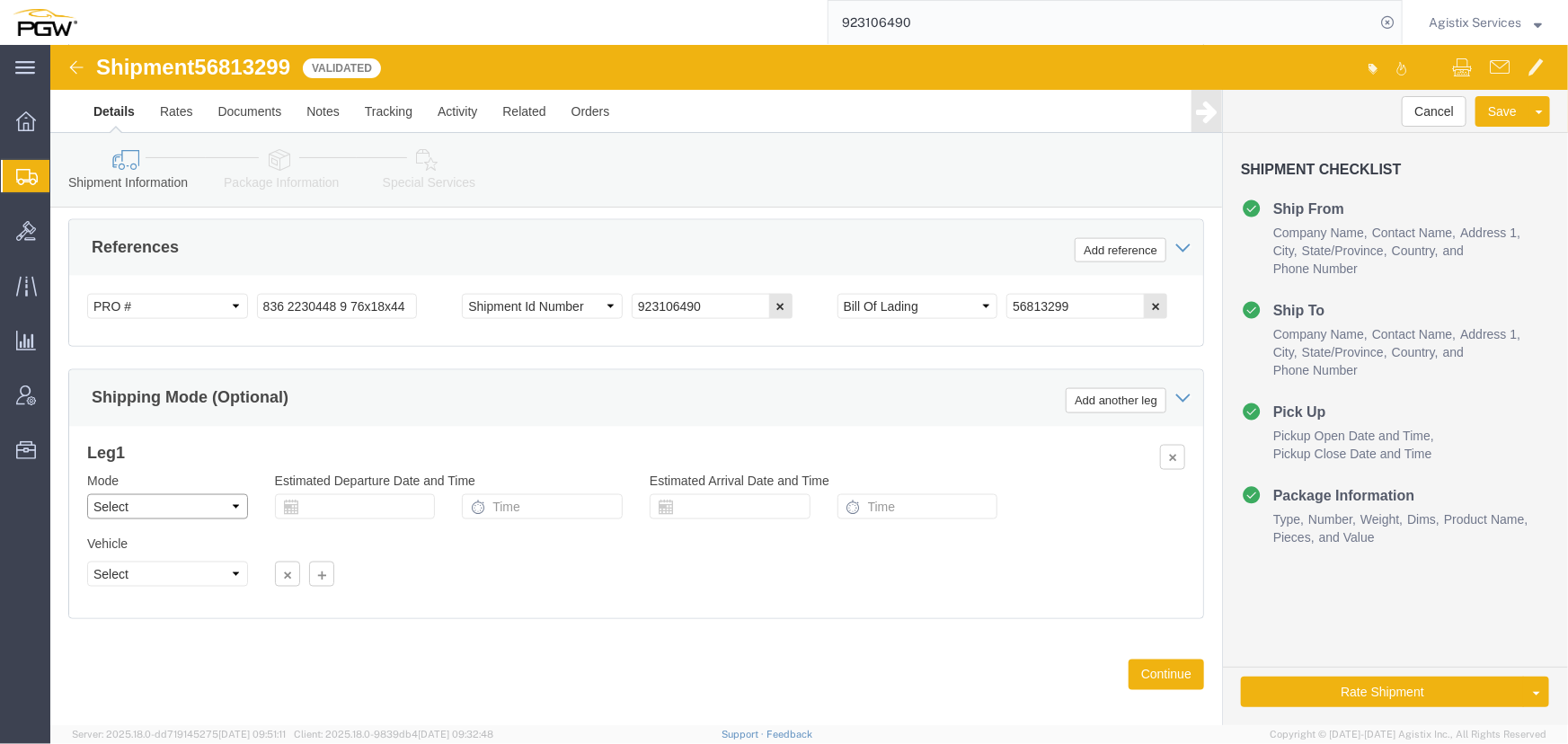
click select "Select Air Less than Truckload Multi-Leg Ocean Freight Rail Small Parcel Truckl…"
select select "LTL"
click select "Select Air Less than Truckload Multi-Leg Ocean Freight Rail Small Parcel Truckl…"
click button "Rate Shipment"
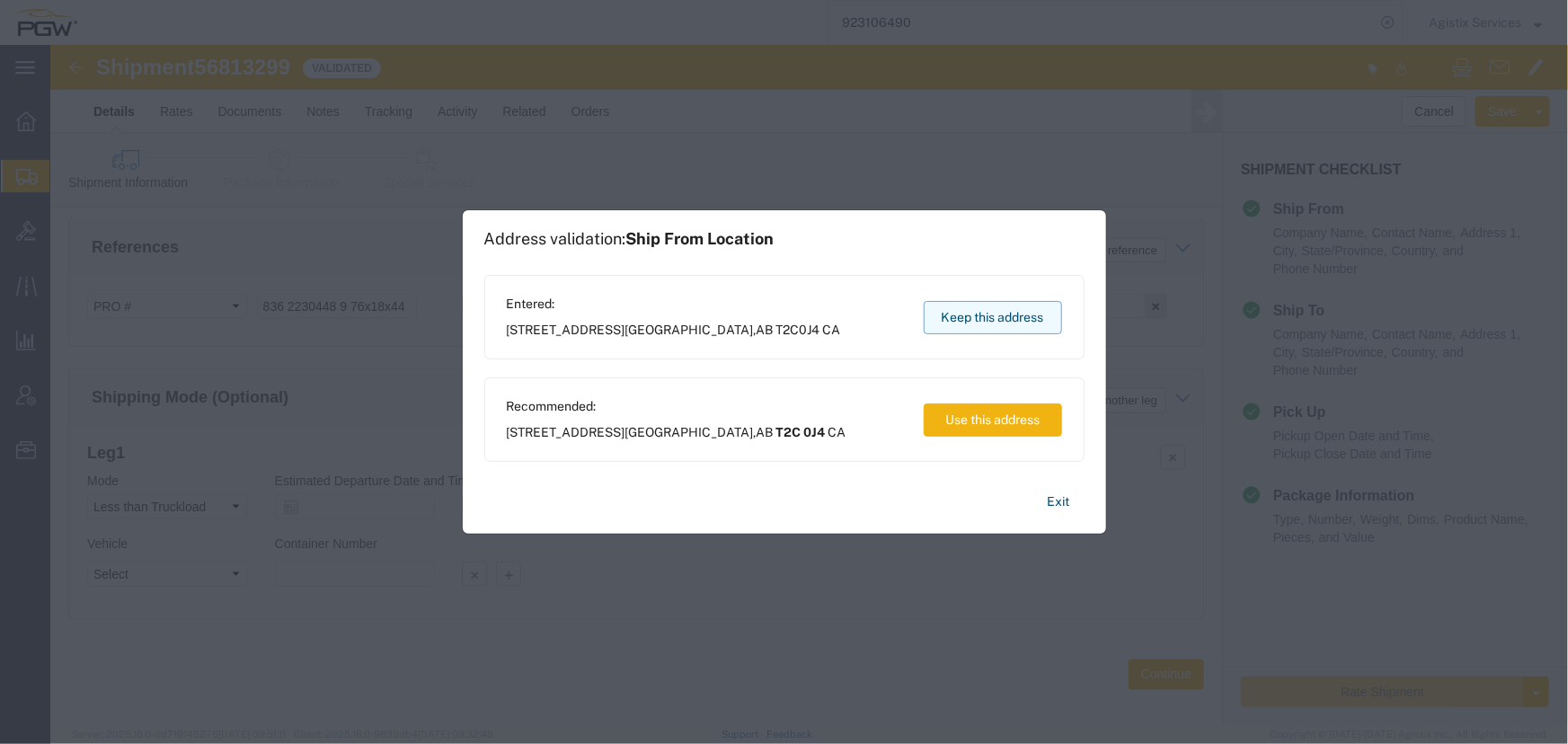
click at [1011, 317] on button "Keep this address" at bounding box center [993, 317] width 139 height 33
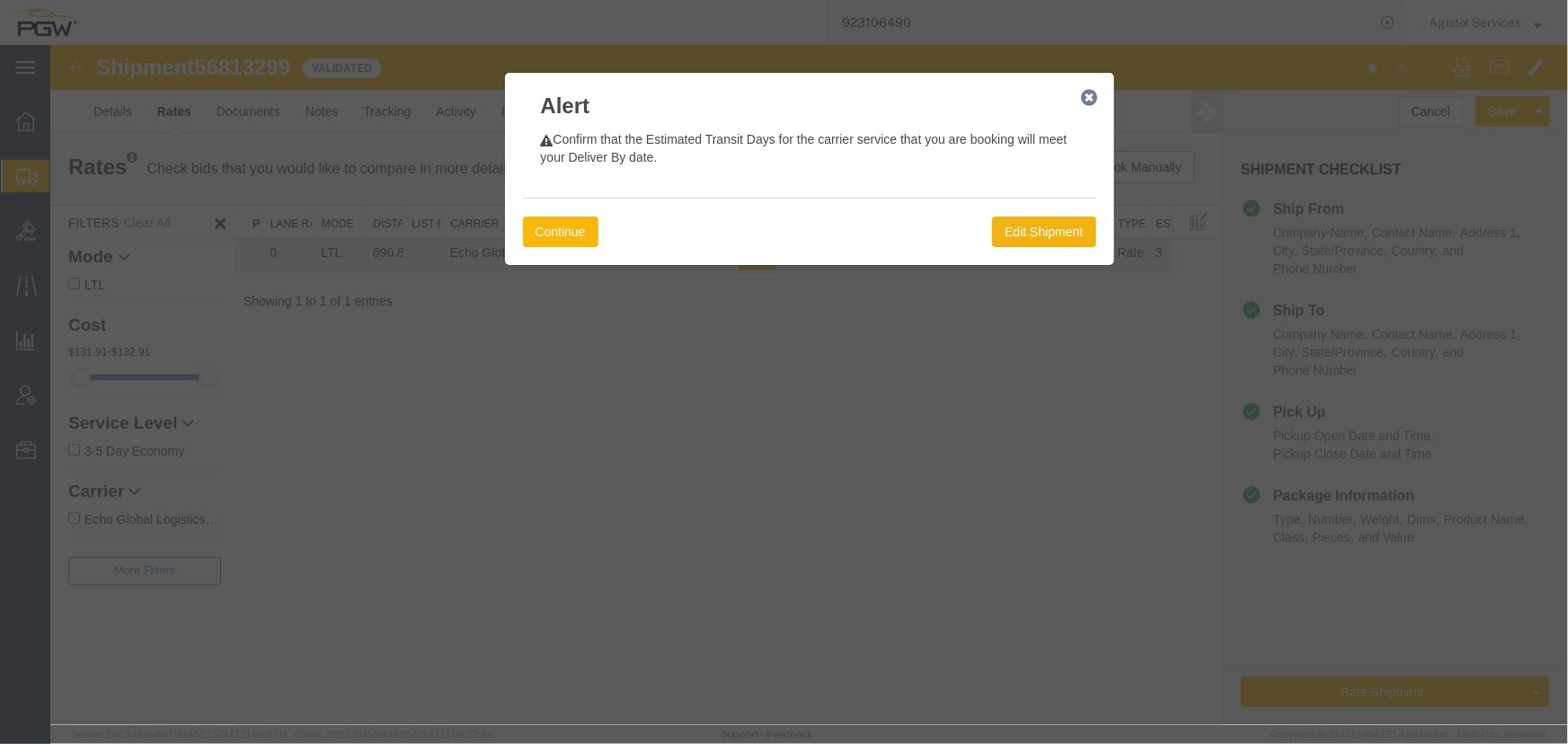
click at [558, 235] on button "Continue" at bounding box center [560, 230] width 76 height 31
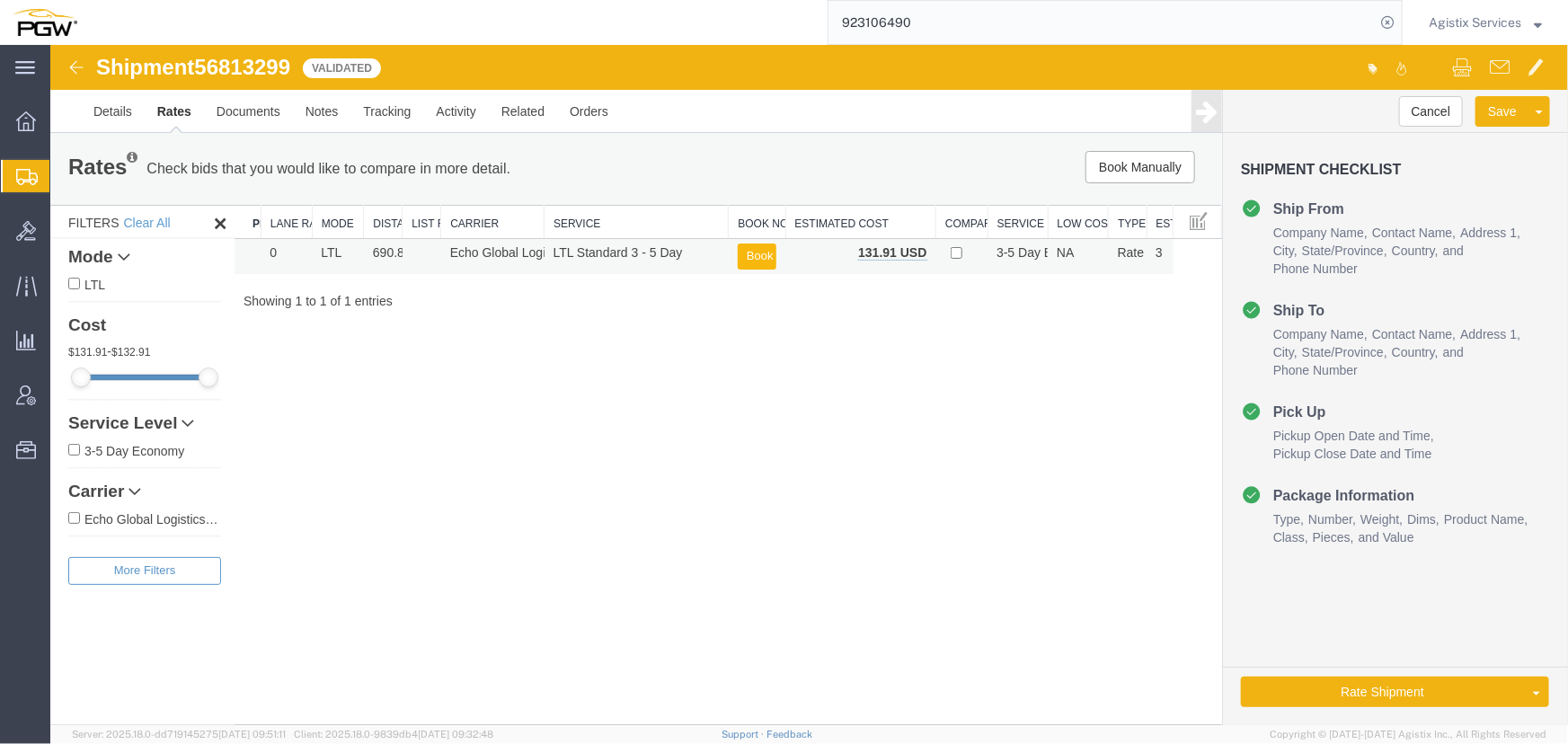
click at [757, 252] on button "Book" at bounding box center [756, 255] width 38 height 26
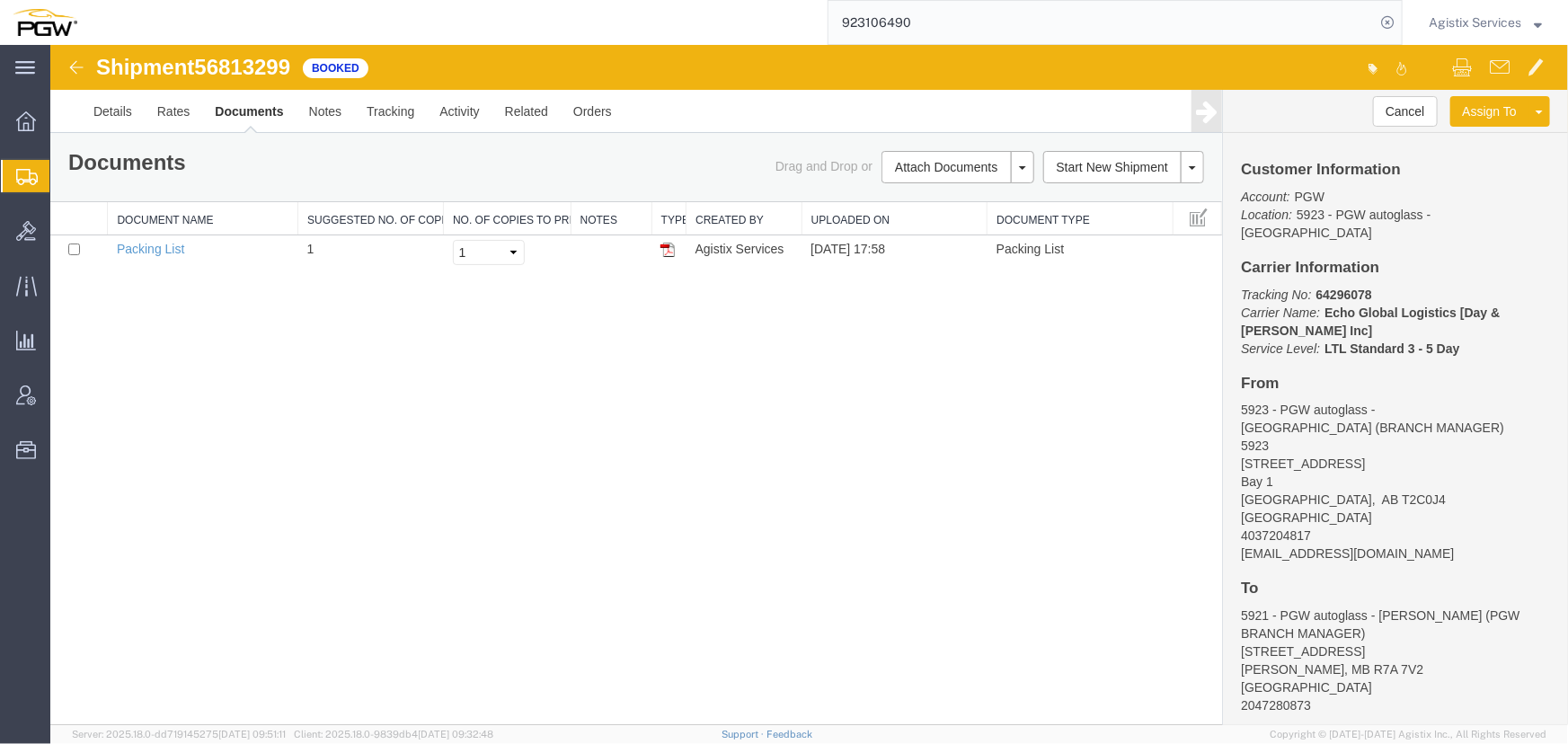
click at [1470, 25] on span "Agistix Services" at bounding box center [1474, 22] width 93 height 20
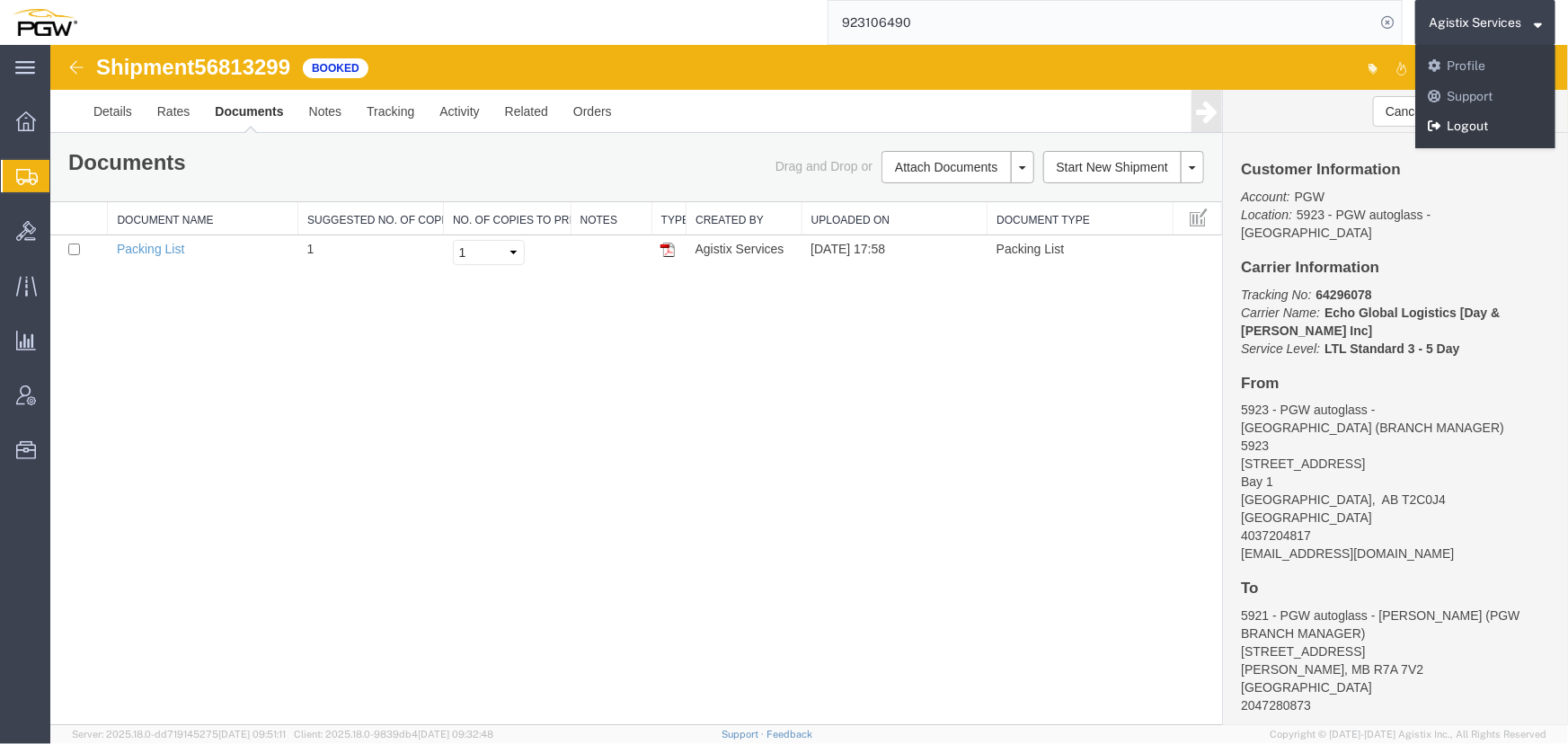
click at [1451, 125] on link "Logout" at bounding box center [1485, 126] width 141 height 31
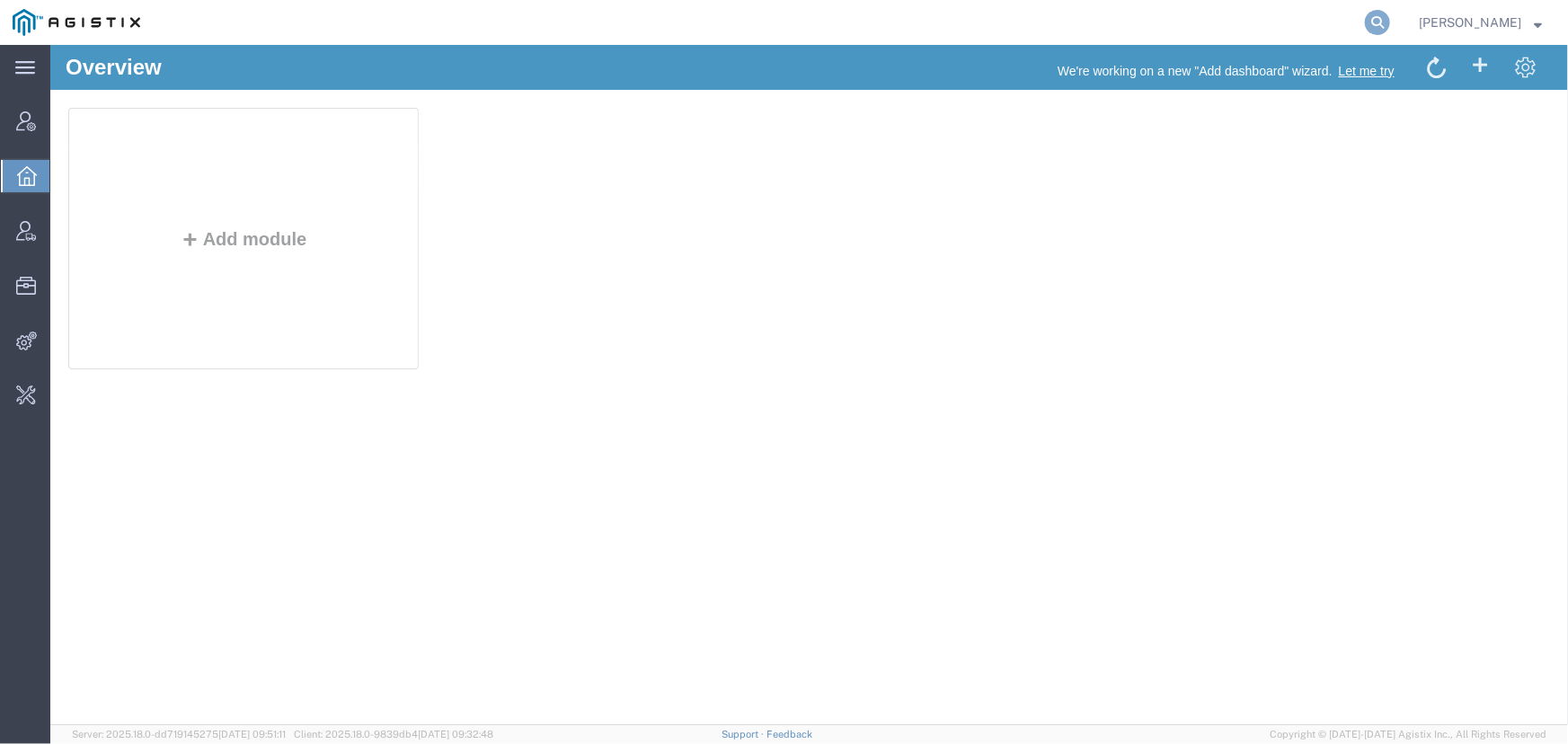
click at [1379, 22] on icon at bounding box center [1378, 22] width 25 height 25
type input "[EMAIL_ADDRESS][DOMAIN_NAME]"
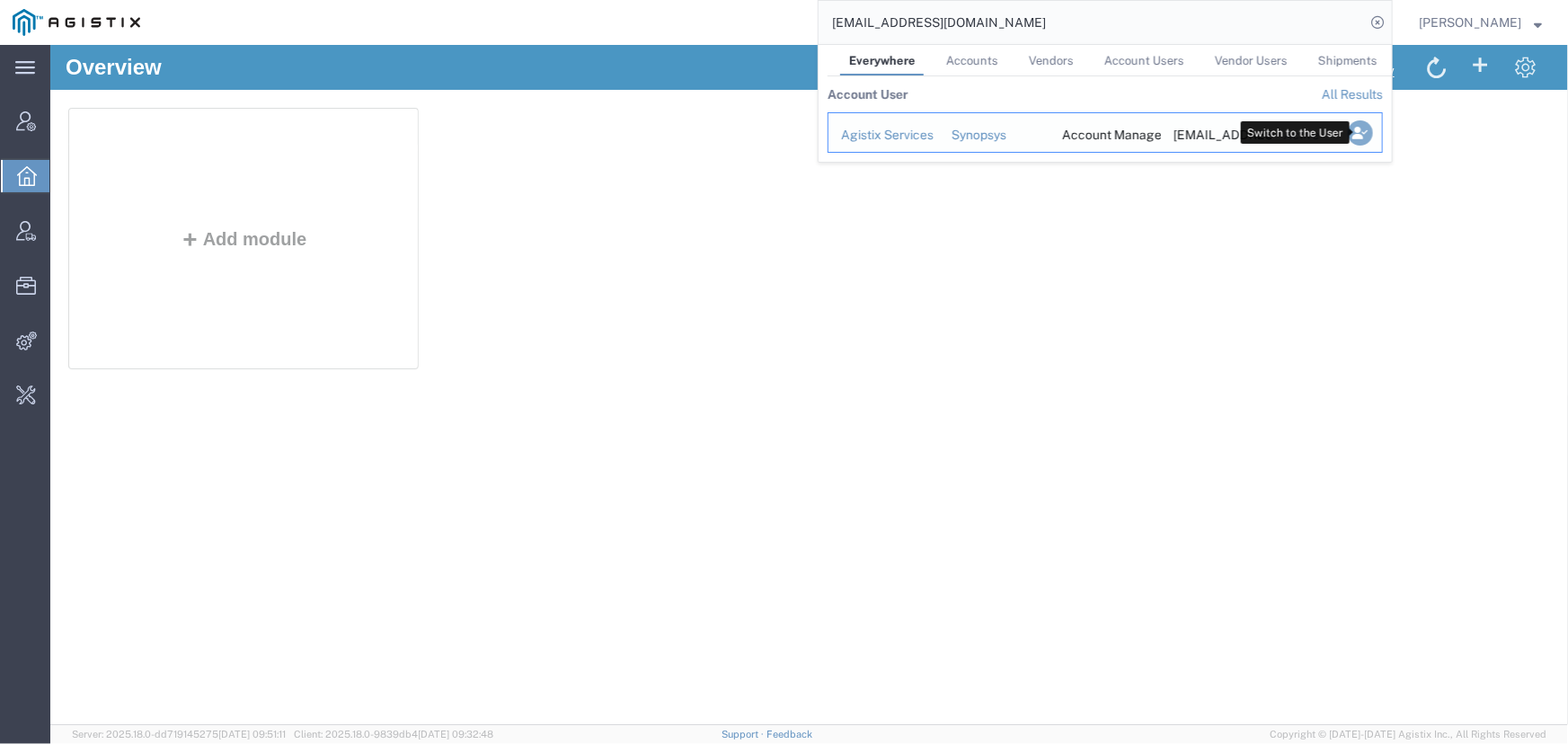
click at [1357, 131] on icon "Search Results" at bounding box center [1360, 133] width 25 height 25
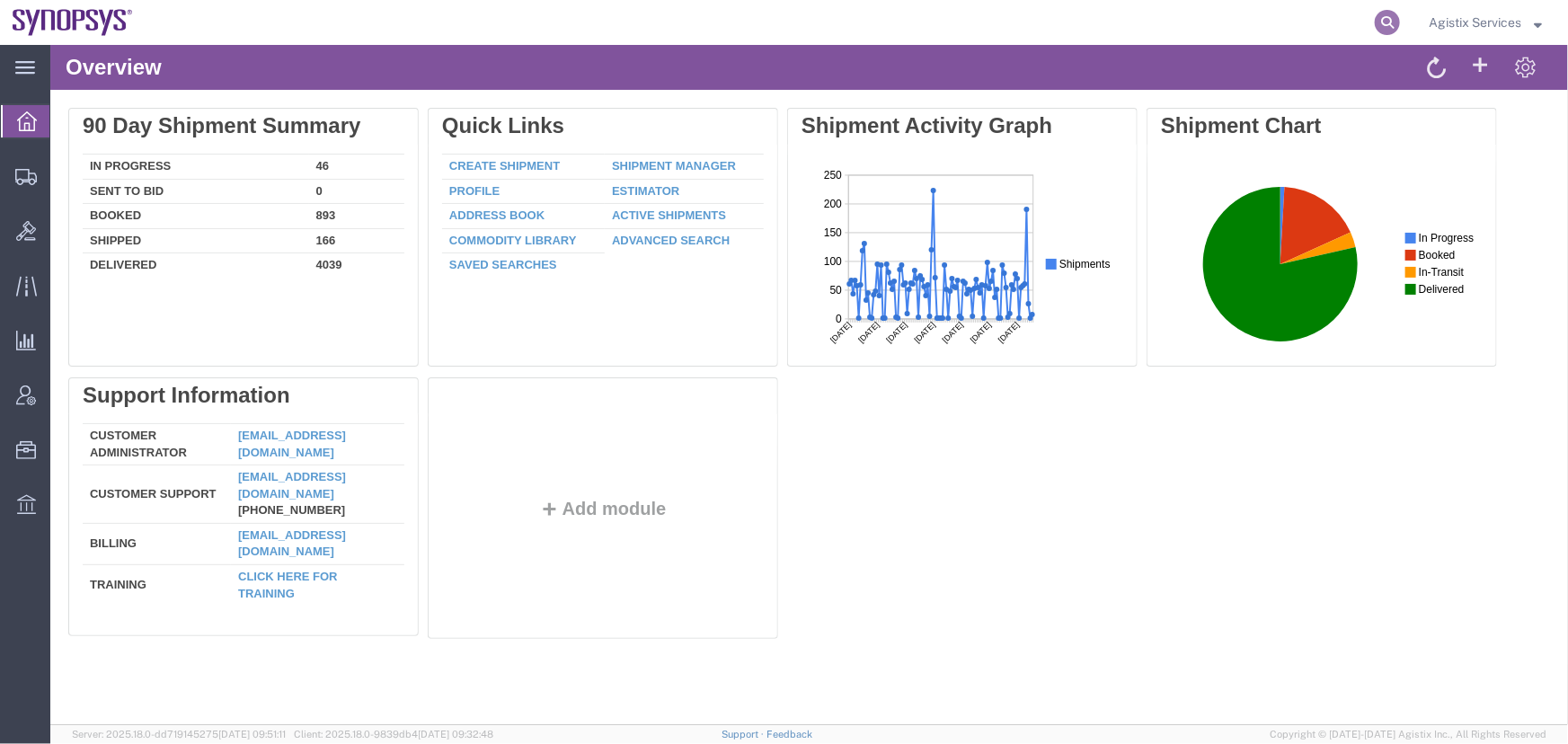
click at [1380, 26] on icon at bounding box center [1387, 22] width 25 height 25
type input "56807305"
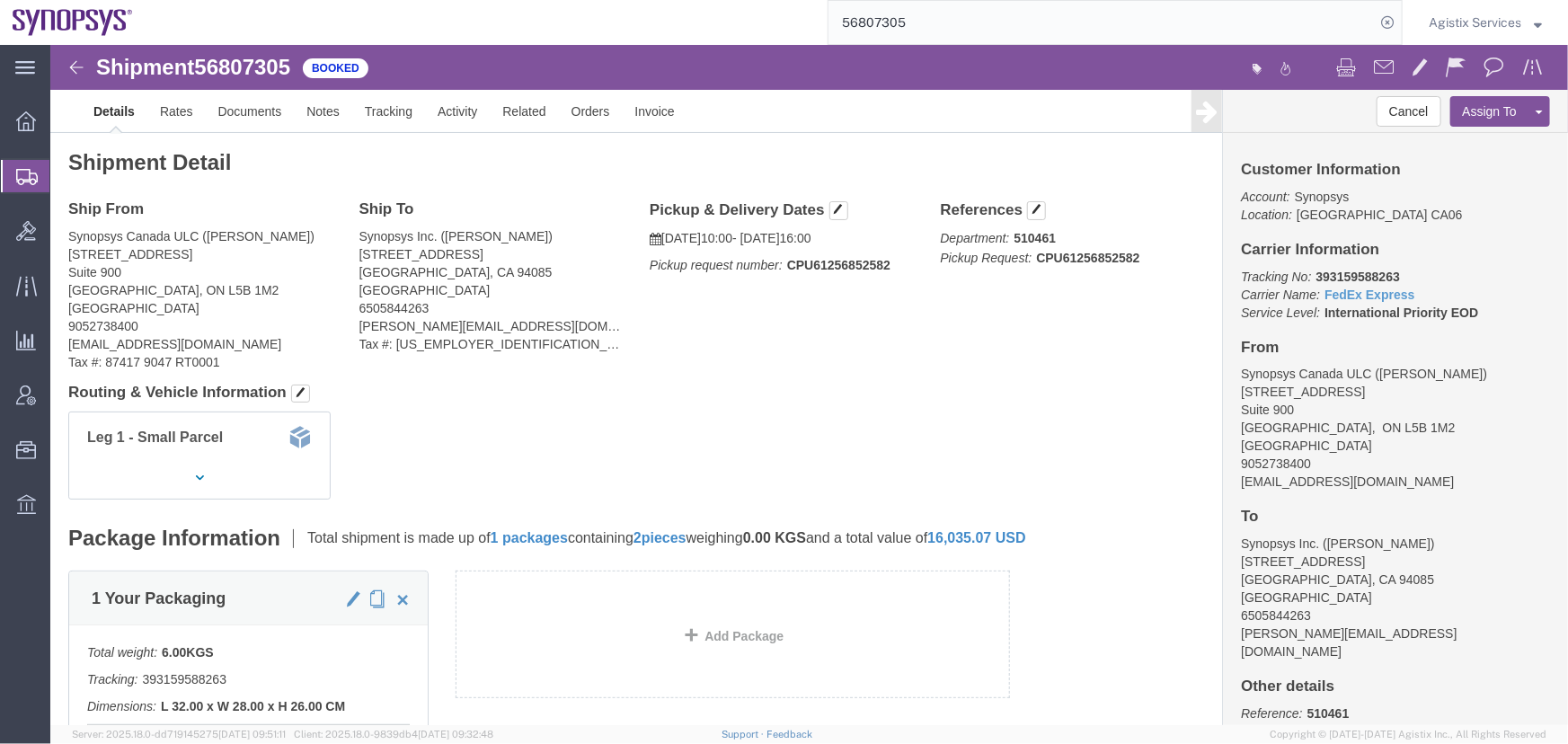
click at [1491, 17] on span "Agistix Services" at bounding box center [1474, 22] width 93 height 20
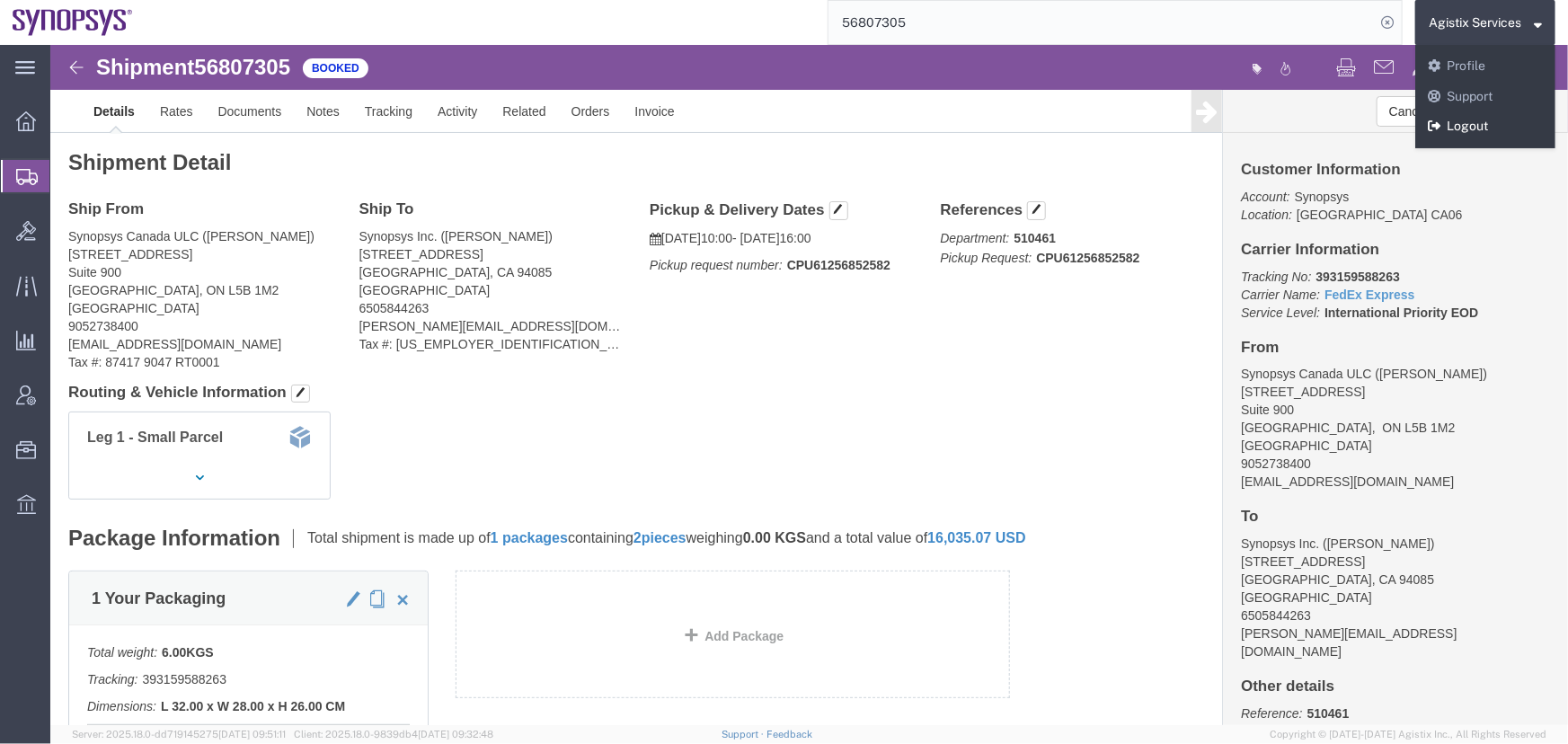
click at [1466, 128] on link "Logout" at bounding box center [1485, 126] width 141 height 31
